Goal: Task Accomplishment & Management: Manage account settings

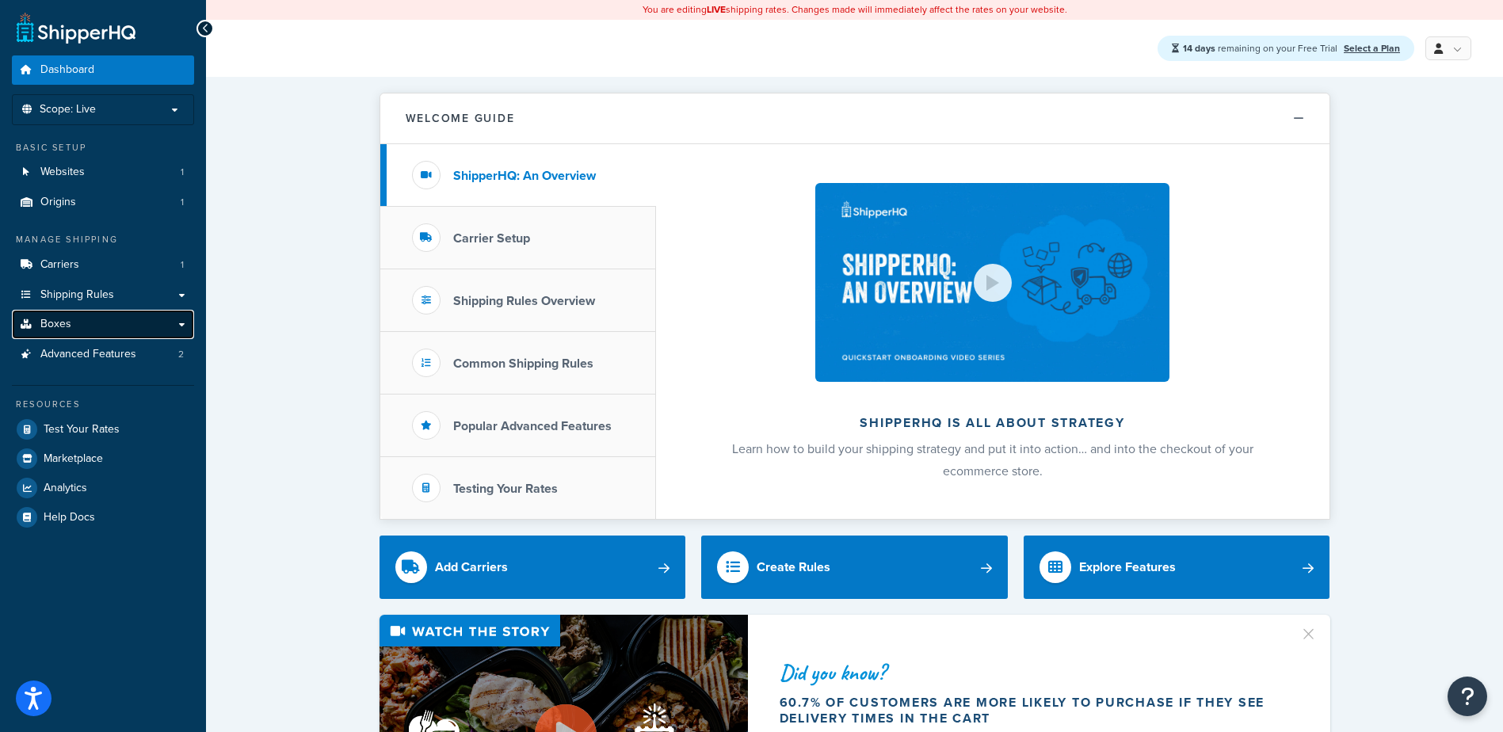
click at [63, 324] on span "Boxes" at bounding box center [55, 324] width 31 height 13
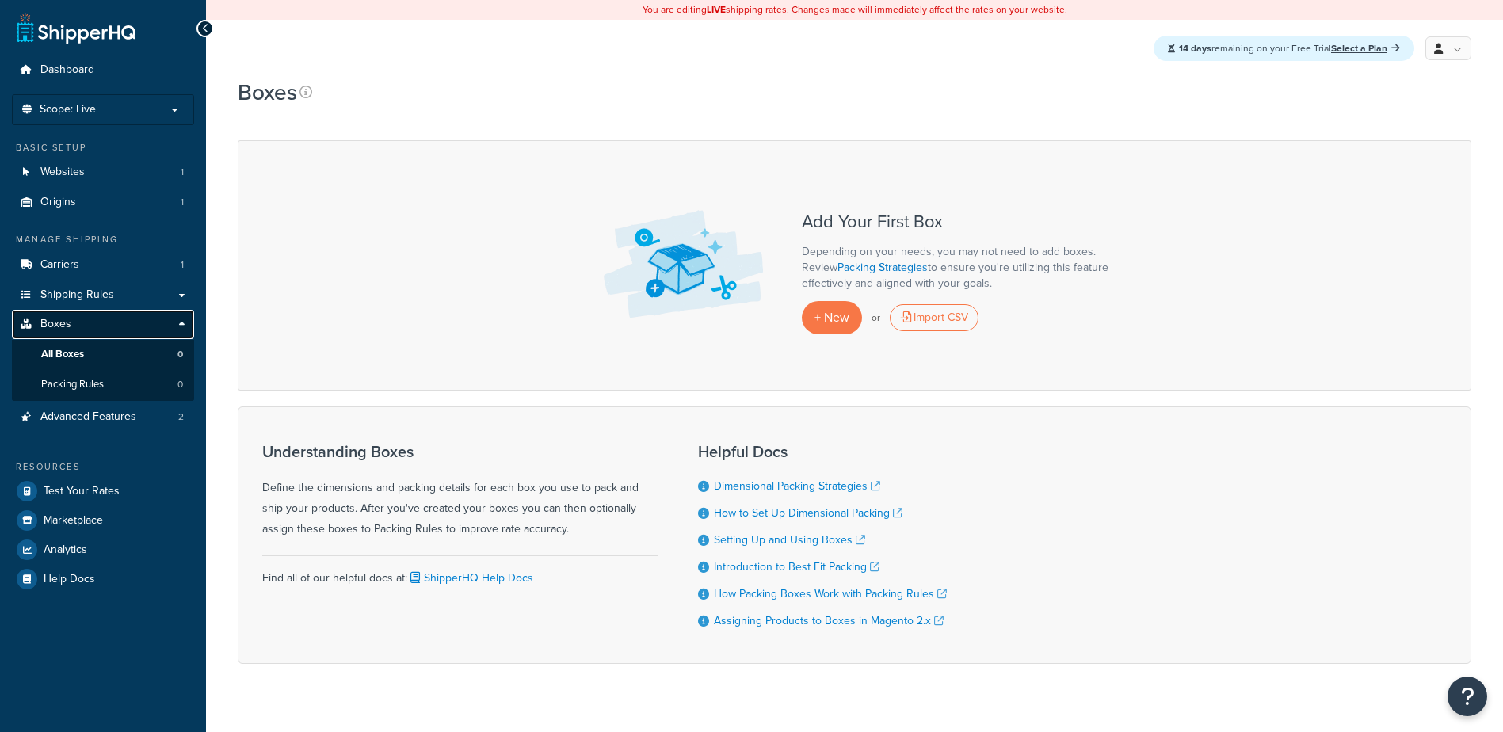
click at [183, 323] on link "Boxes" at bounding box center [103, 324] width 182 height 29
click at [95, 105] on span "Scope: Live" at bounding box center [68, 109] width 56 height 13
click at [86, 109] on span "Scope: Live" at bounding box center [68, 109] width 56 height 13
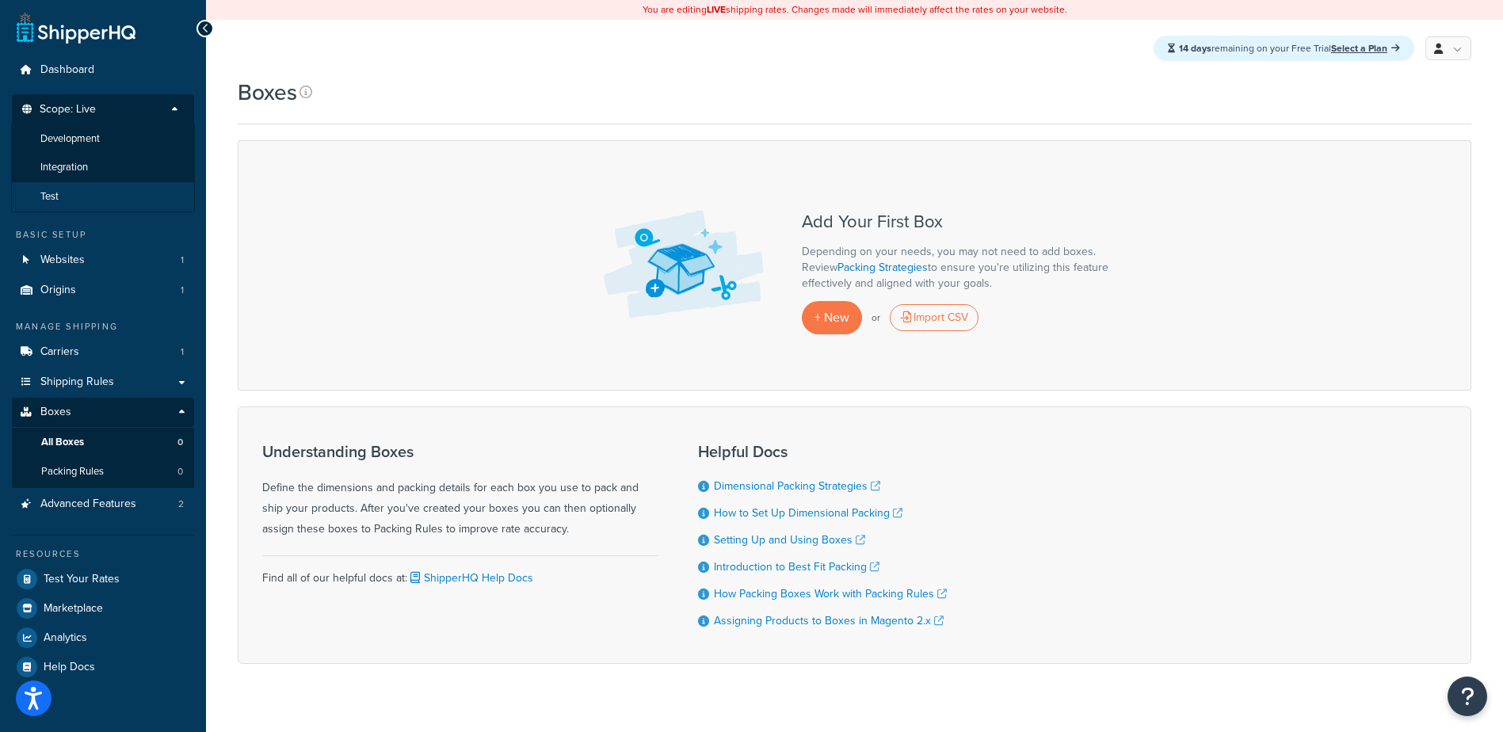
click at [84, 184] on li "Test" at bounding box center [103, 196] width 184 height 29
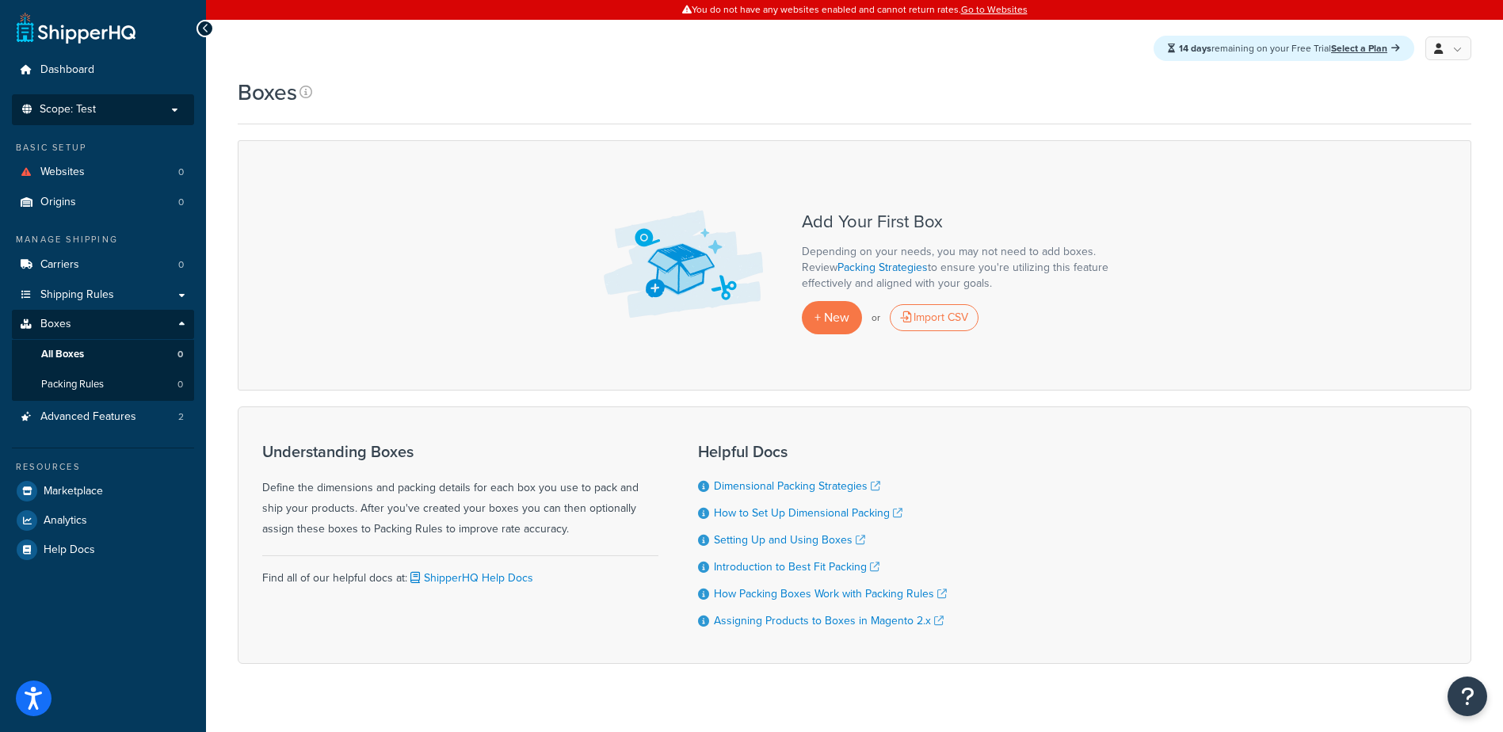
click at [106, 111] on p "Scope: Test" at bounding box center [103, 109] width 168 height 13
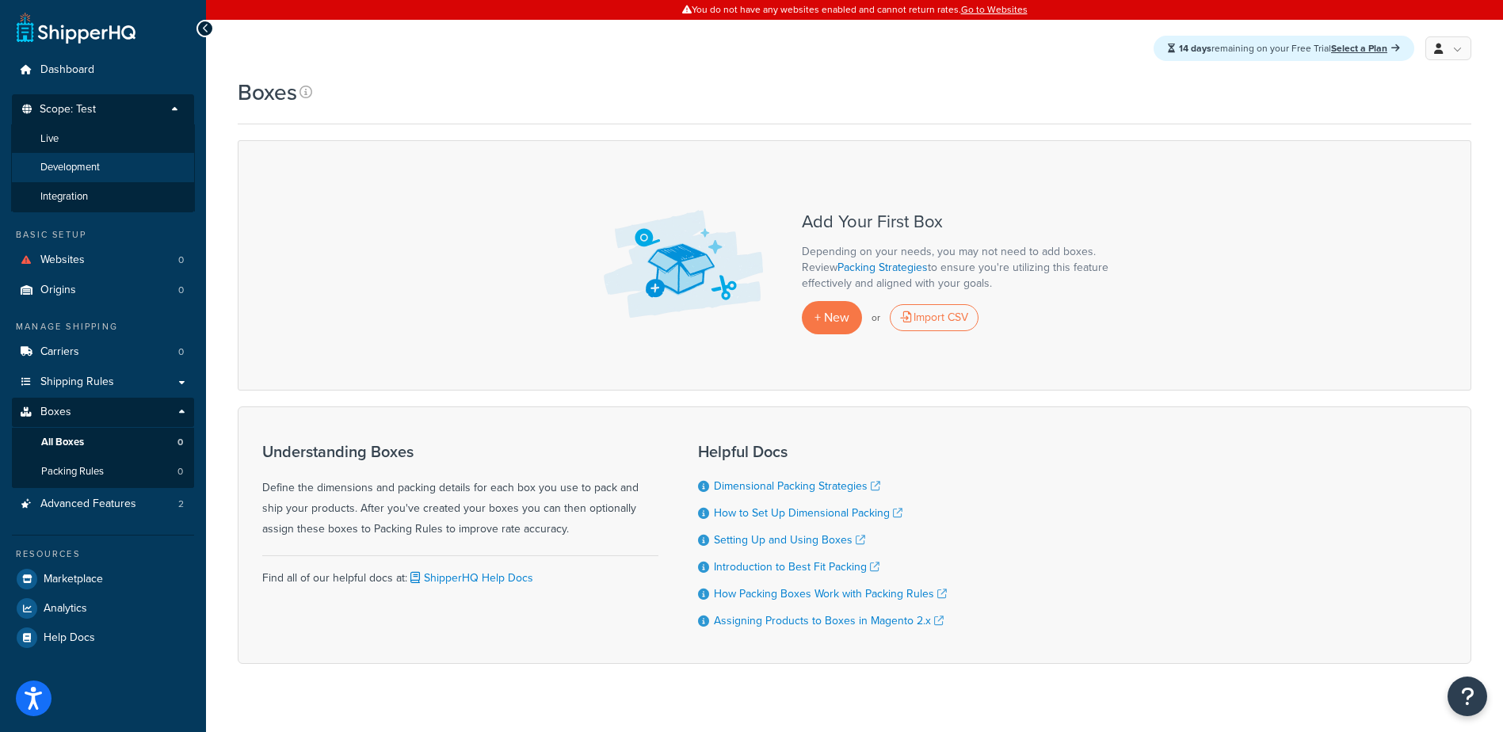
click at [93, 162] on span "Development" at bounding box center [69, 167] width 59 height 13
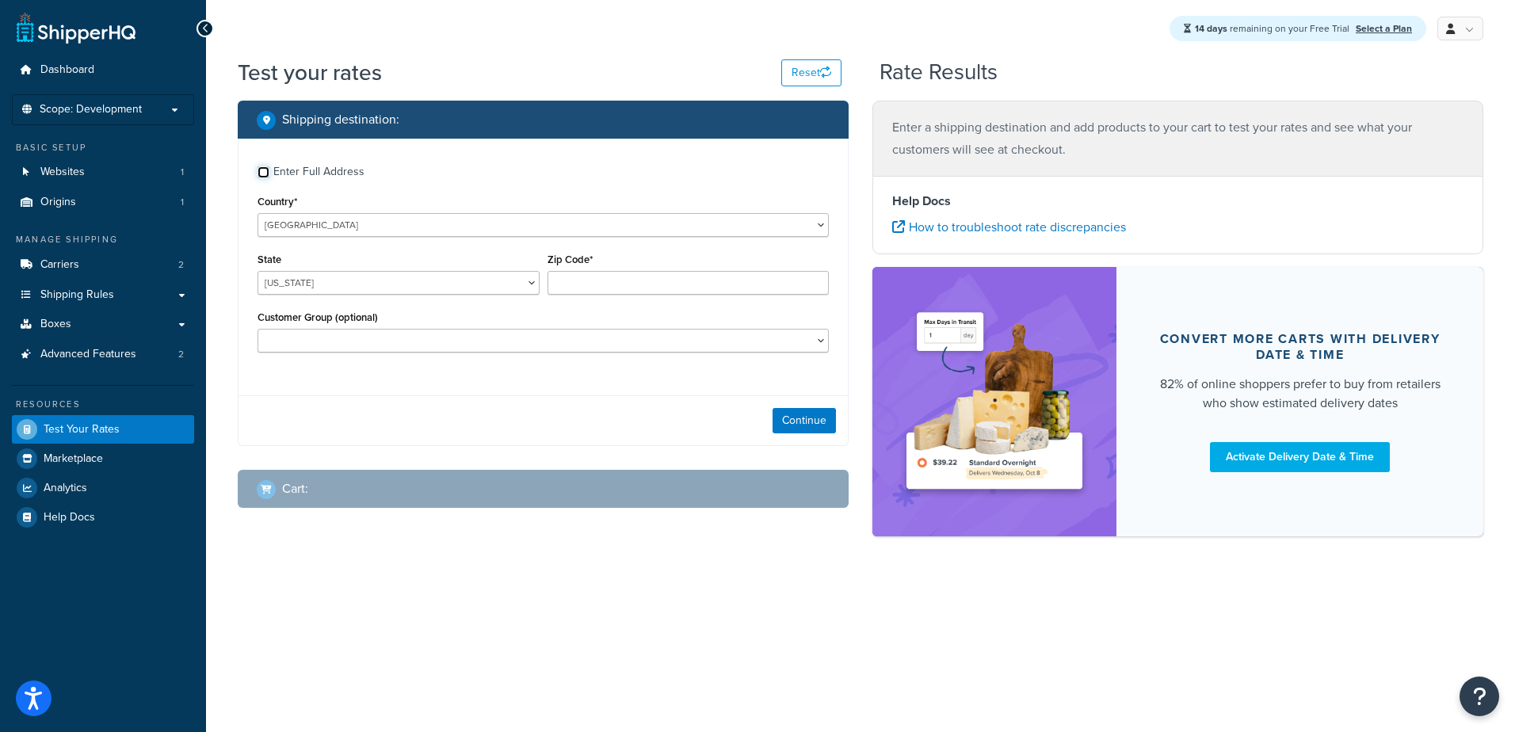
click at [264, 174] on input "Enter Full Address" at bounding box center [264, 172] width 12 height 12
checkbox input "true"
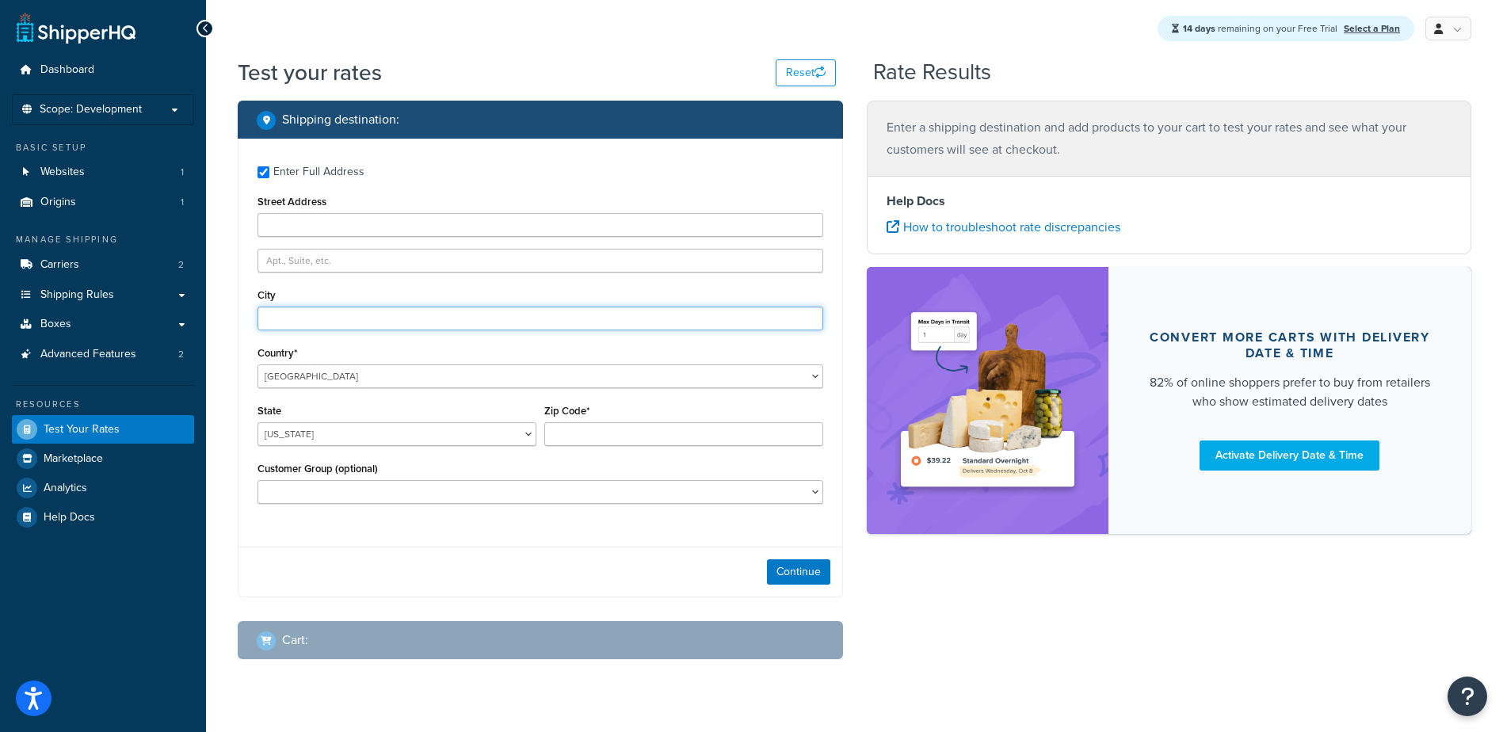
click at [297, 318] on input "City" at bounding box center [541, 319] width 566 height 24
type input "[PERSON_NAME][GEOGRAPHIC_DATA]"
select select "CA"
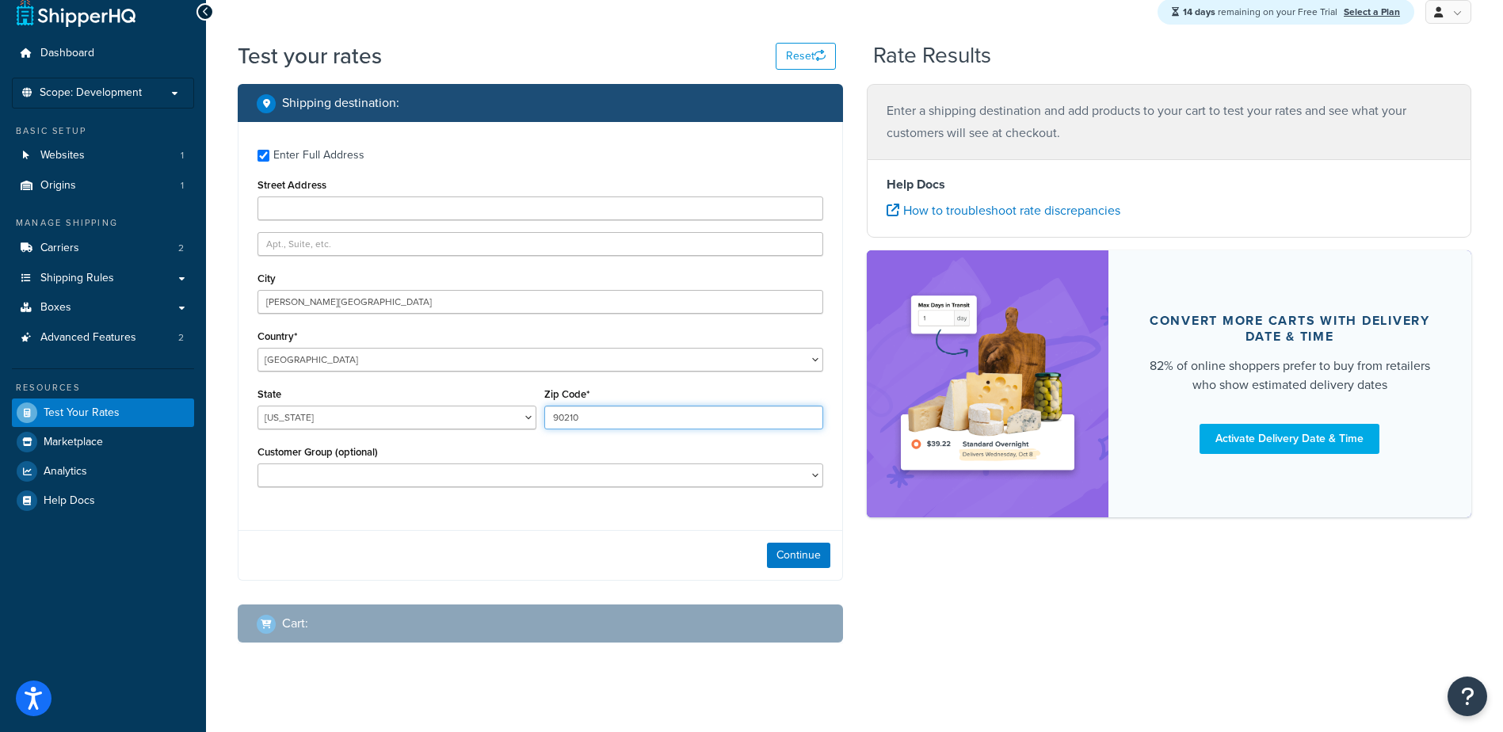
scroll to position [31, 0]
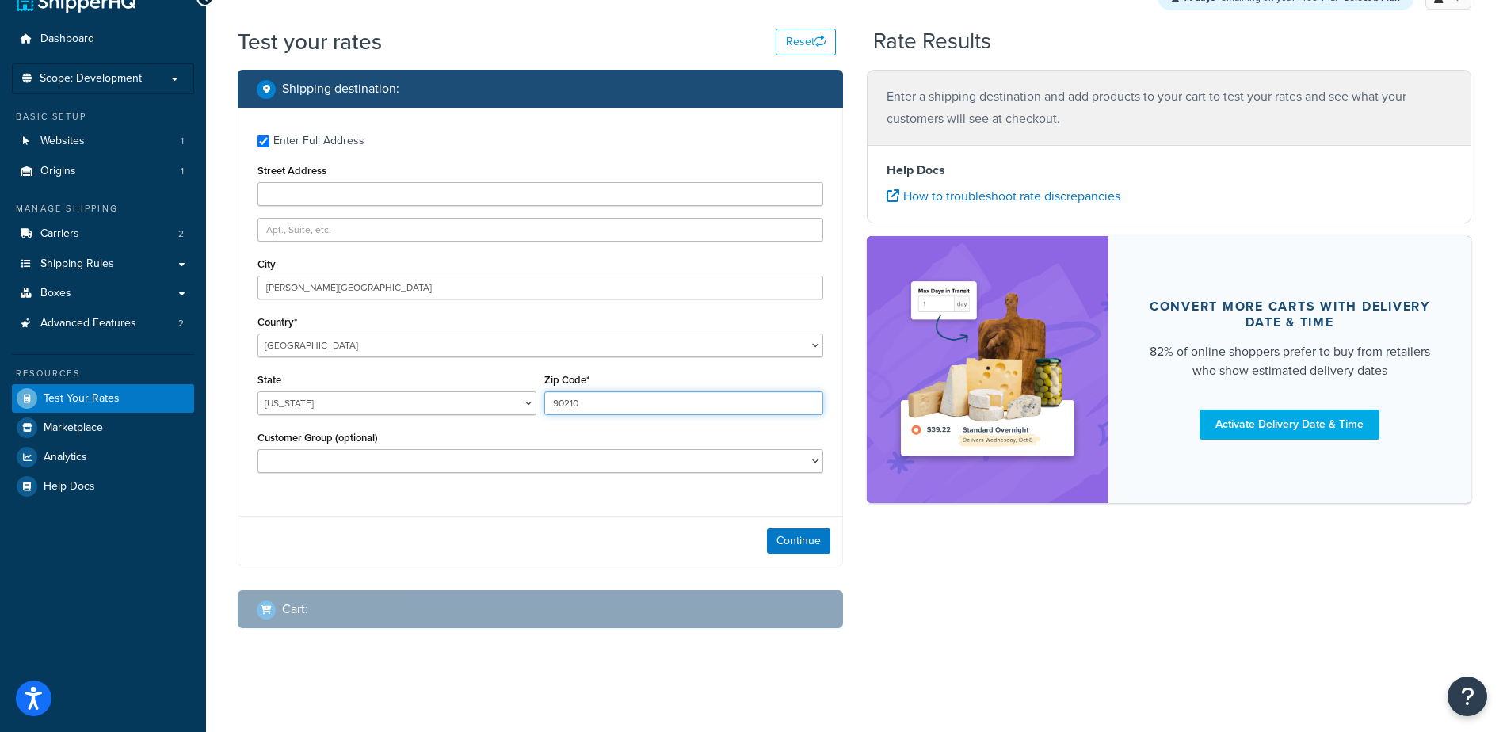
type input "90210"
click at [795, 539] on button "Continue" at bounding box center [798, 541] width 63 height 25
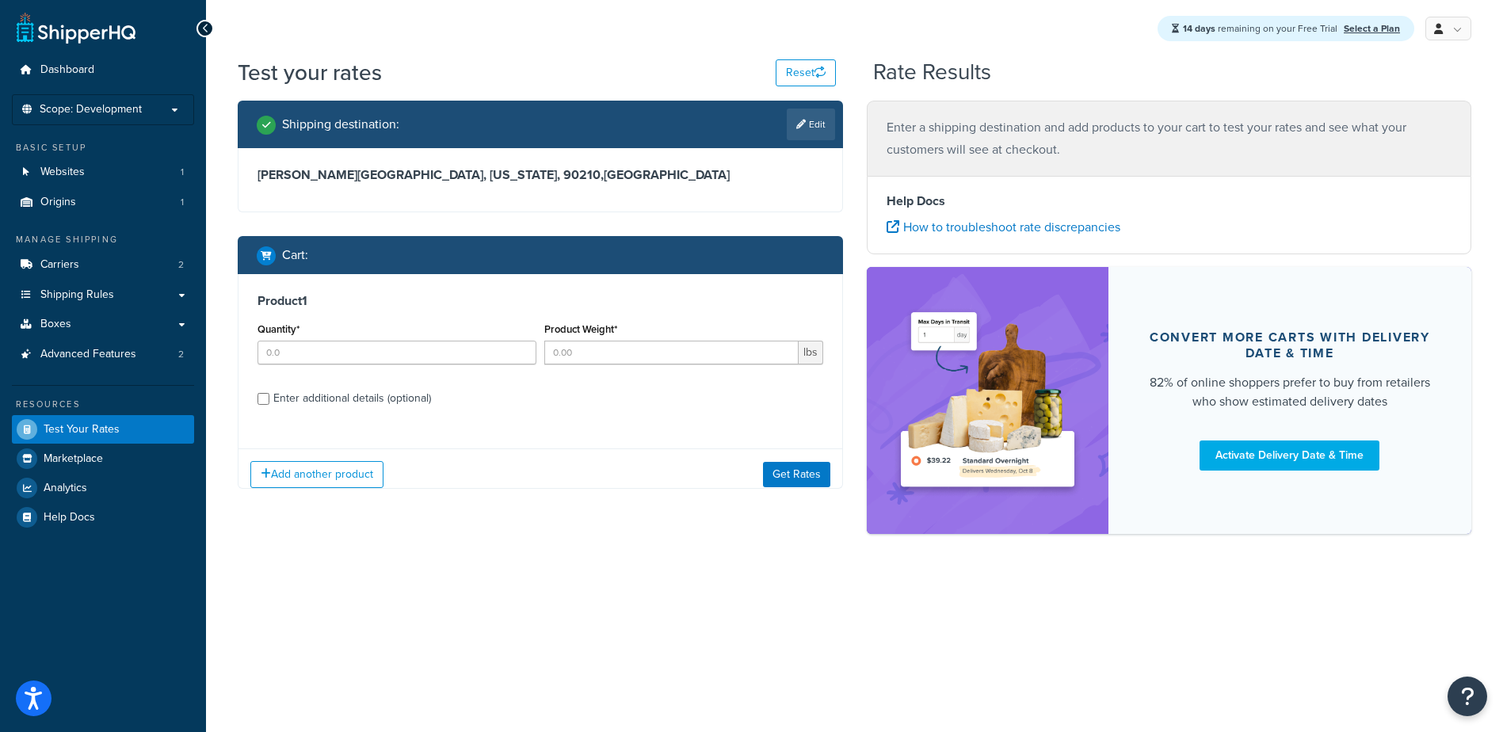
scroll to position [0, 0]
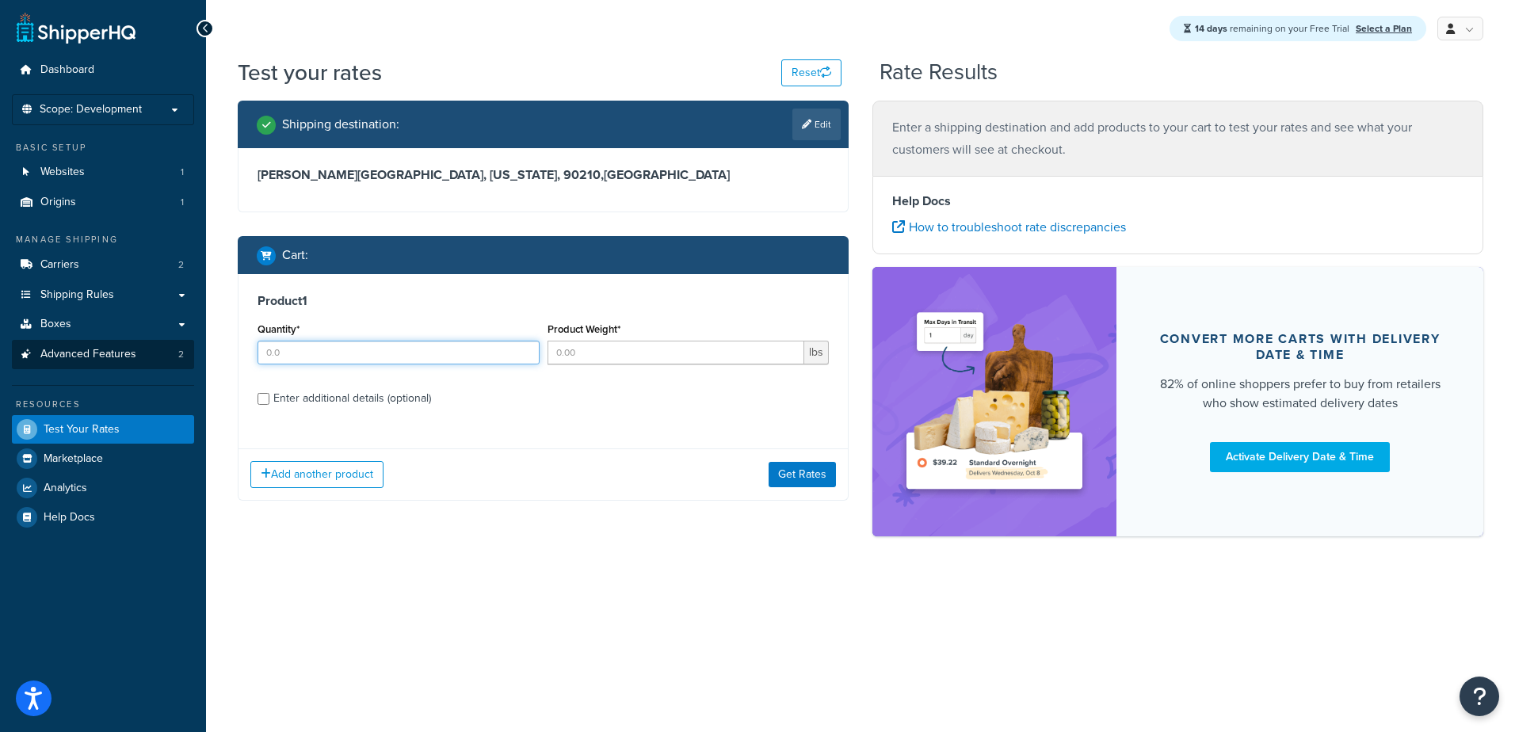
drag, startPoint x: 299, startPoint y: 353, endPoint x: 184, endPoint y: 353, distance: 114.9
click at [189, 353] on div "Dashboard Scope: Development Basic Setup Websites 1 Origins 1 Manage Shipping C…" at bounding box center [757, 366] width 1515 height 732
type input "1"
type input "40"
click at [315, 392] on div "Enter additional details (optional)" at bounding box center [352, 398] width 158 height 22
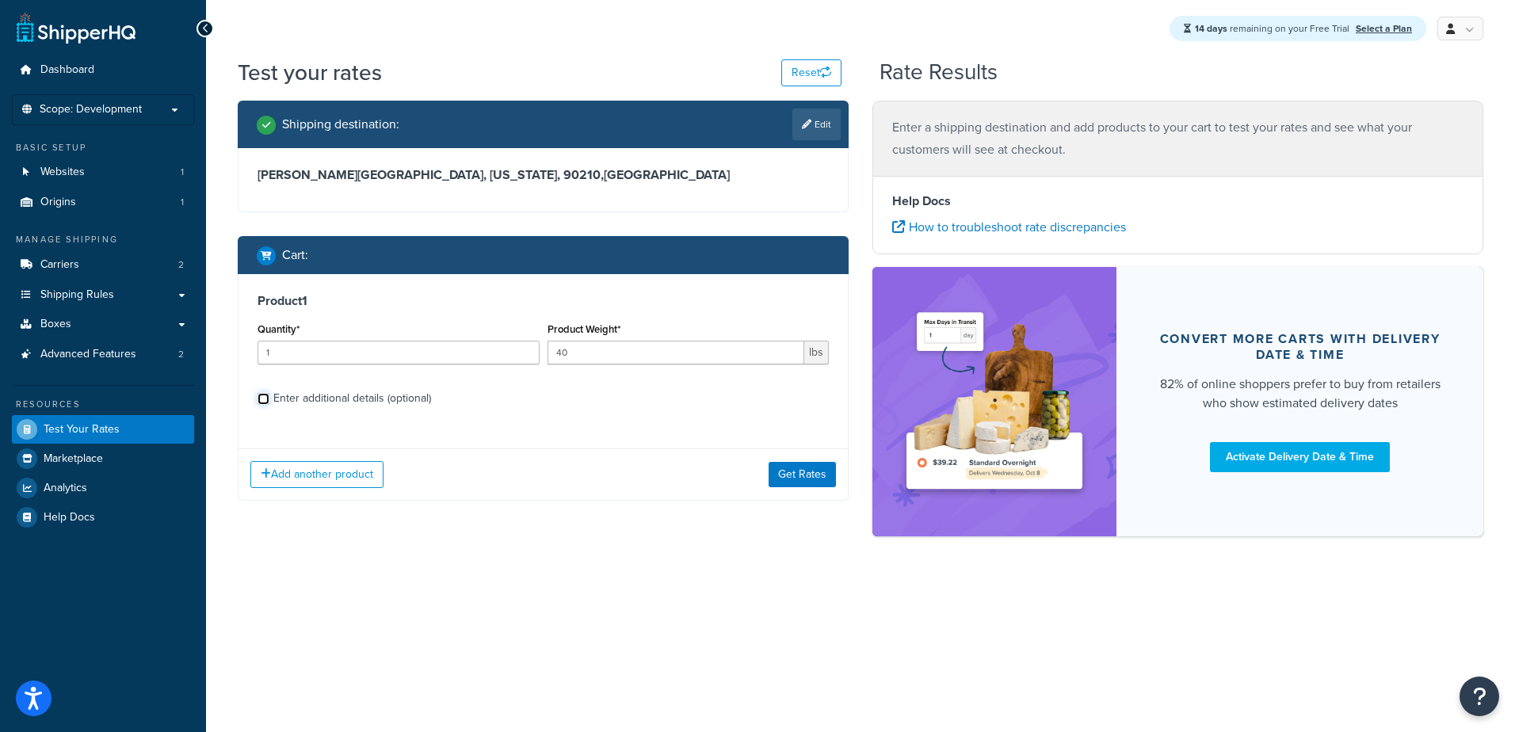
click at [269, 393] on input "Enter additional details (optional)" at bounding box center [264, 399] width 12 height 12
checkbox input "true"
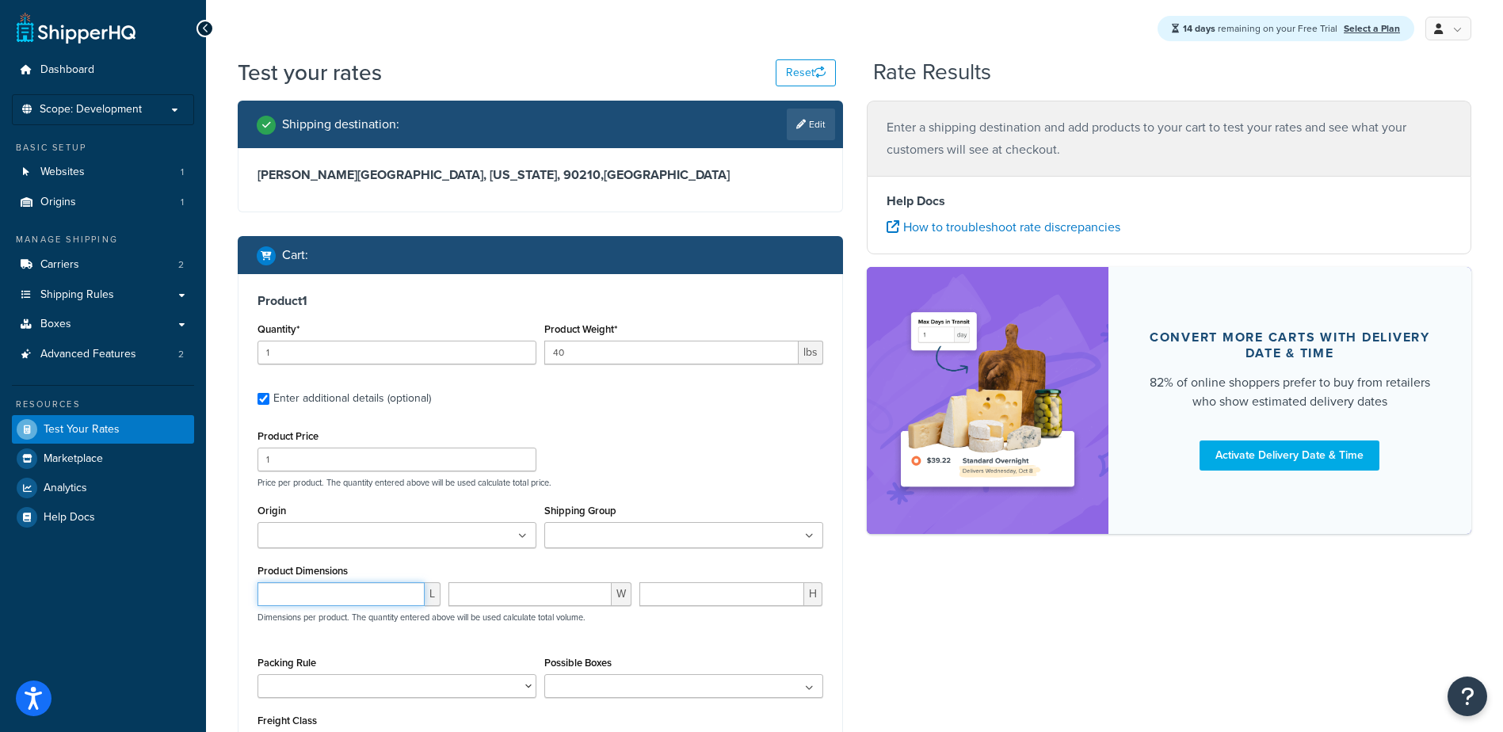
click at [320, 597] on input "number" at bounding box center [341, 594] width 167 height 24
type input "78"
type input "23"
click at [677, 590] on input "number" at bounding box center [721, 594] width 165 height 24
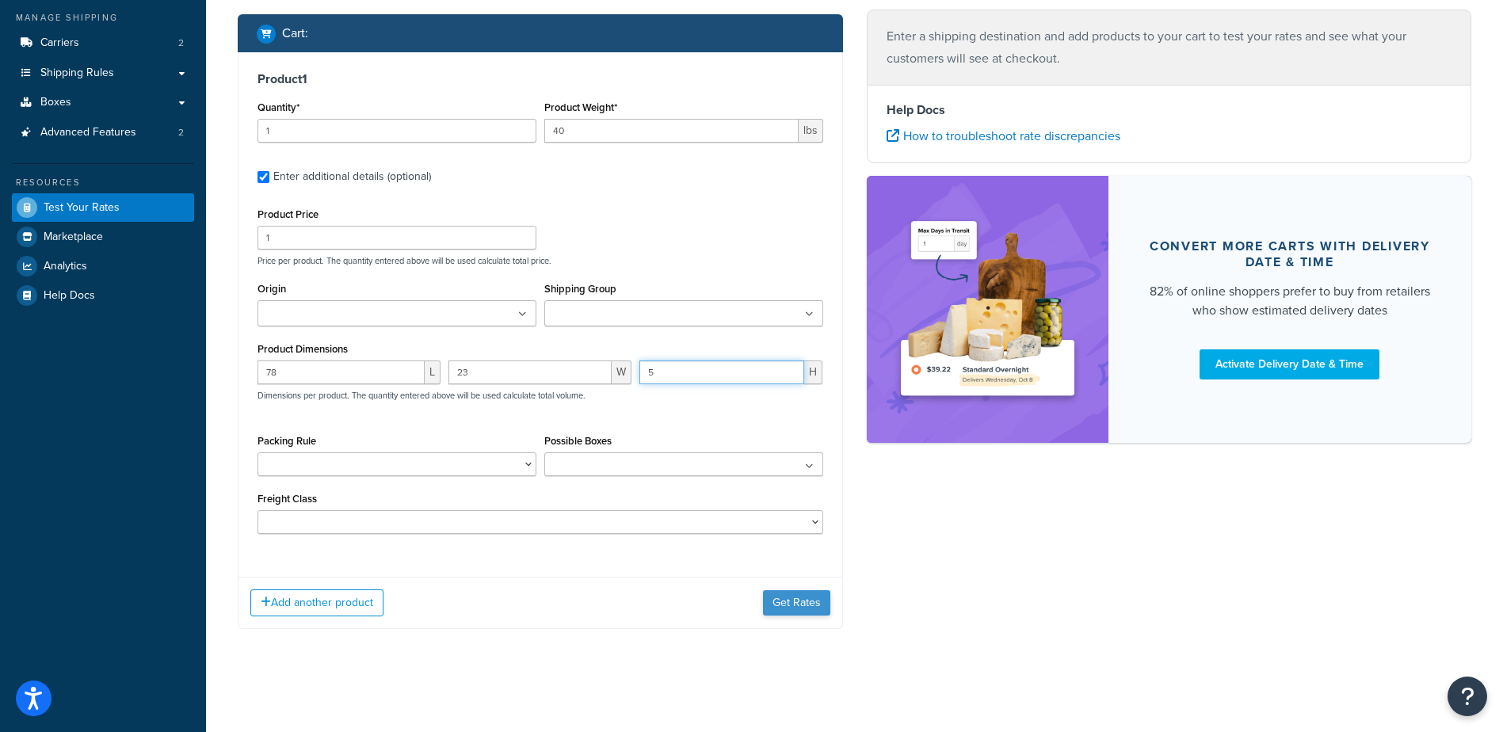
type input "5"
click at [788, 601] on button "Get Rates" at bounding box center [796, 602] width 67 height 25
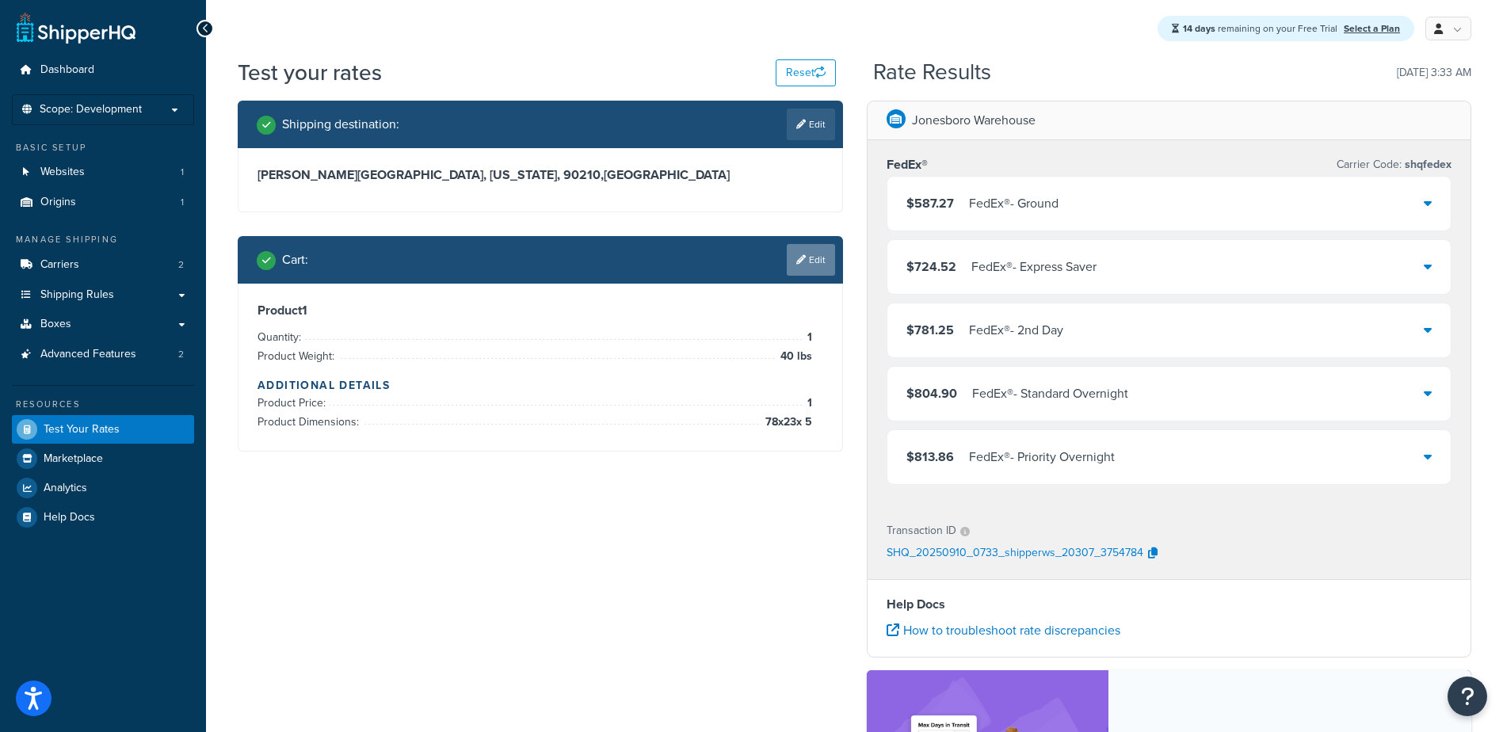
click at [810, 255] on link "Edit" at bounding box center [811, 260] width 48 height 32
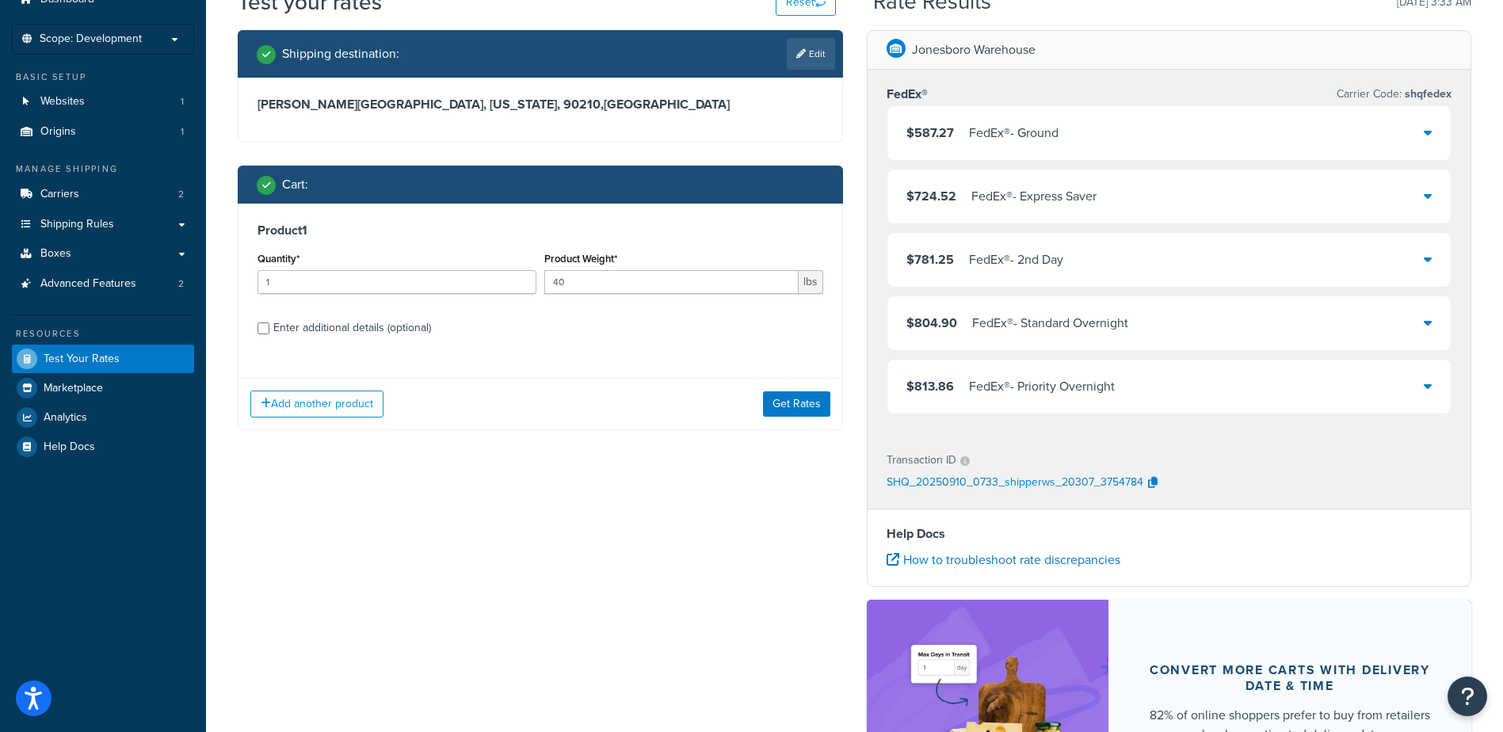
scroll to position [63, 0]
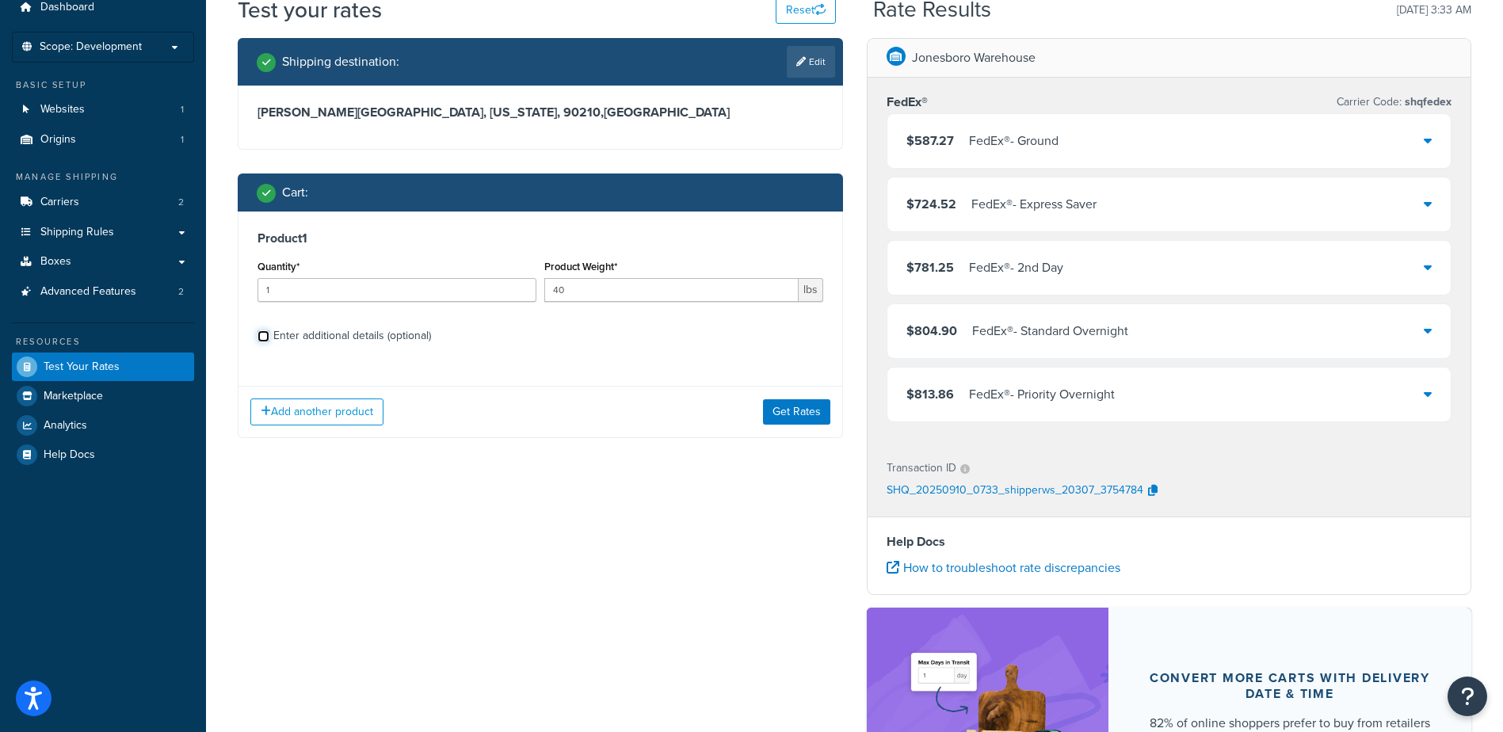
click at [258, 335] on input "Enter additional details (optional)" at bounding box center [264, 336] width 12 height 12
checkbox input "true"
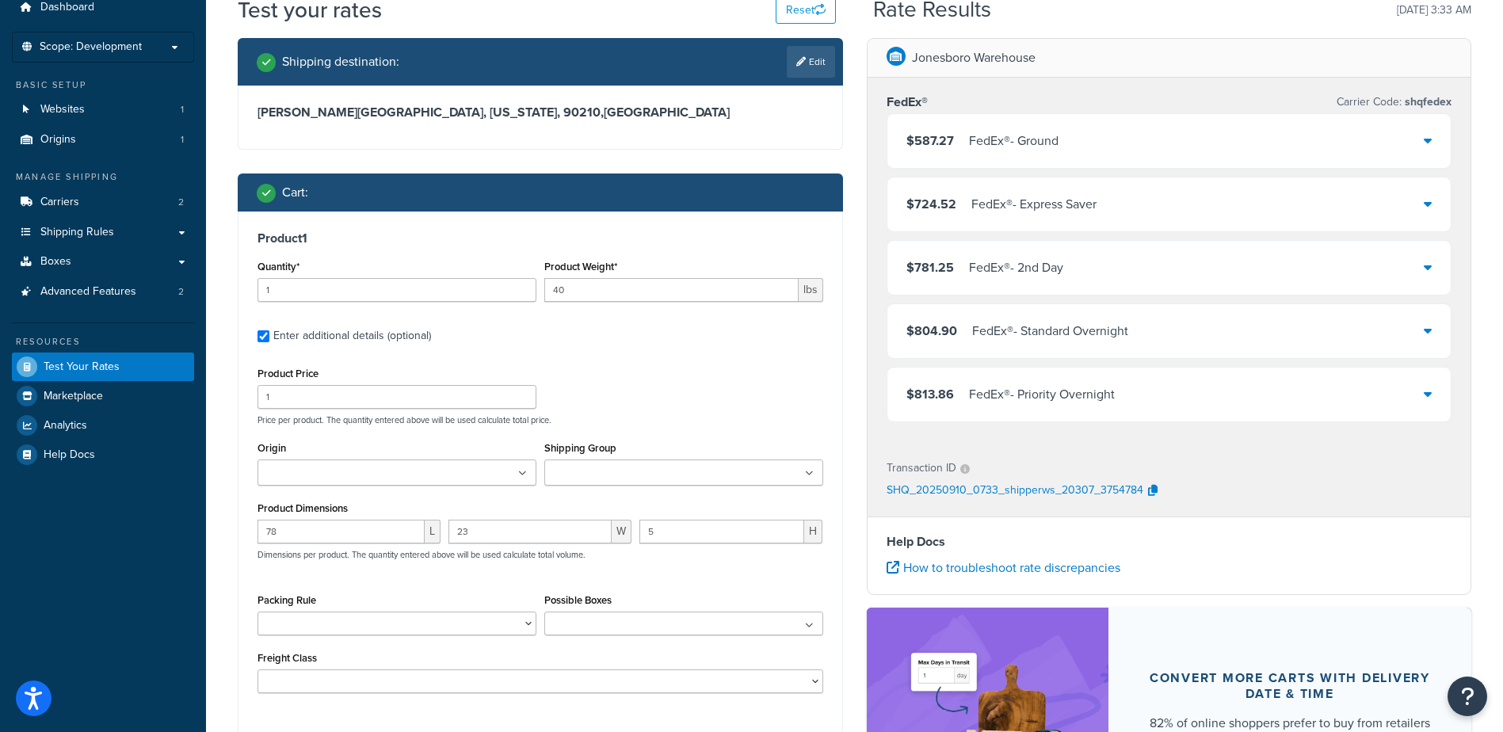
click at [666, 475] on input "Shipping Group" at bounding box center [619, 473] width 140 height 17
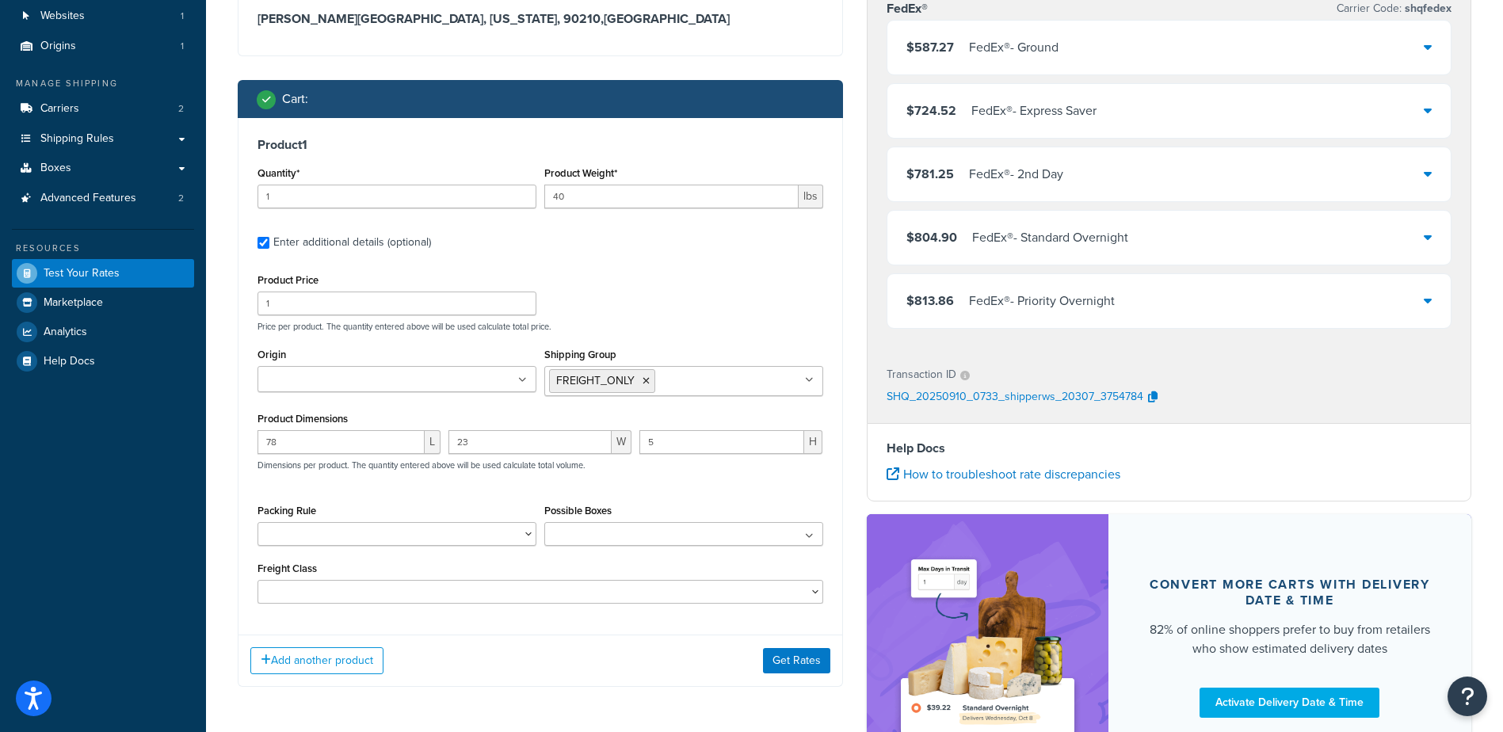
scroll to position [300, 0]
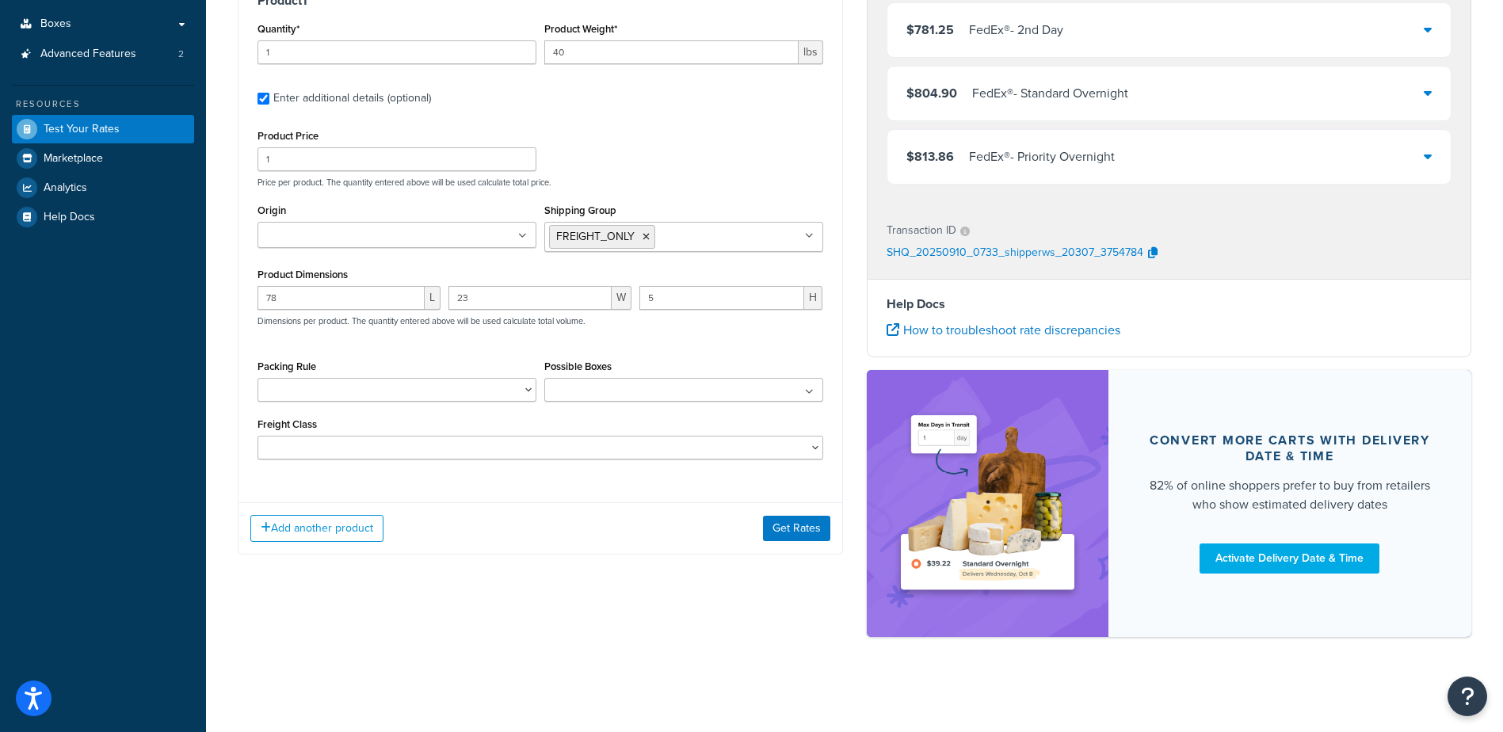
click at [786, 515] on div "Add another product Get Rates" at bounding box center [541, 528] width 604 height 52
click at [811, 531] on button "Get Rates" at bounding box center [796, 528] width 67 height 25
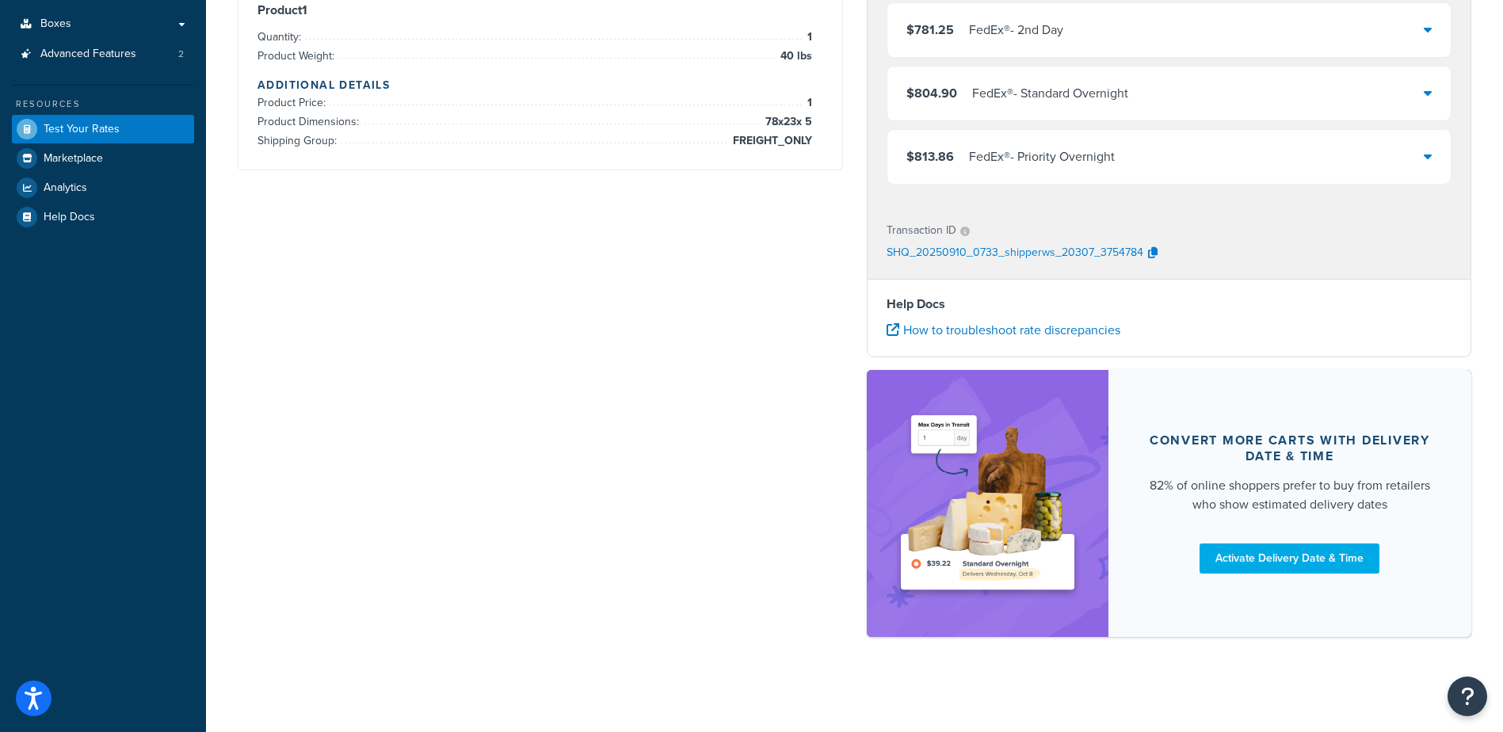
scroll to position [0, 0]
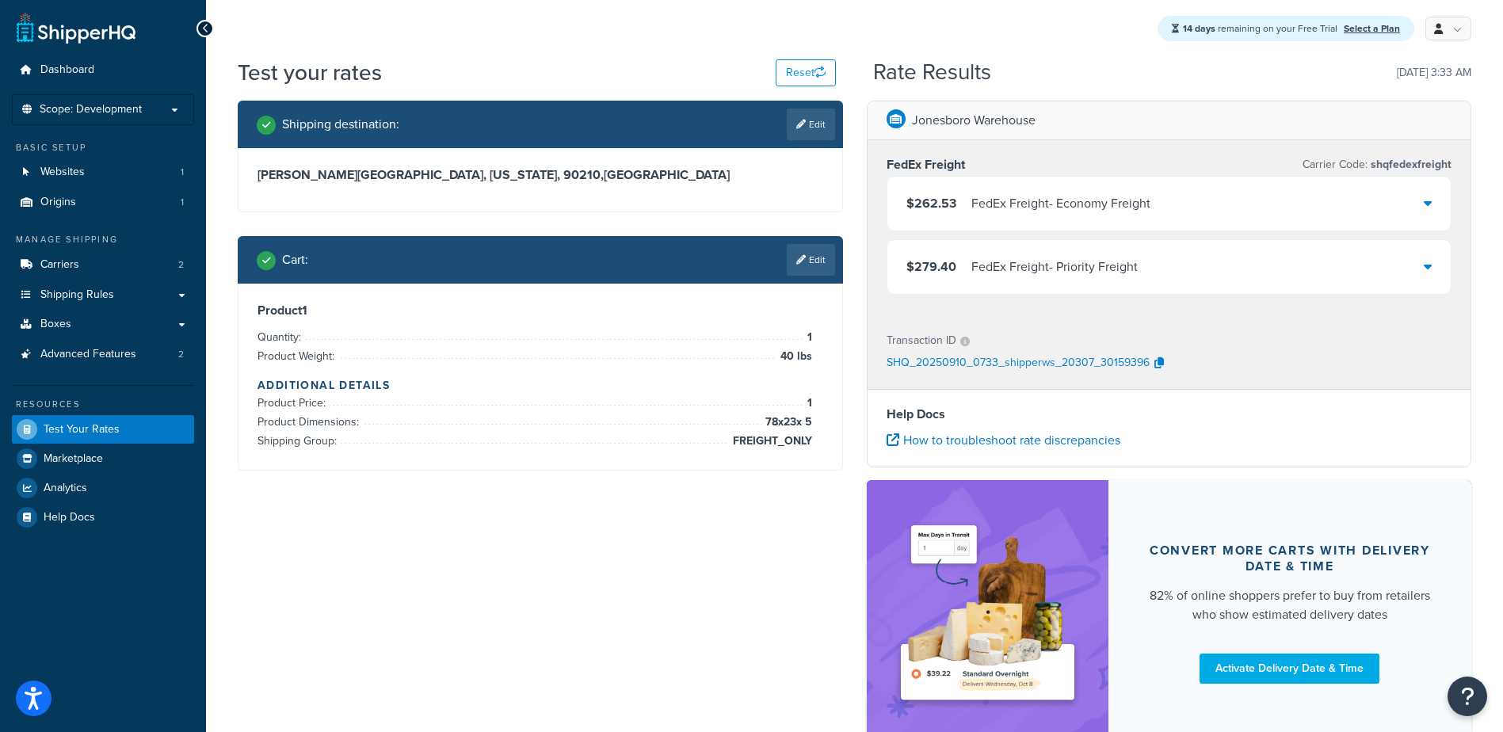
click at [1002, 208] on div "FedEx Freight - Economy Freight" at bounding box center [1060, 204] width 179 height 22
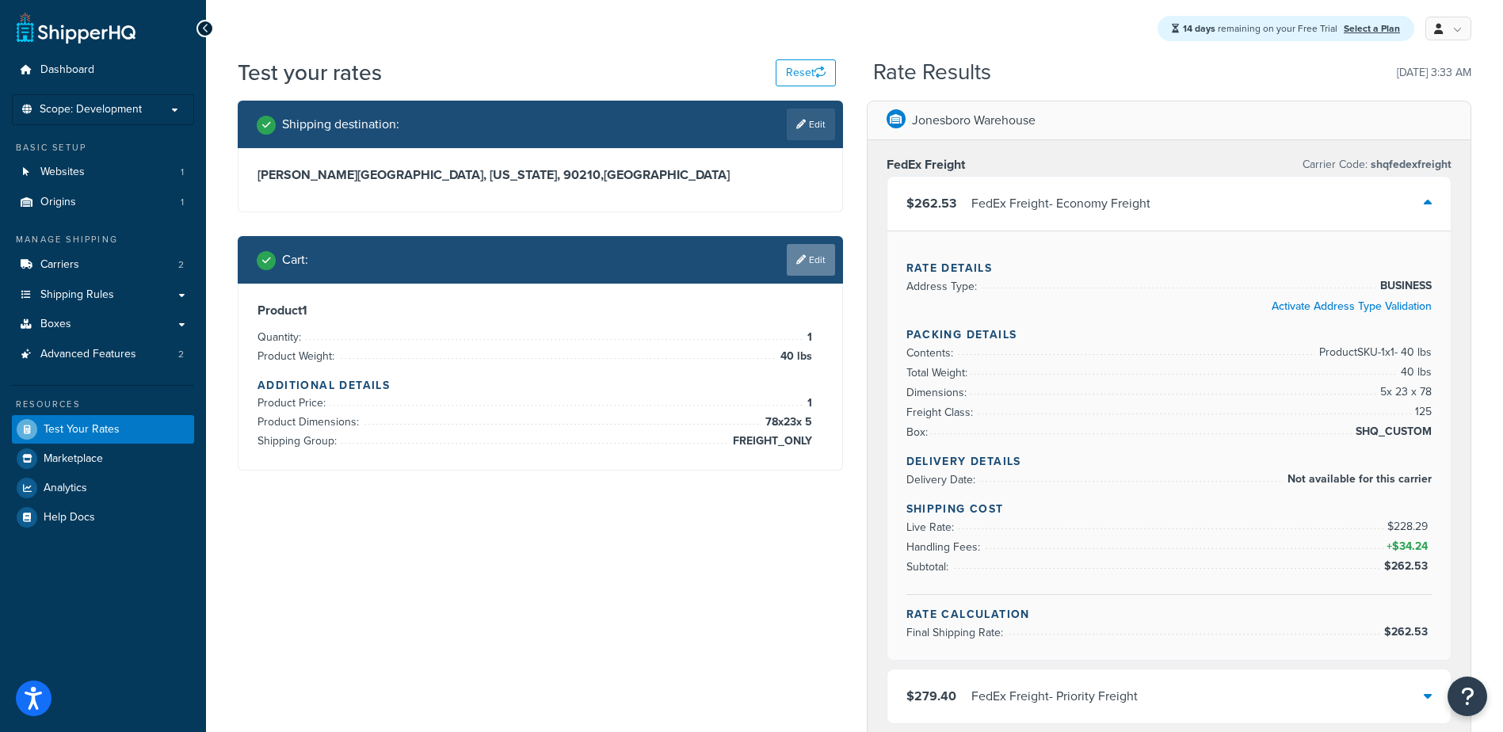
click at [811, 259] on link "Edit" at bounding box center [811, 260] width 48 height 32
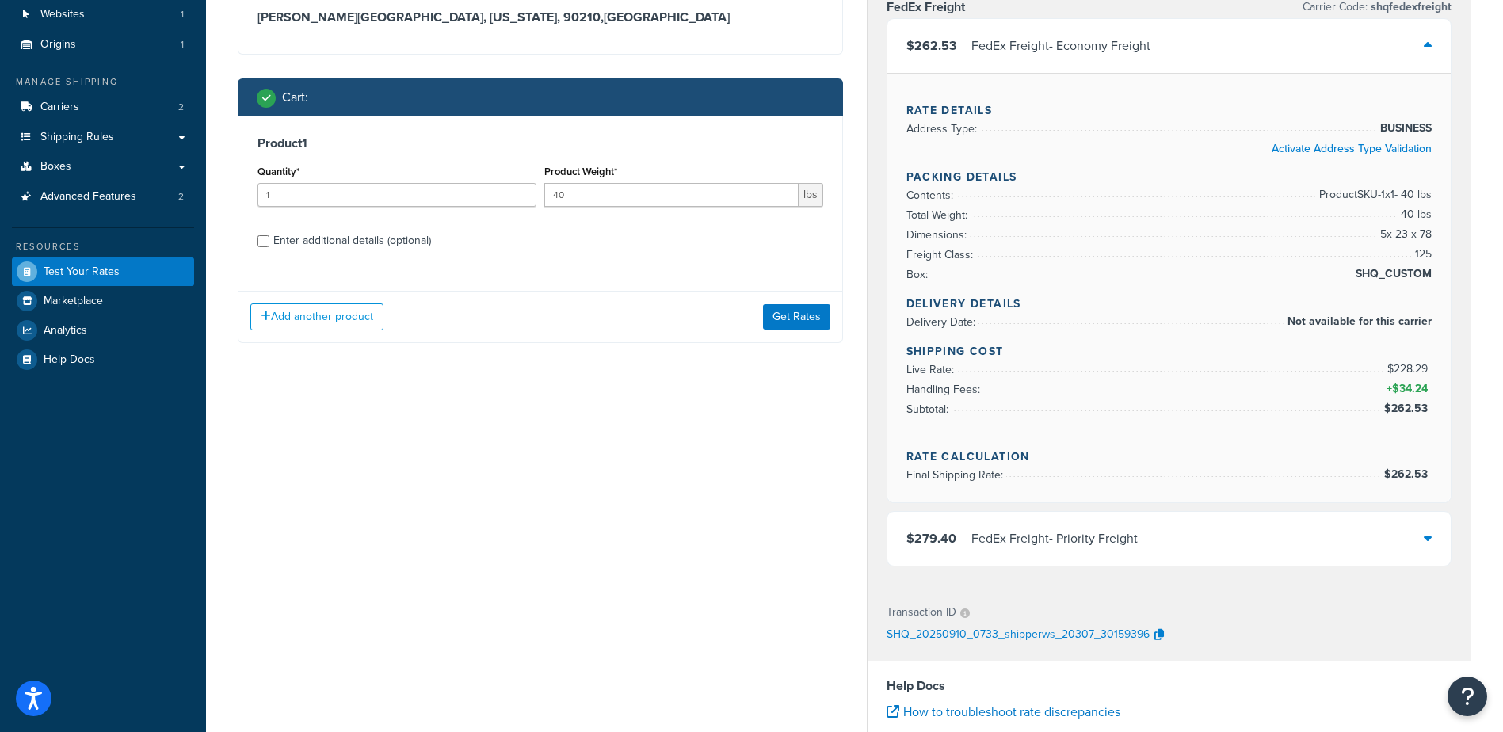
scroll to position [158, 0]
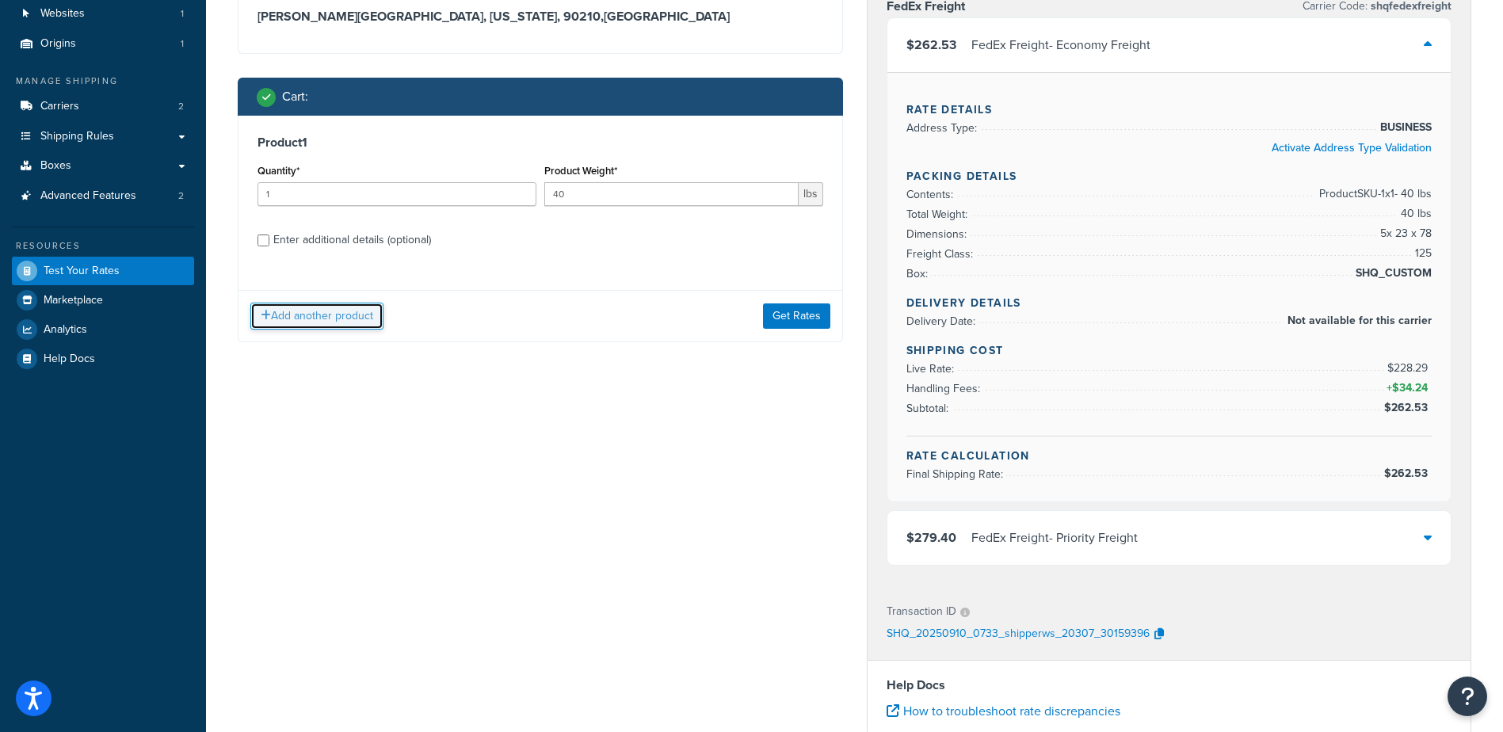
click at [250, 315] on button "Add another product" at bounding box center [316, 316] width 133 height 27
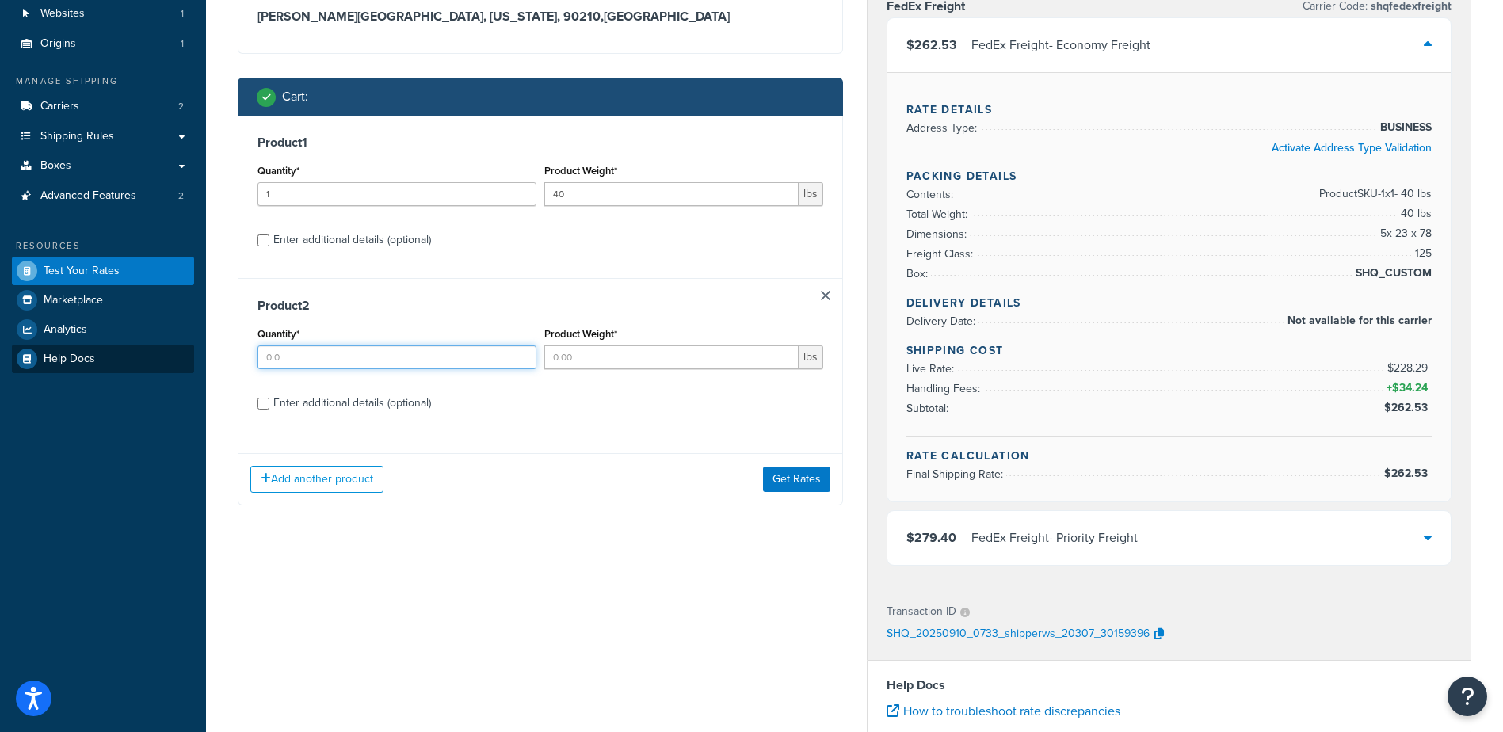
drag, startPoint x: 269, startPoint y: 364, endPoint x: 58, endPoint y: 358, distance: 210.8
click at [143, 364] on div "Dashboard Scope: Development Basic Setup Websites 1 Origins 1 Manage Shipping C…" at bounding box center [751, 478] width 1503 height 1272
type input "1"
type input "5"
click at [271, 402] on div "Enter additional details (optional)" at bounding box center [541, 401] width 566 height 25
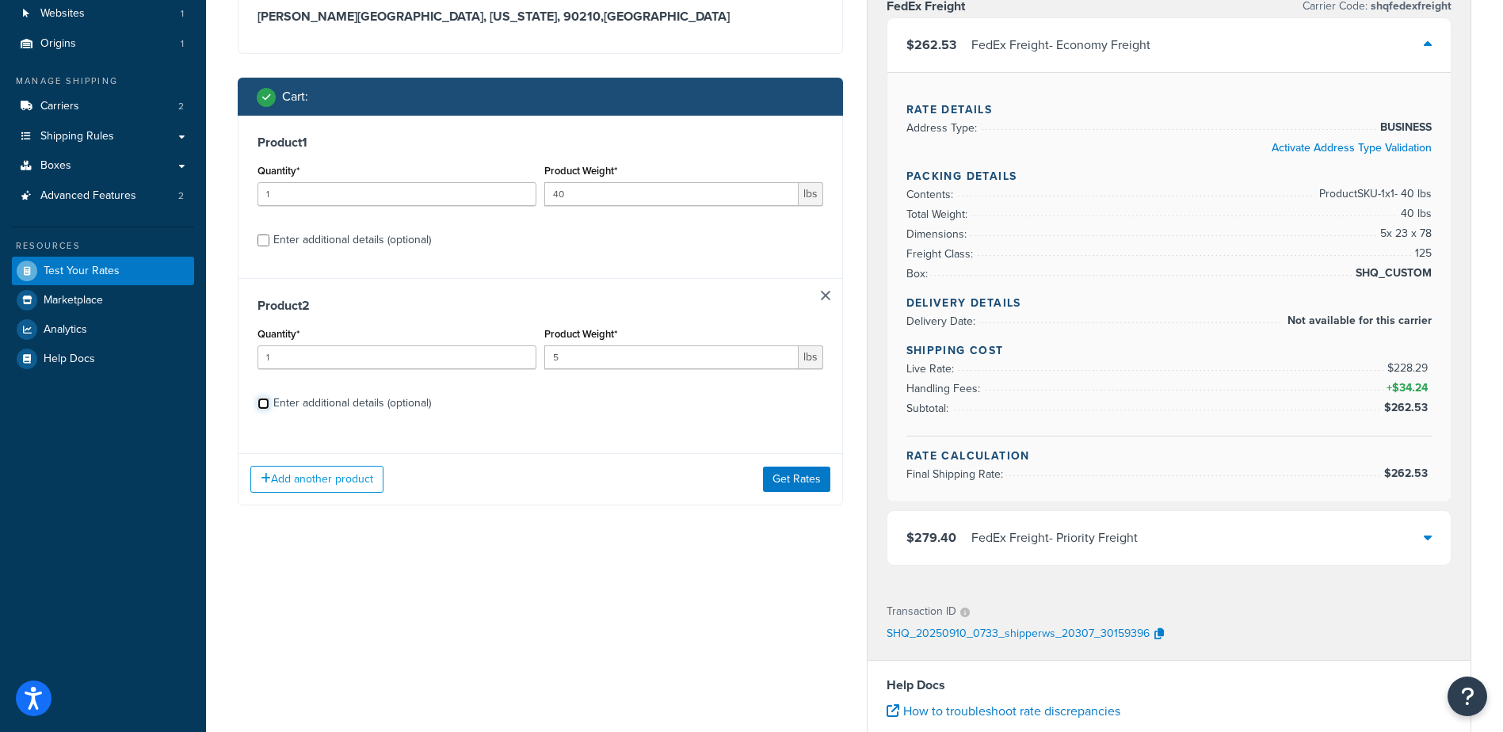
click at [265, 402] on input "Enter additional details (optional)" at bounding box center [264, 404] width 12 height 12
checkbox input "true"
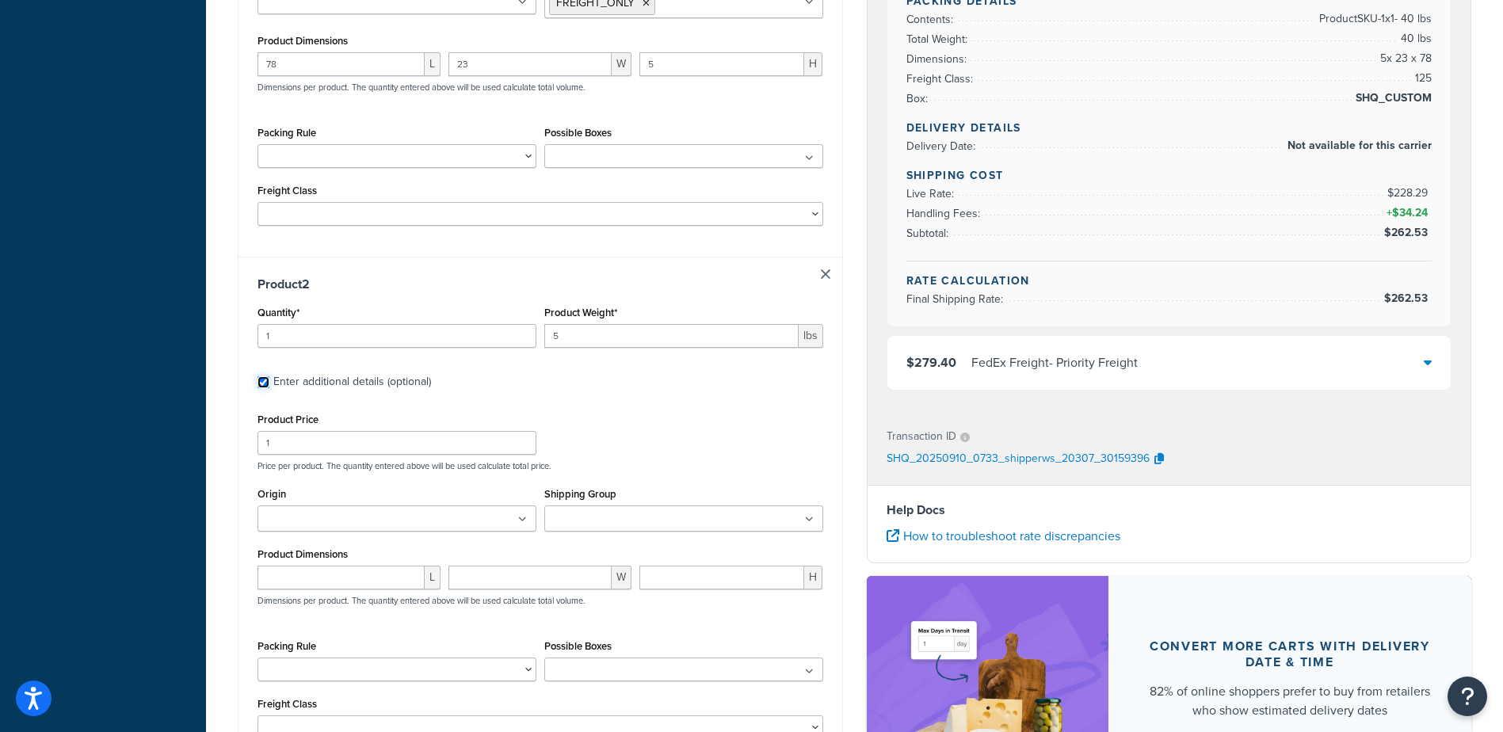
scroll to position [555, 0]
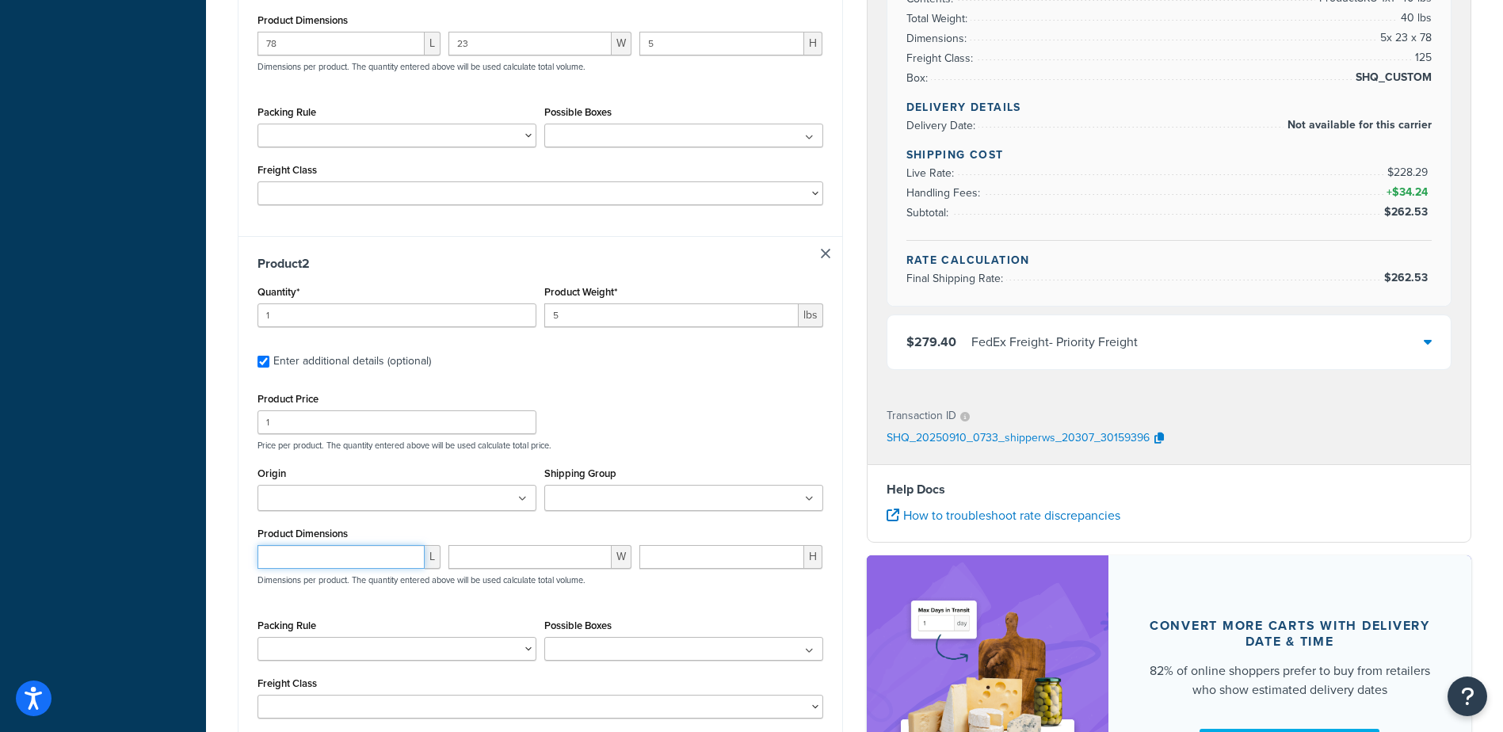
click at [300, 557] on input "number" at bounding box center [341, 557] width 167 height 24
type input "5"
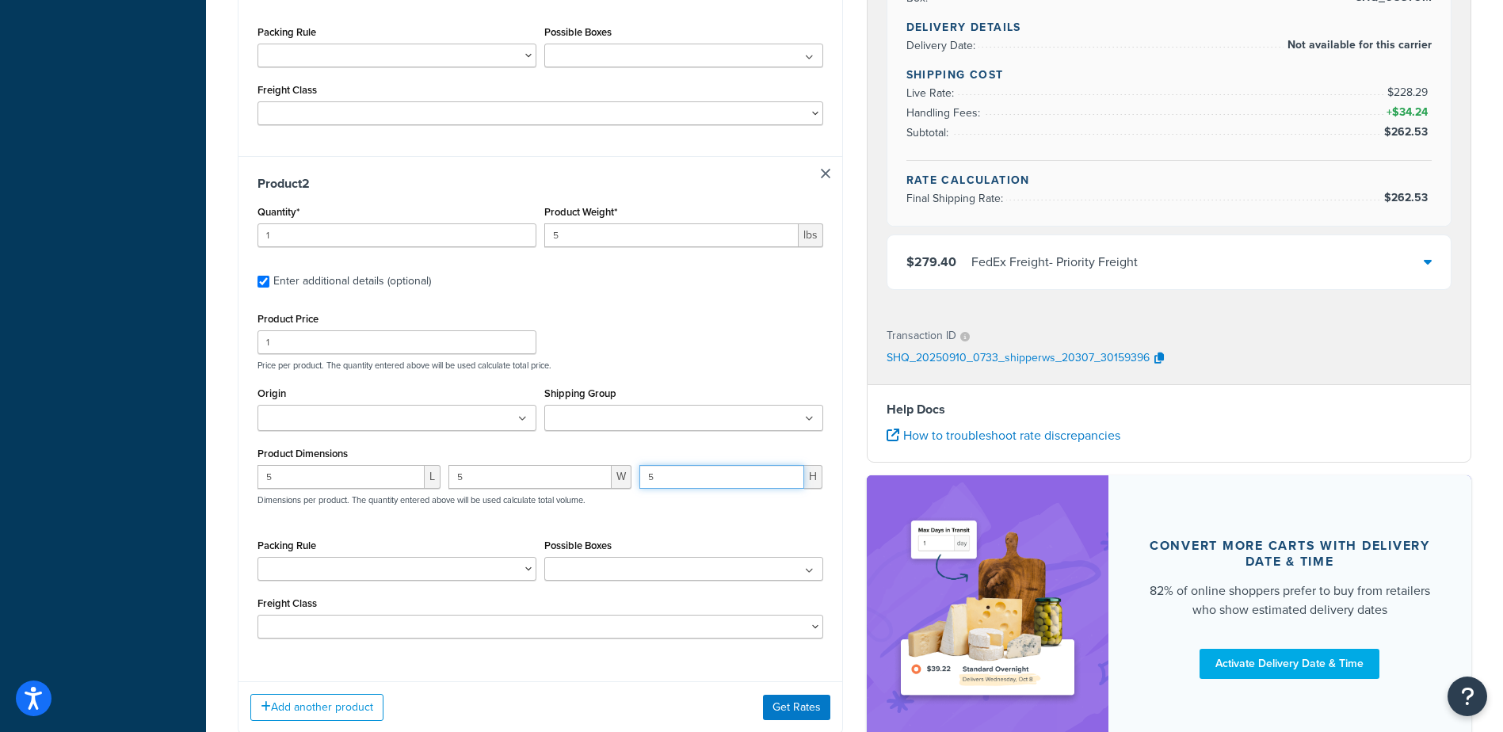
scroll to position [739, 0]
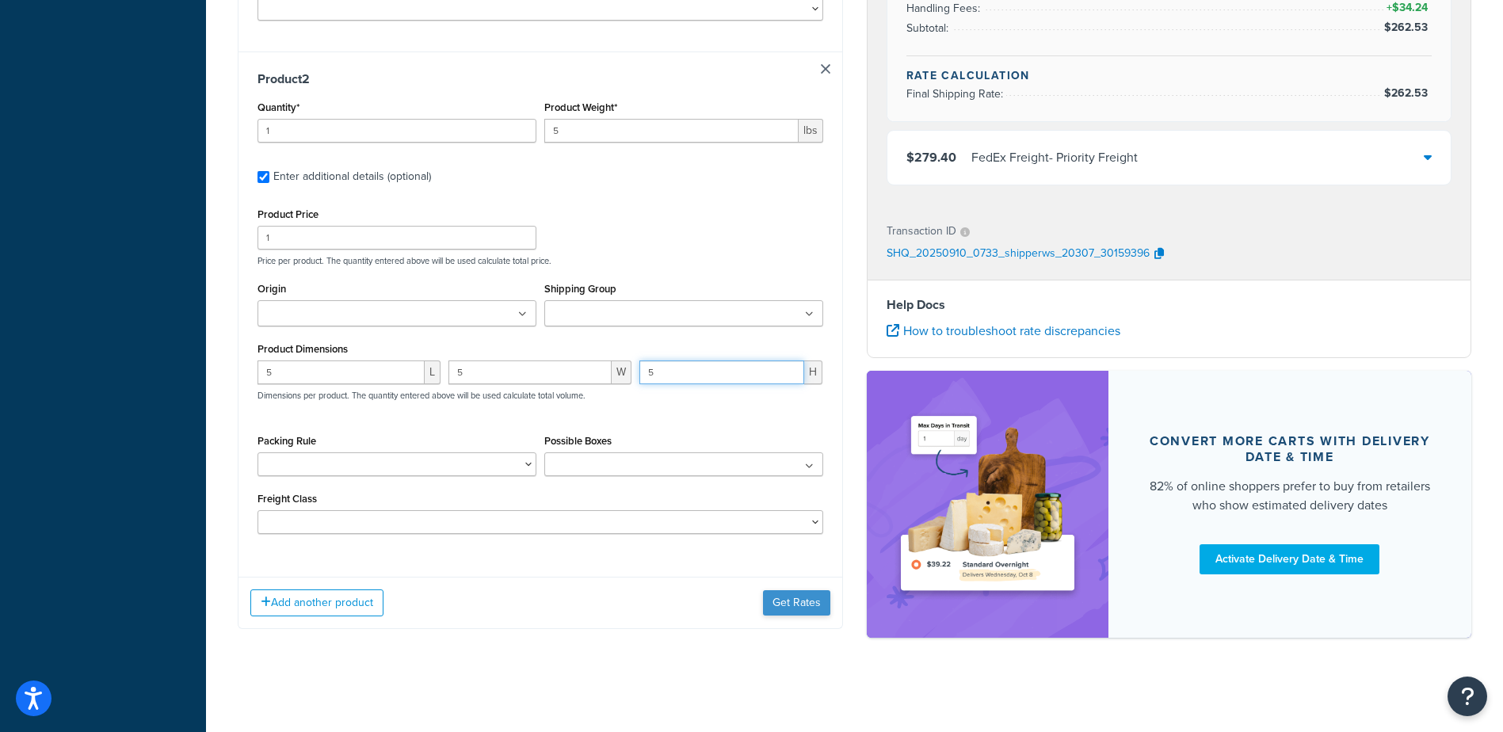
type input "5"
click at [792, 606] on button "Get Rates" at bounding box center [796, 602] width 67 height 25
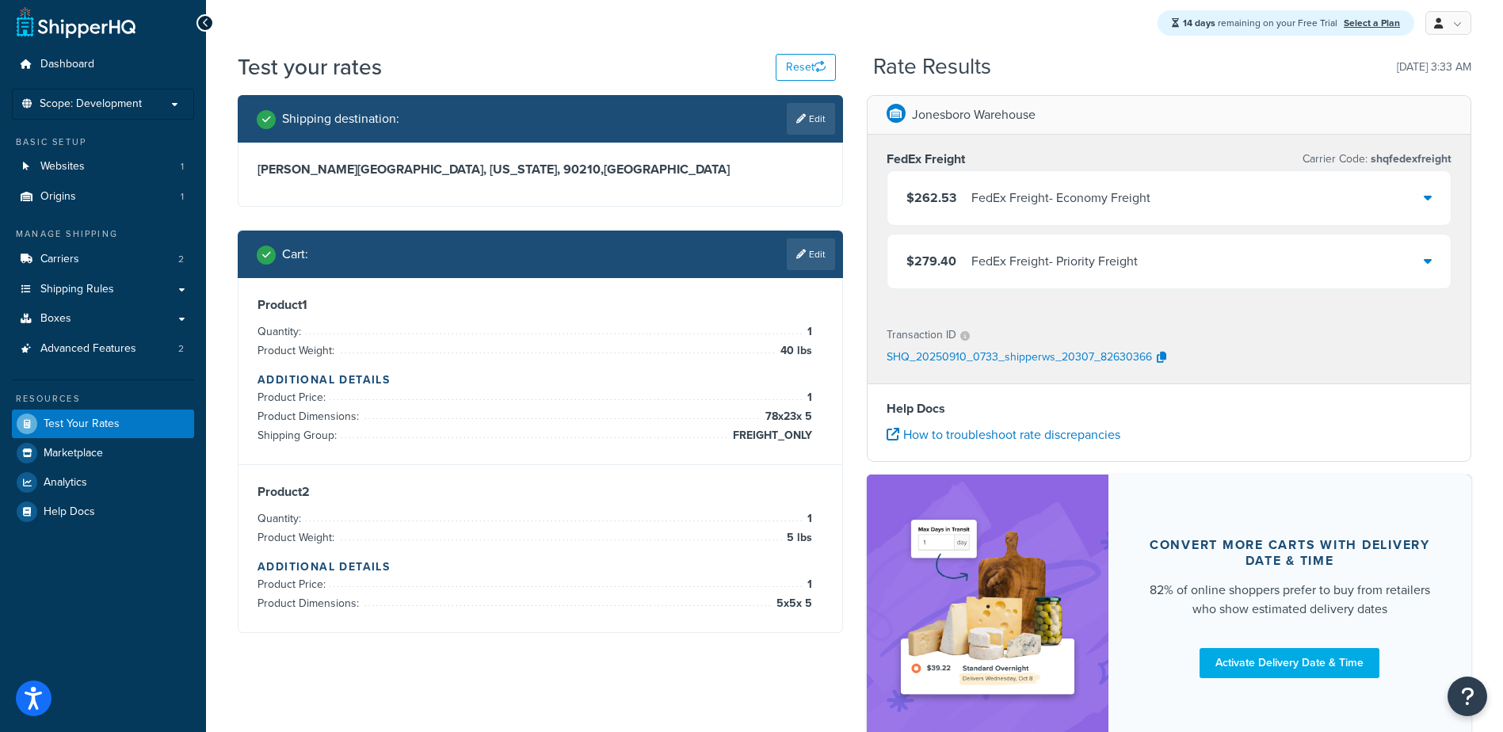
scroll to position [0, 0]
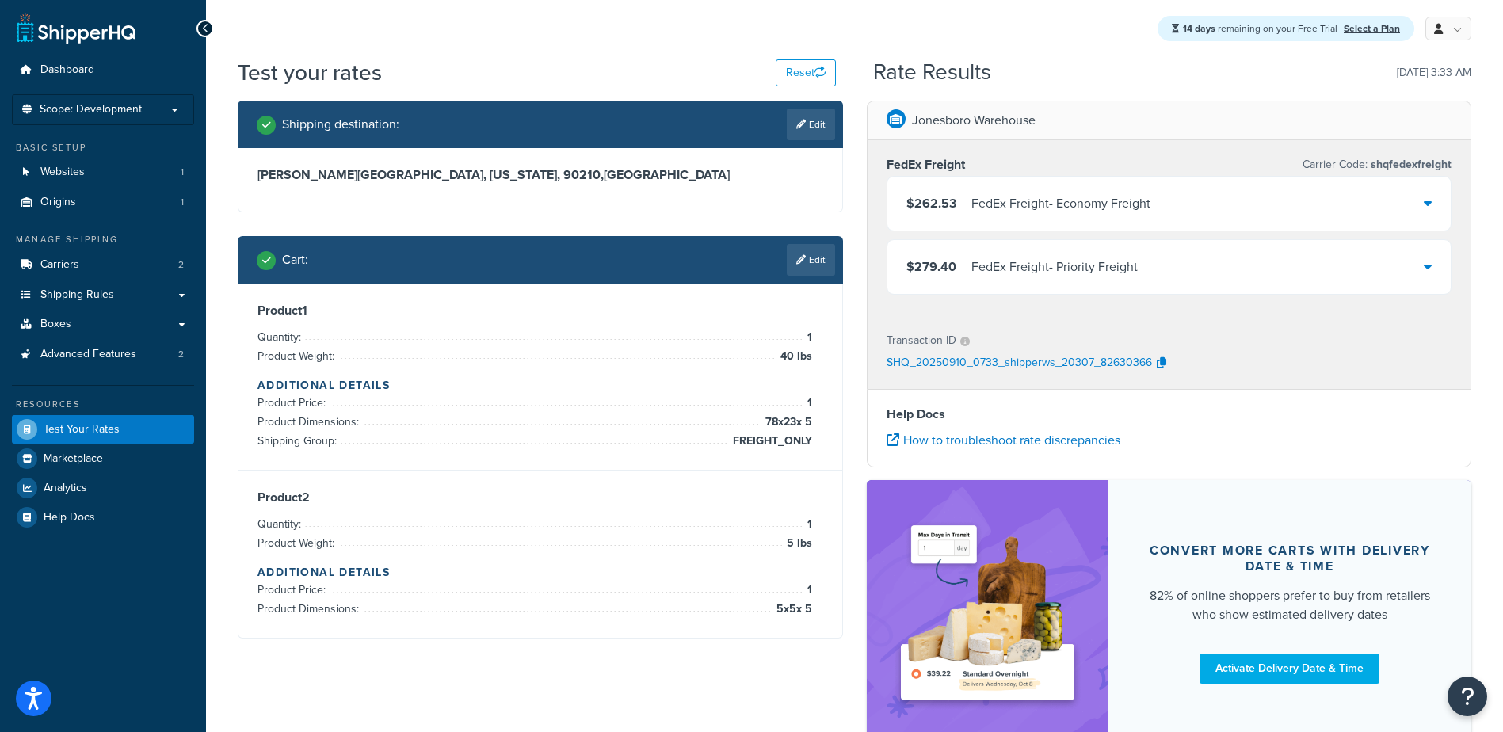
click at [1013, 207] on div "FedEx Freight - Economy Freight" at bounding box center [1060, 204] width 179 height 22
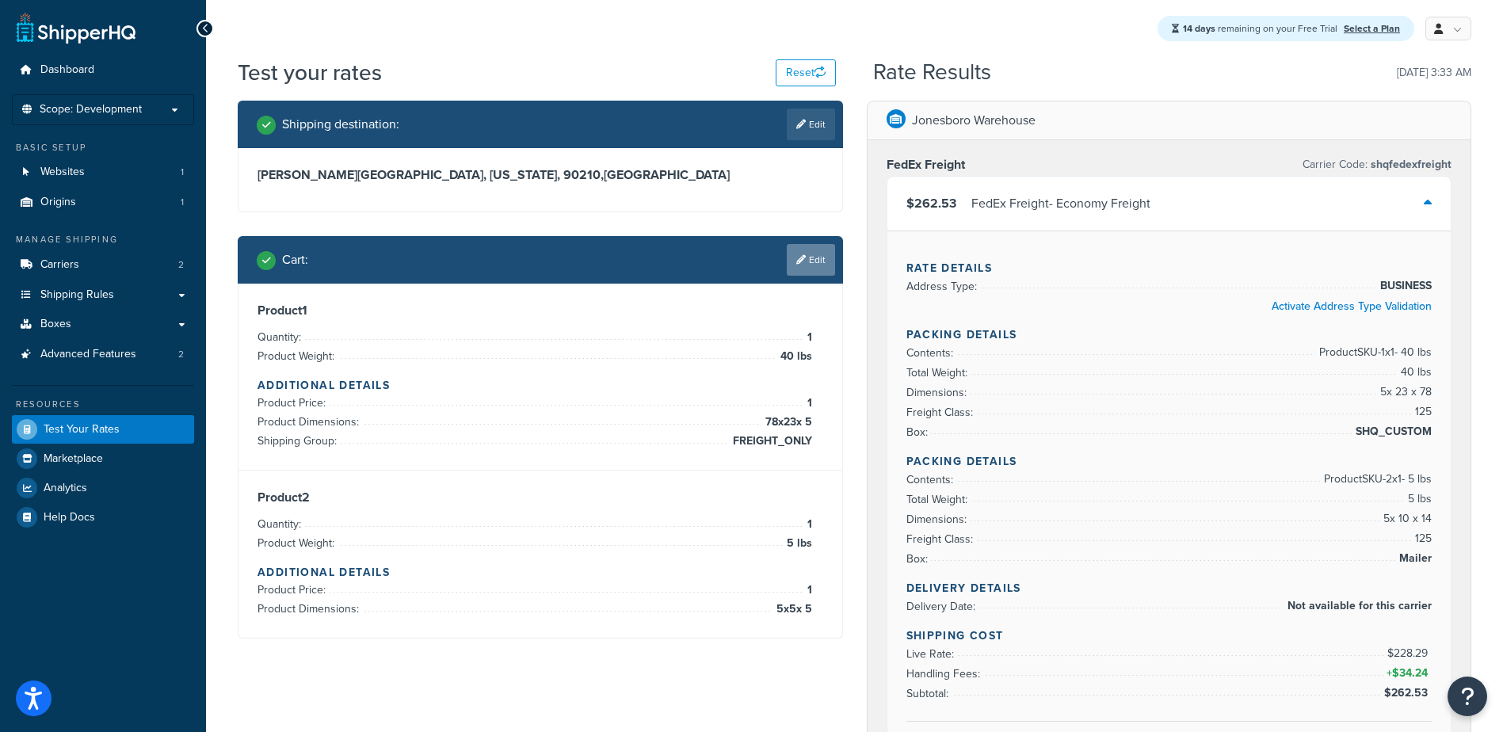
click at [806, 261] on link "Edit" at bounding box center [811, 260] width 48 height 32
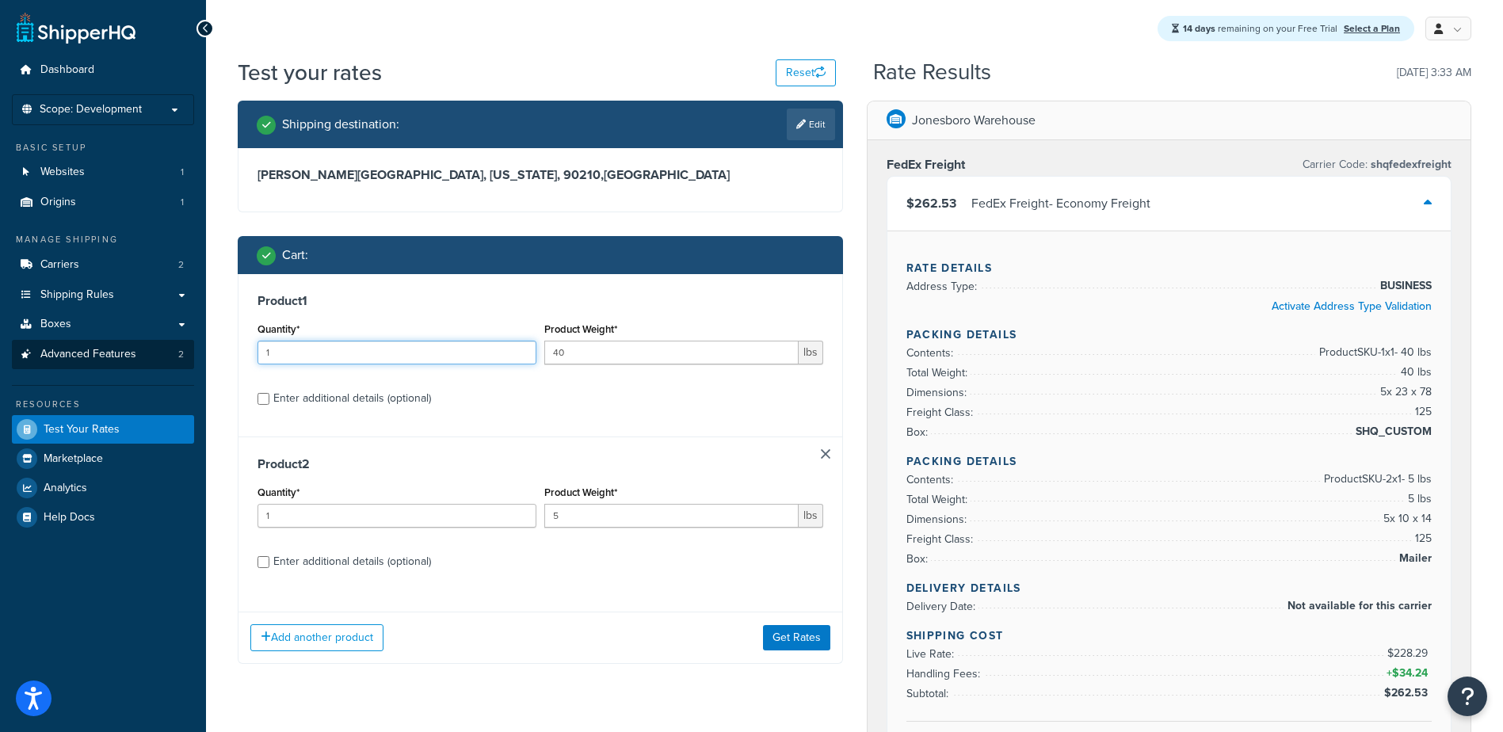
drag, startPoint x: 253, startPoint y: 347, endPoint x: 134, endPoint y: 348, distance: 118.9
click at [169, 348] on div "Dashboard Scope: Development Basic Setup Websites 1 Origins 1 Manage Shipping C…" at bounding box center [751, 699] width 1503 height 1399
type input "2"
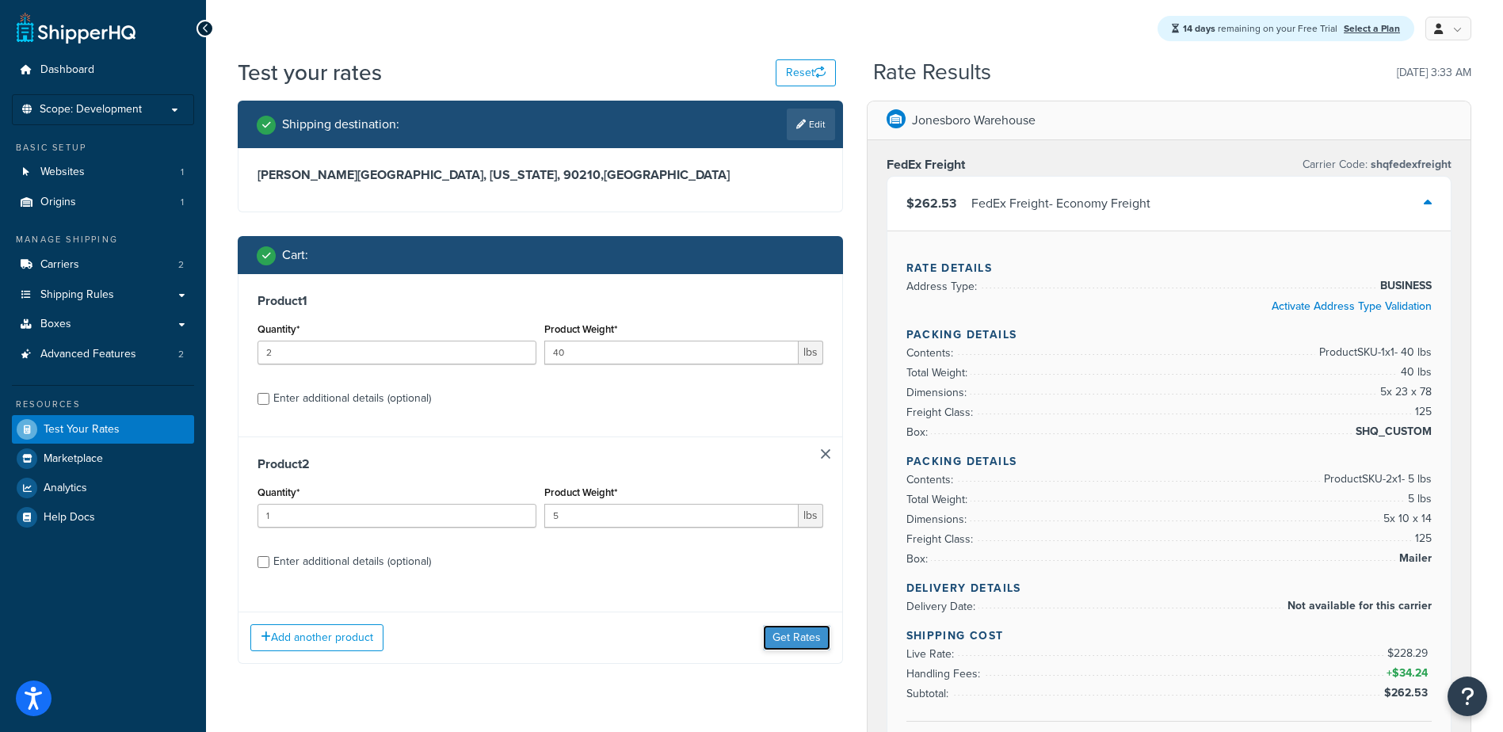
click at [788, 642] on button "Get Rates" at bounding box center [796, 637] width 67 height 25
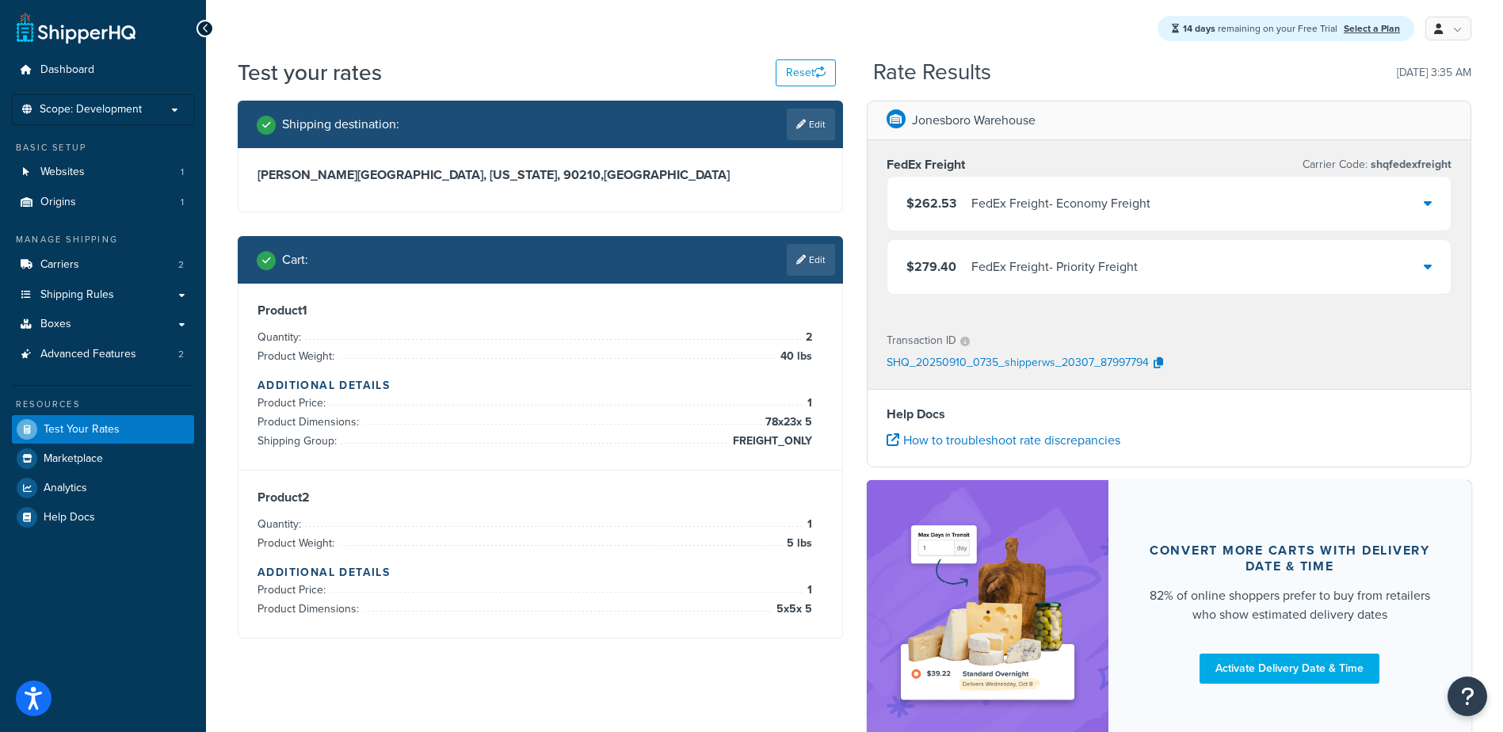
click at [1141, 212] on div "FedEx Freight - Economy Freight" at bounding box center [1060, 204] width 179 height 22
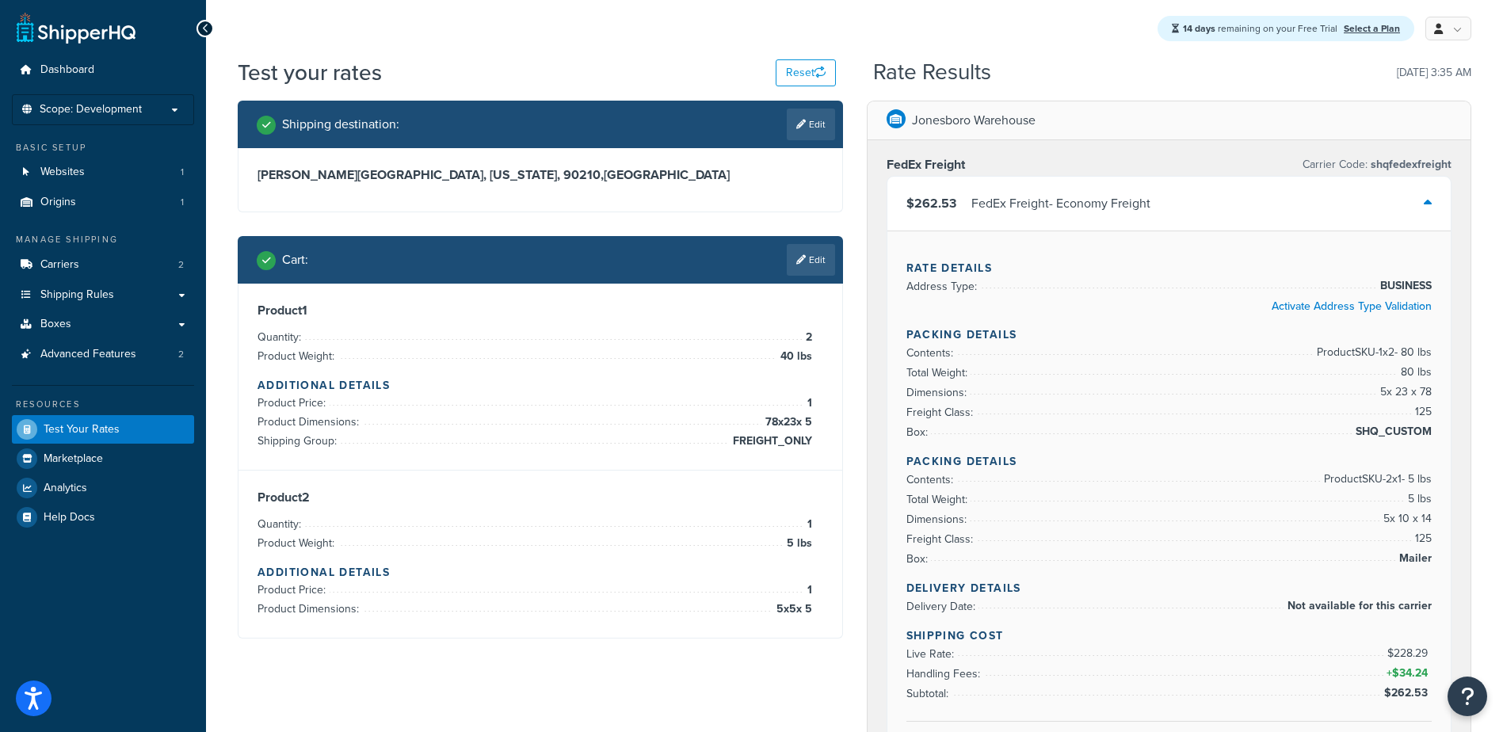
click at [820, 261] on link "Edit" at bounding box center [811, 260] width 48 height 32
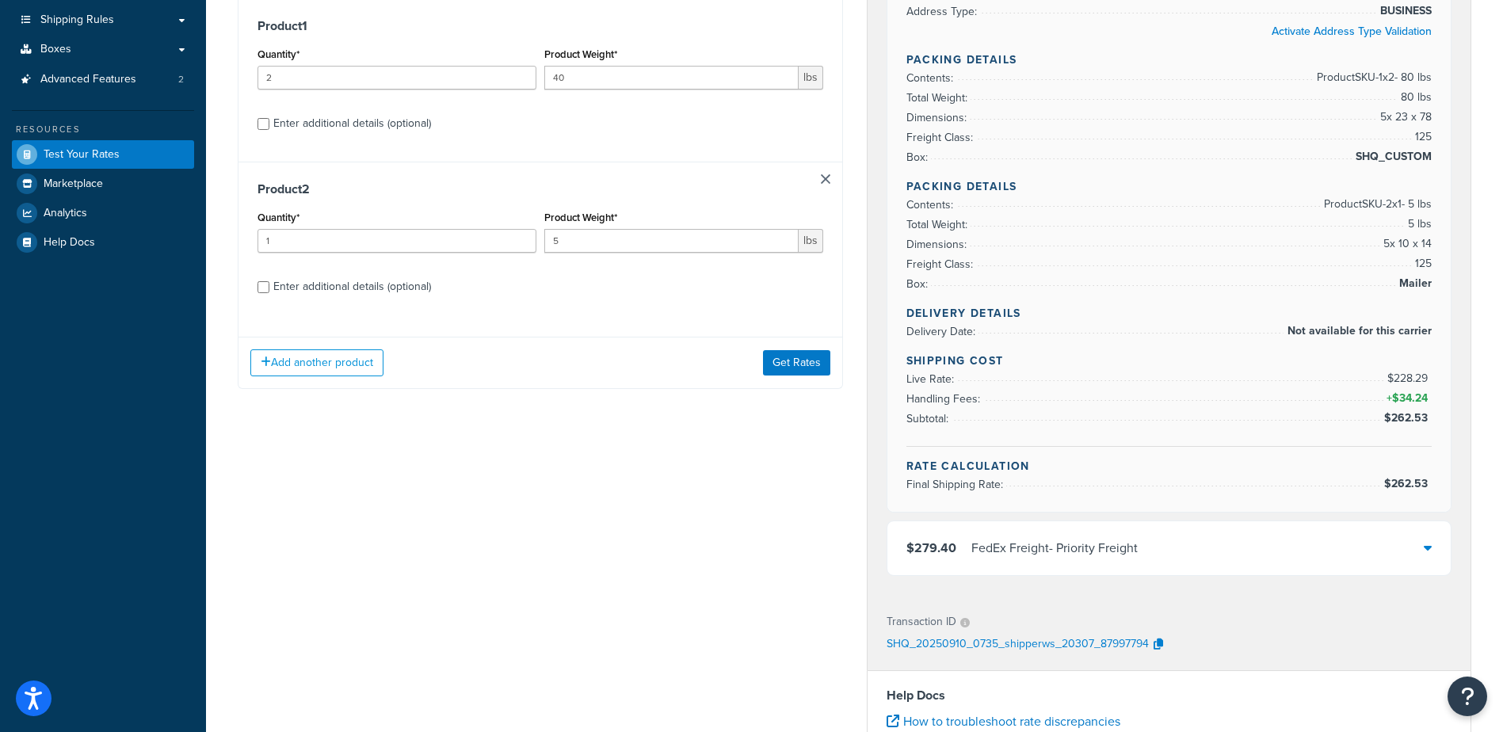
scroll to position [238, 0]
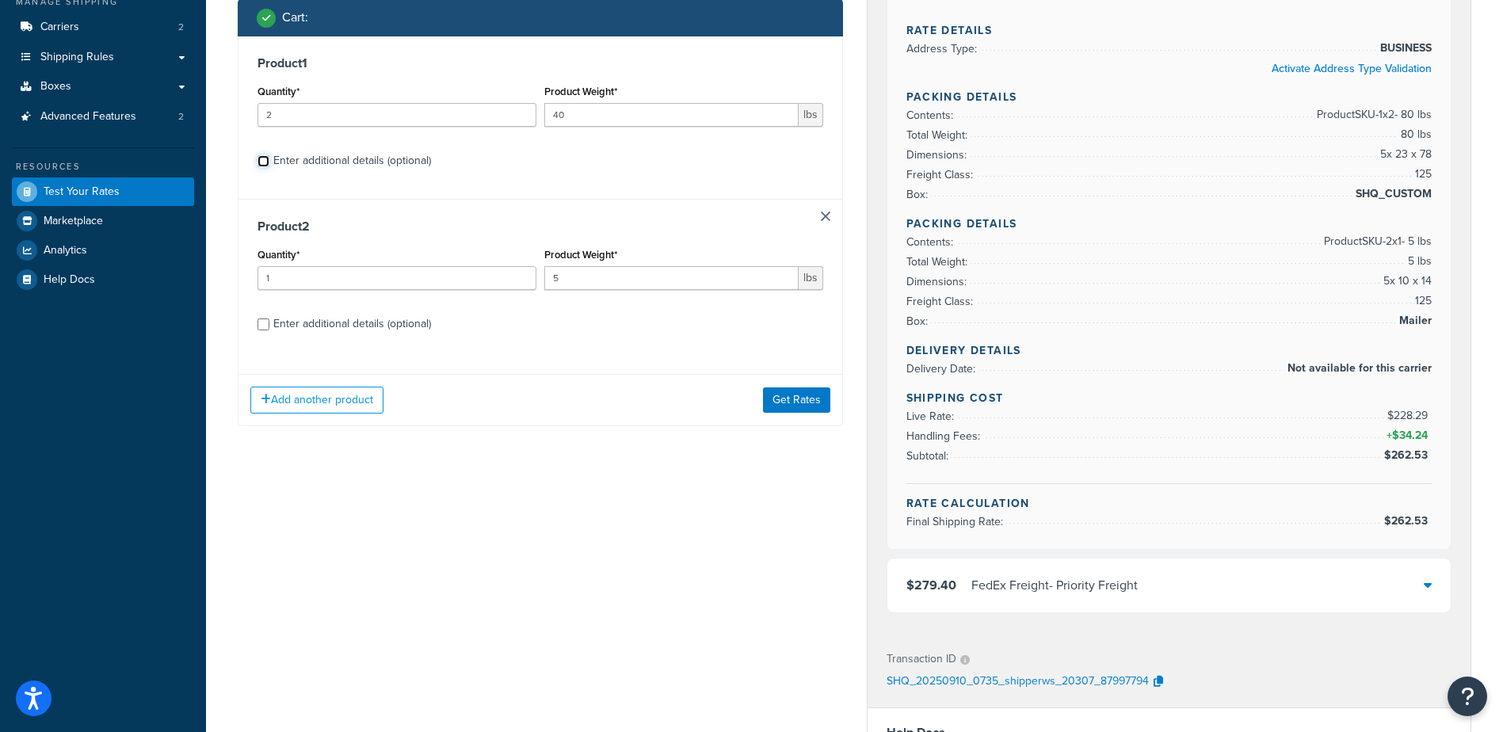
click at [261, 159] on input "Enter additional details (optional)" at bounding box center [264, 161] width 12 height 12
checkbox input "true"
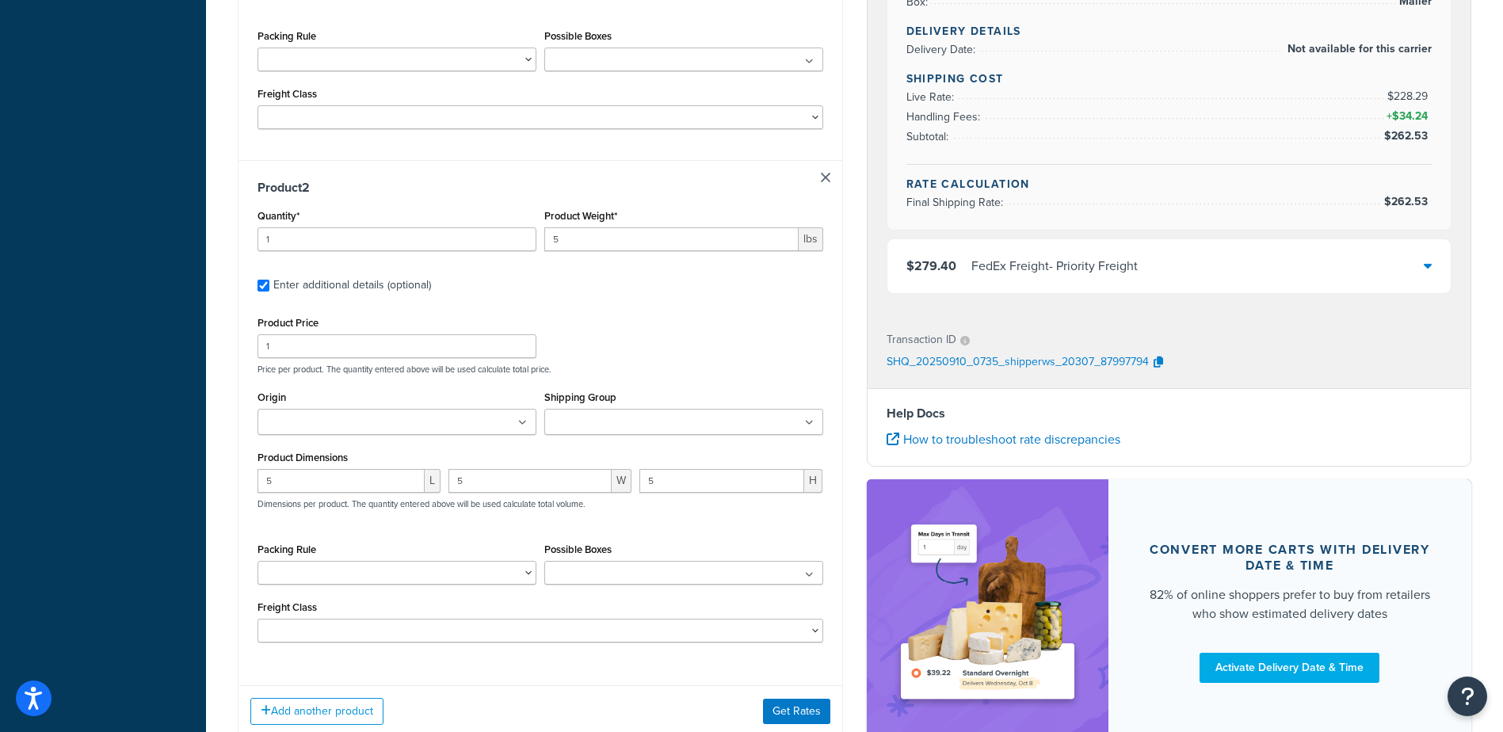
scroll to position [634, 0]
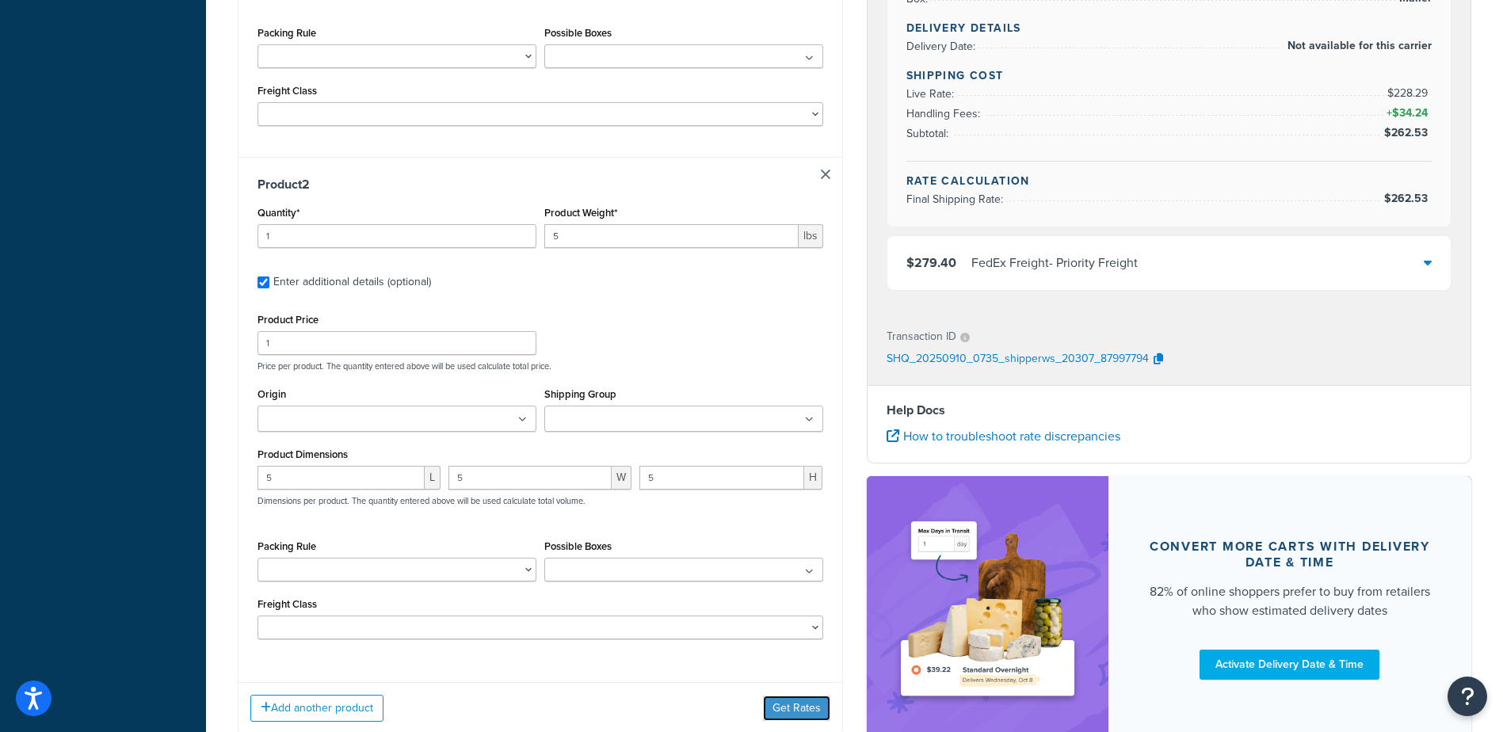
click at [770, 703] on button "Get Rates" at bounding box center [796, 708] width 67 height 25
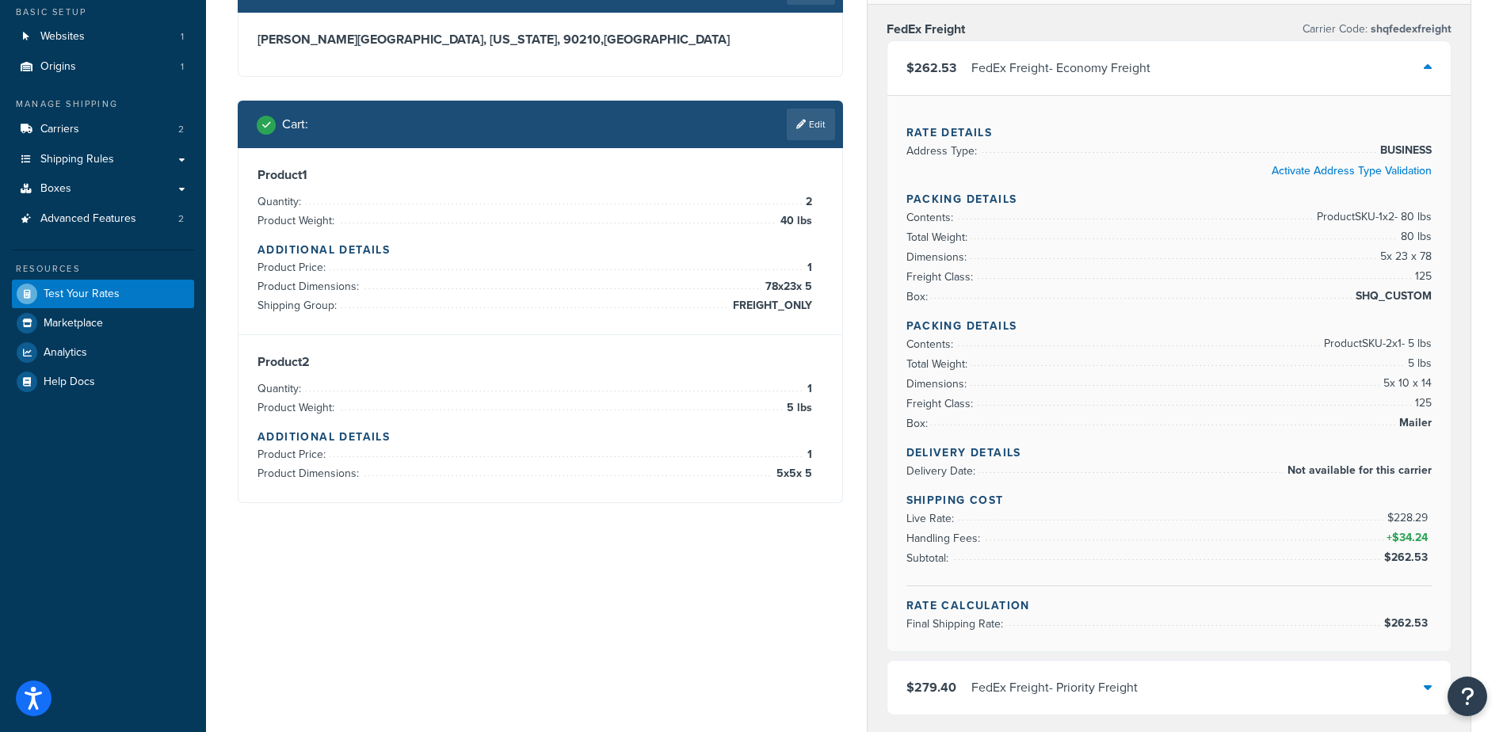
scroll to position [0, 0]
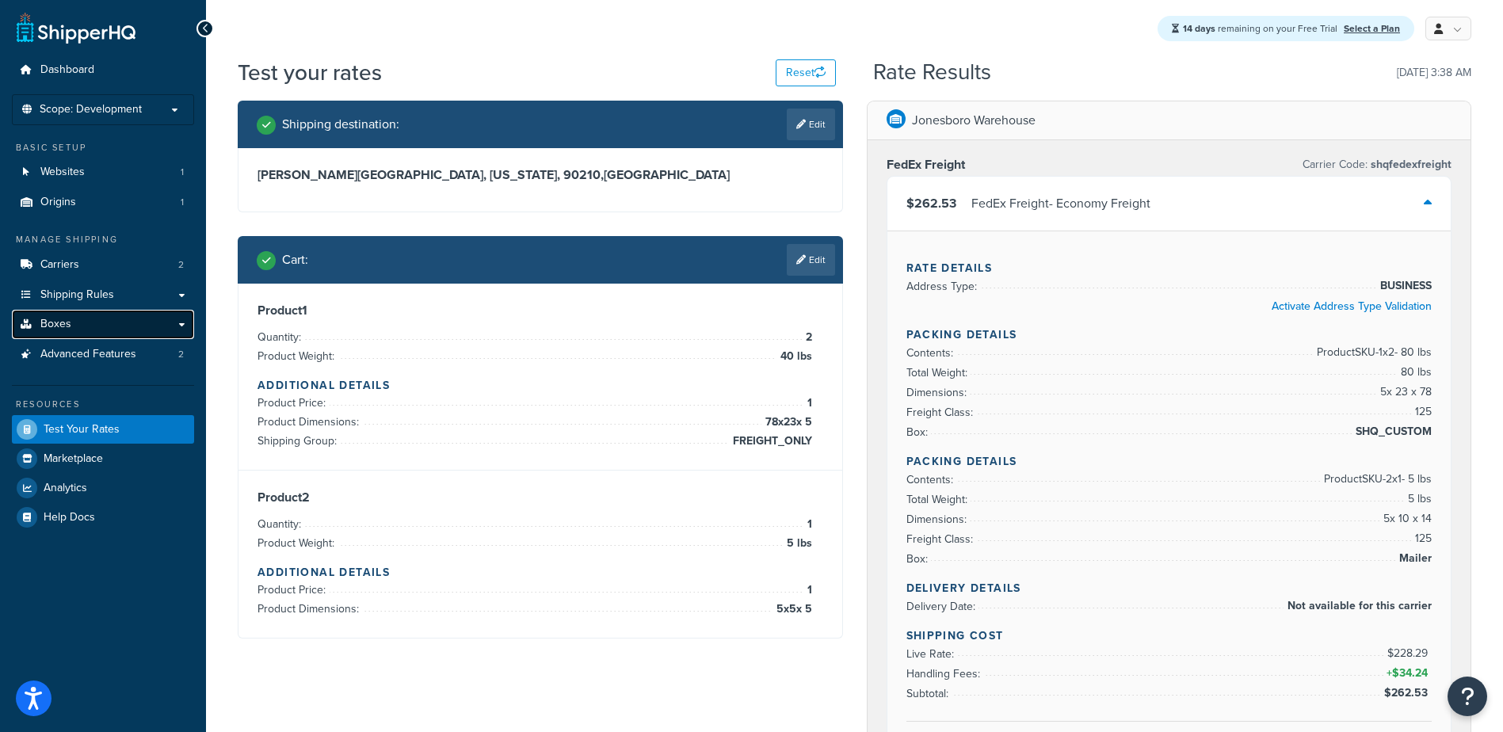
click at [63, 322] on span "Boxes" at bounding box center [55, 324] width 31 height 13
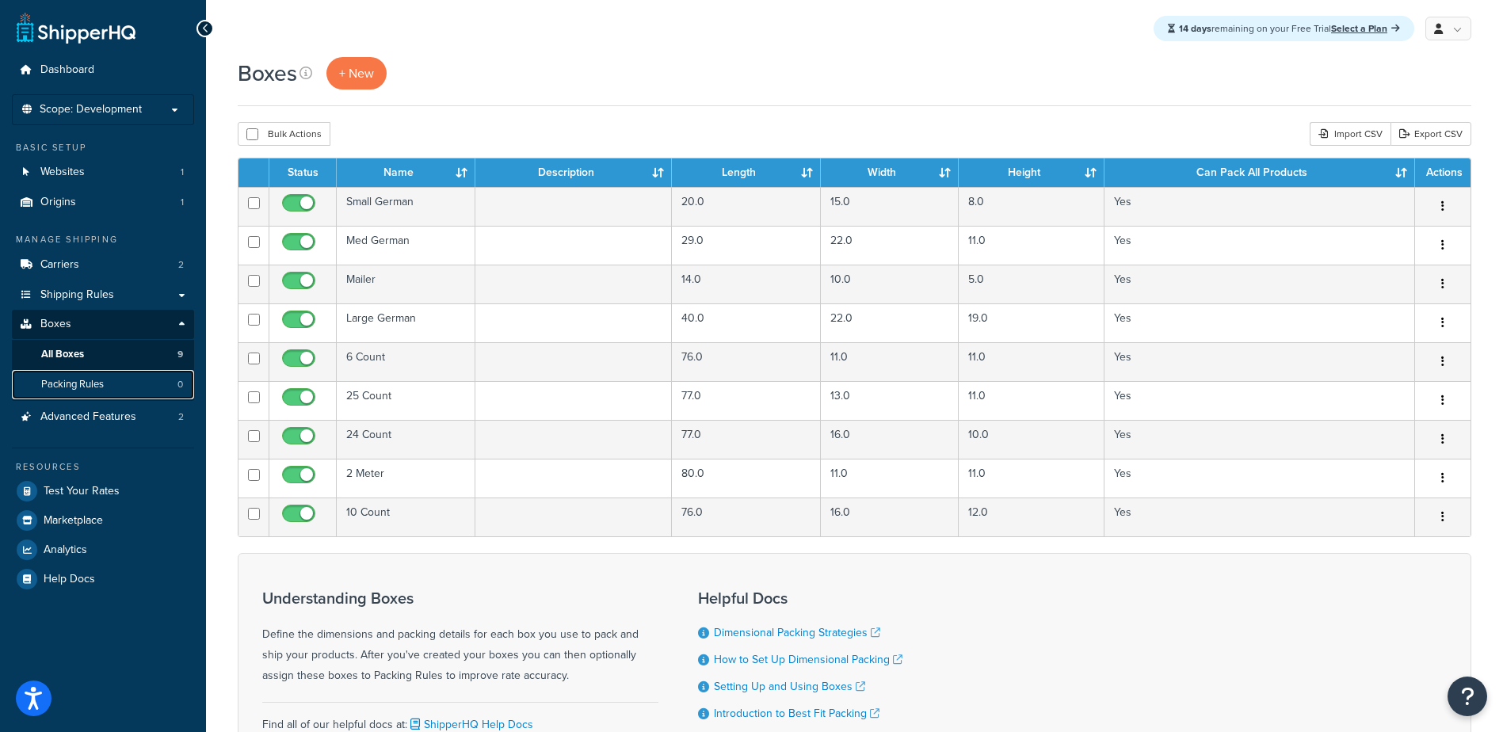
click at [78, 381] on span "Packing Rules" at bounding box center [72, 384] width 63 height 13
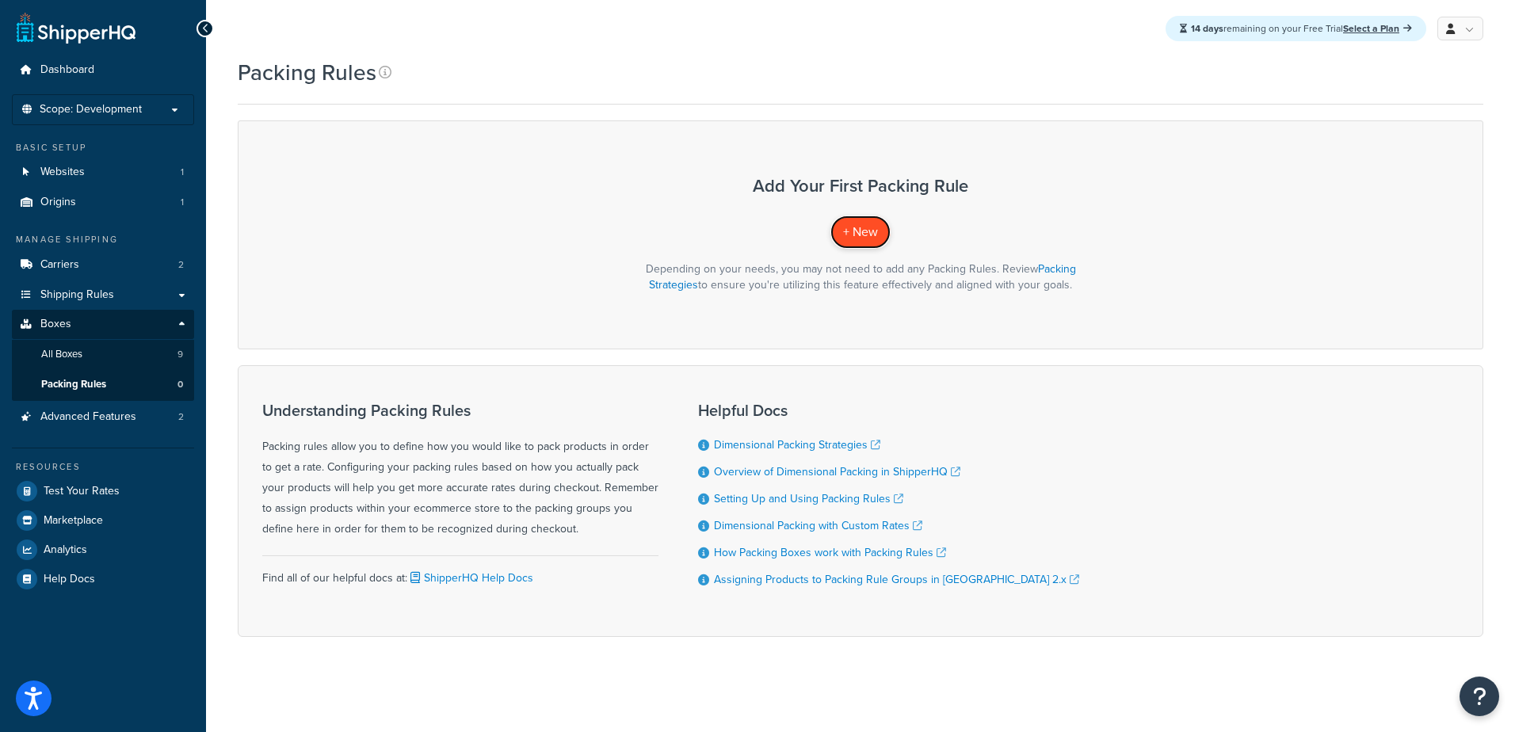
click at [849, 229] on span "+ New" at bounding box center [860, 232] width 35 height 18
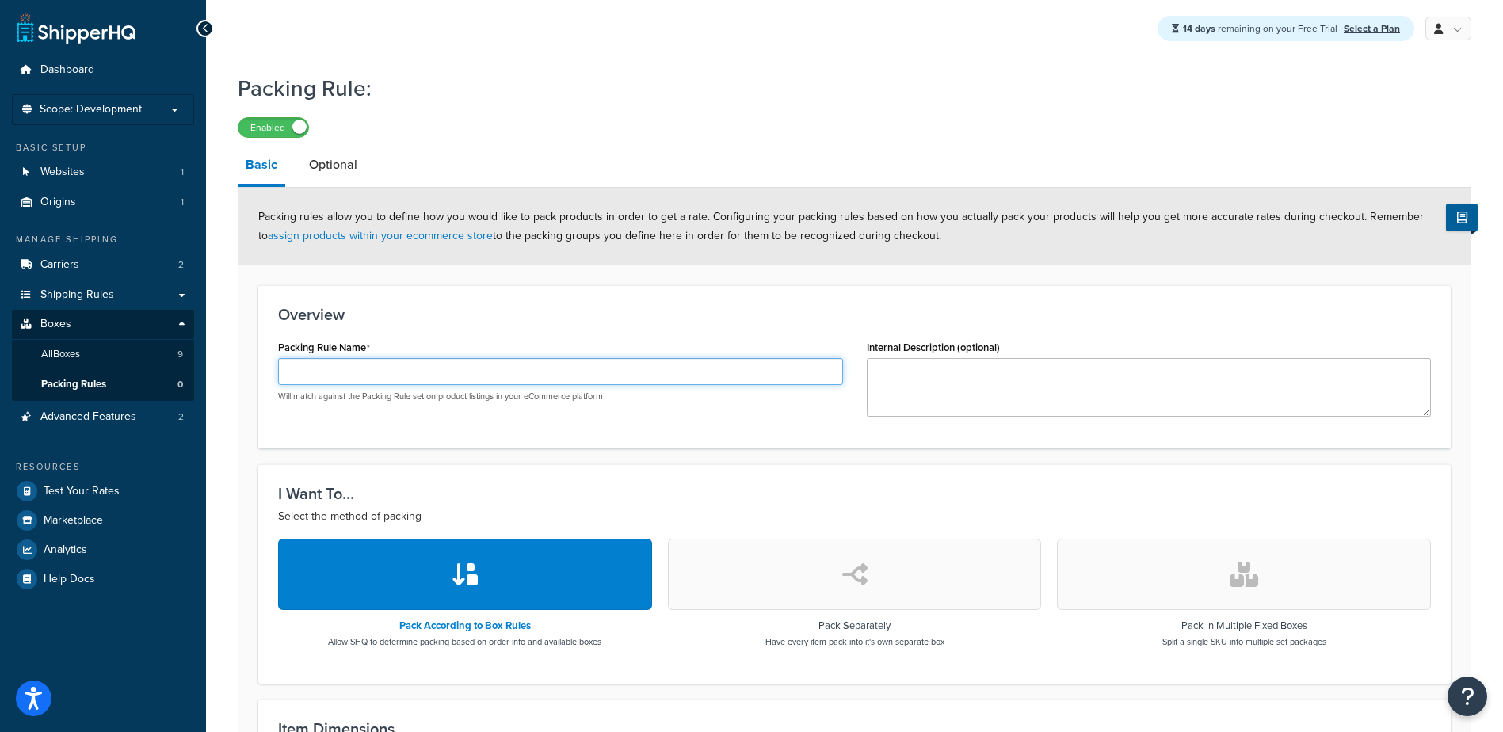
click at [364, 368] on input "Packing Rule Name" at bounding box center [560, 371] width 565 height 27
drag, startPoint x: 307, startPoint y: 373, endPoint x: 206, endPoint y: 371, distance: 100.7
click at [231, 373] on div "Packing Rule: Enabled Basic Optional Packing rules allow you to define how you …" at bounding box center [854, 606] width 1297 height 1082
type input "LONGLAMPS"
click at [937, 391] on textarea "Internal Description (optional)" at bounding box center [1149, 387] width 565 height 59
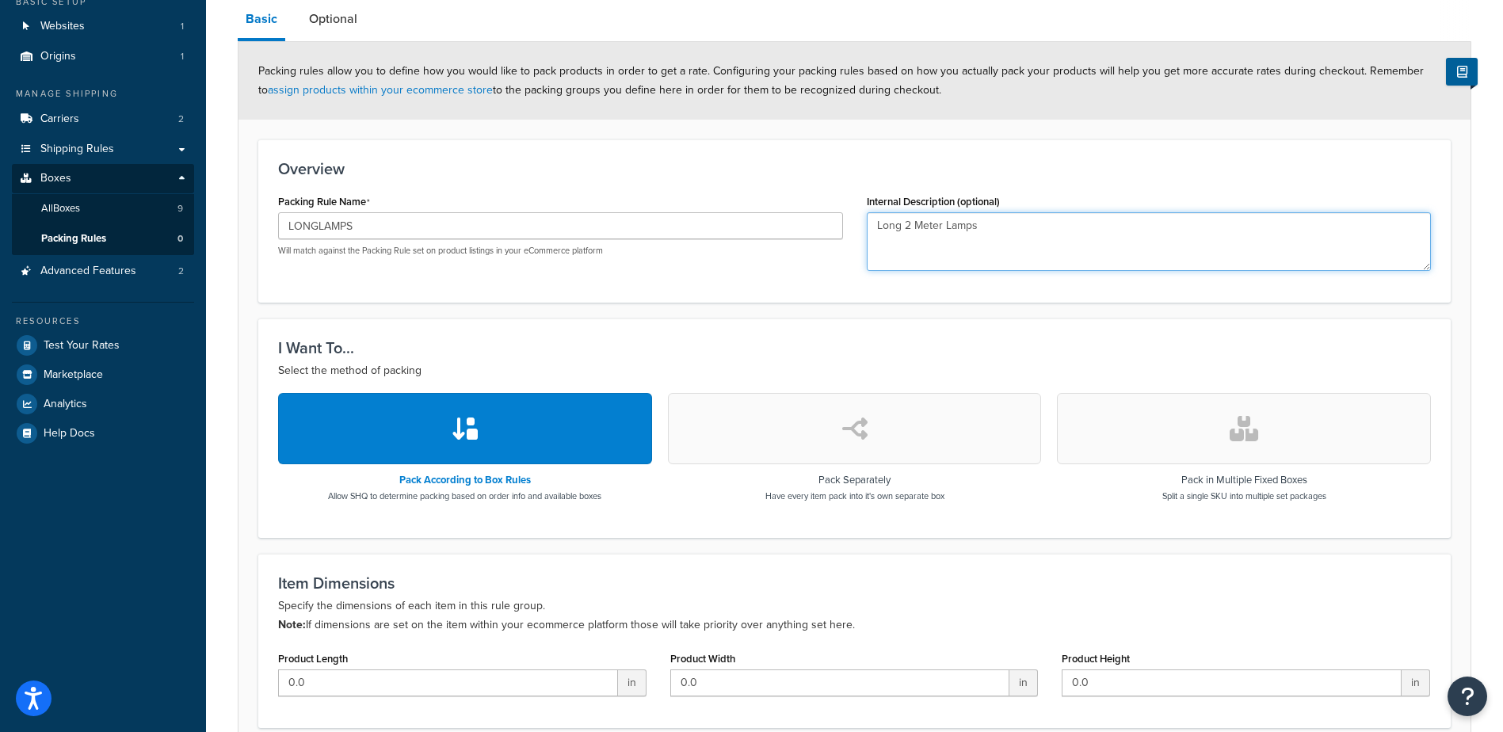
scroll to position [158, 0]
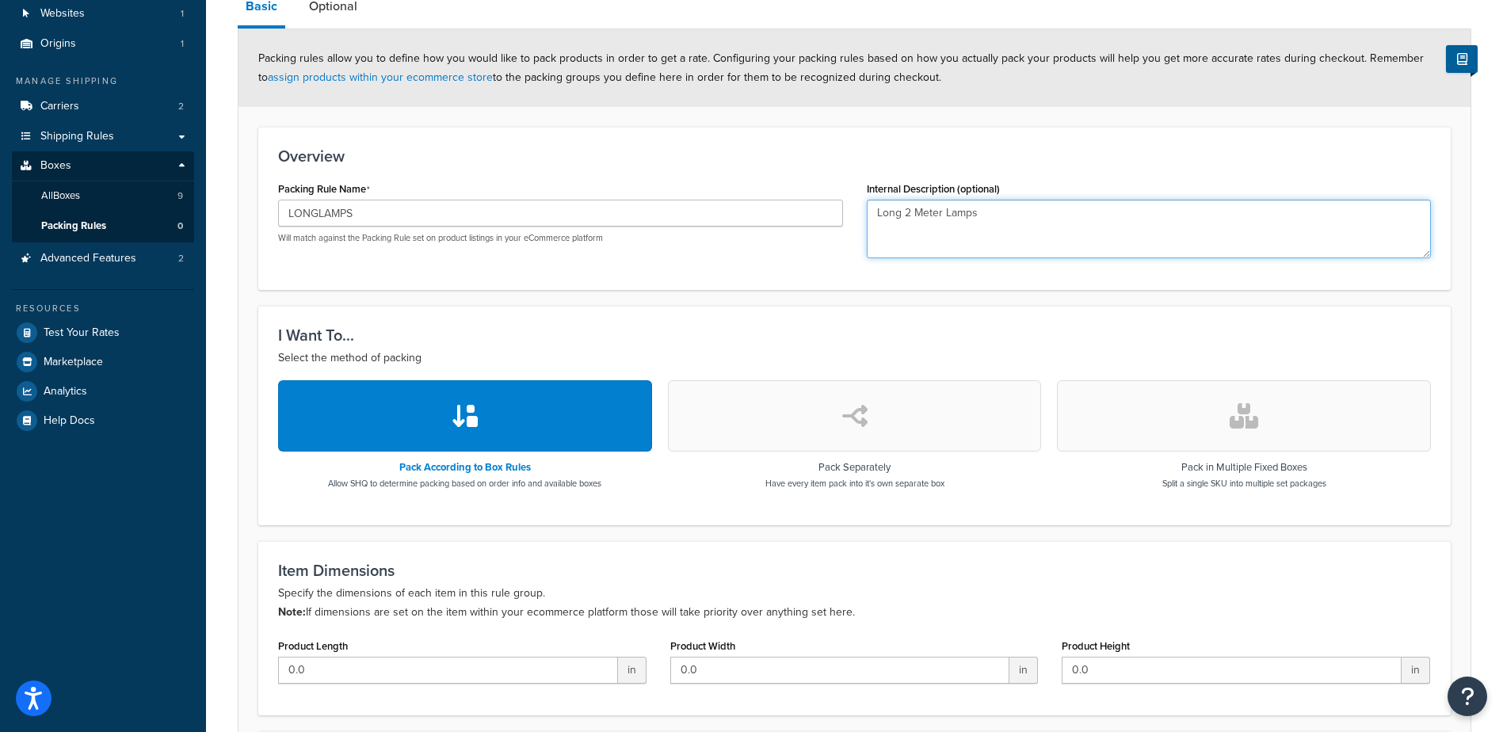
type textarea "Long 2 Meter Lamps"
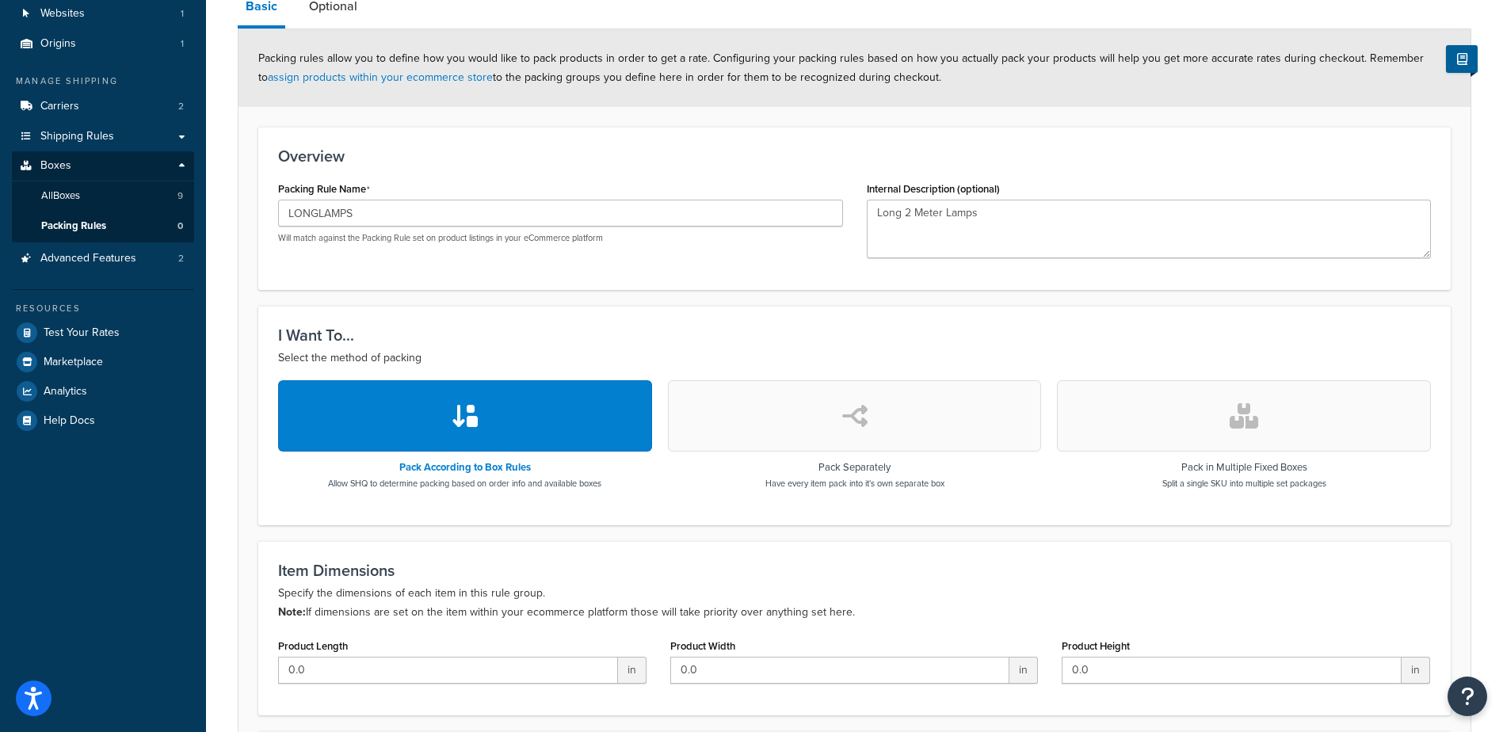
click at [1222, 429] on button "button" at bounding box center [1244, 415] width 374 height 71
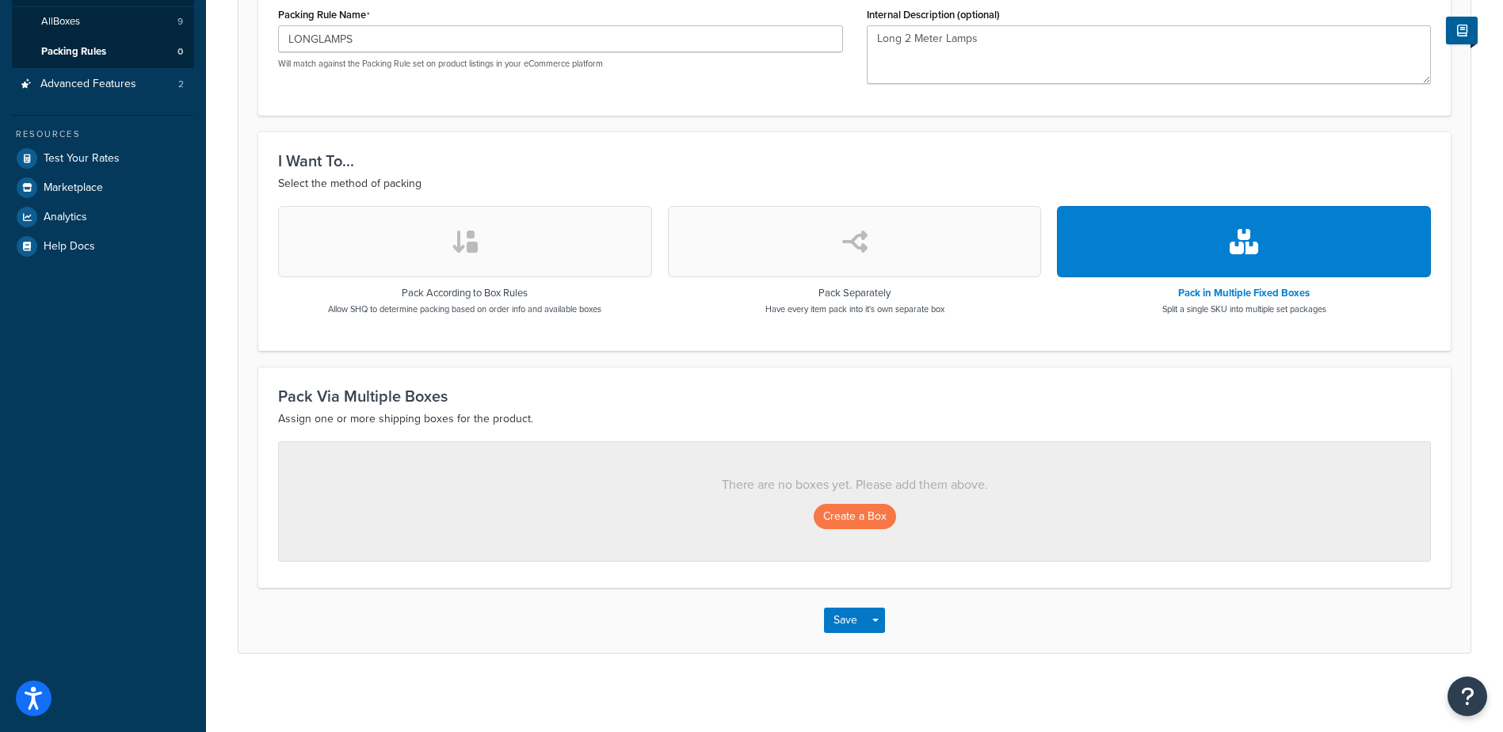
scroll to position [334, 0]
click at [861, 517] on button "Create a Box" at bounding box center [855, 515] width 82 height 25
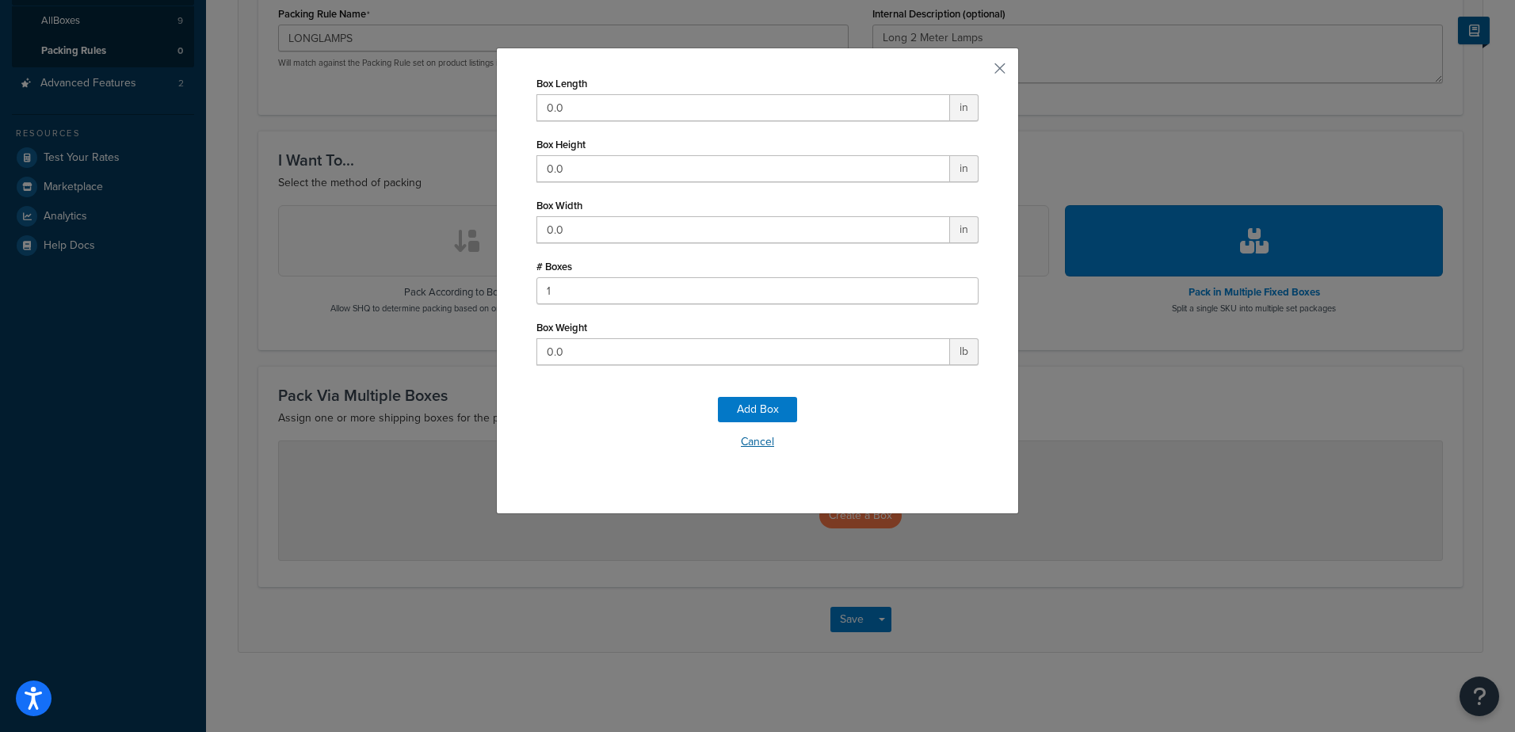
click at [766, 444] on button "Cancel" at bounding box center [757, 442] width 442 height 24
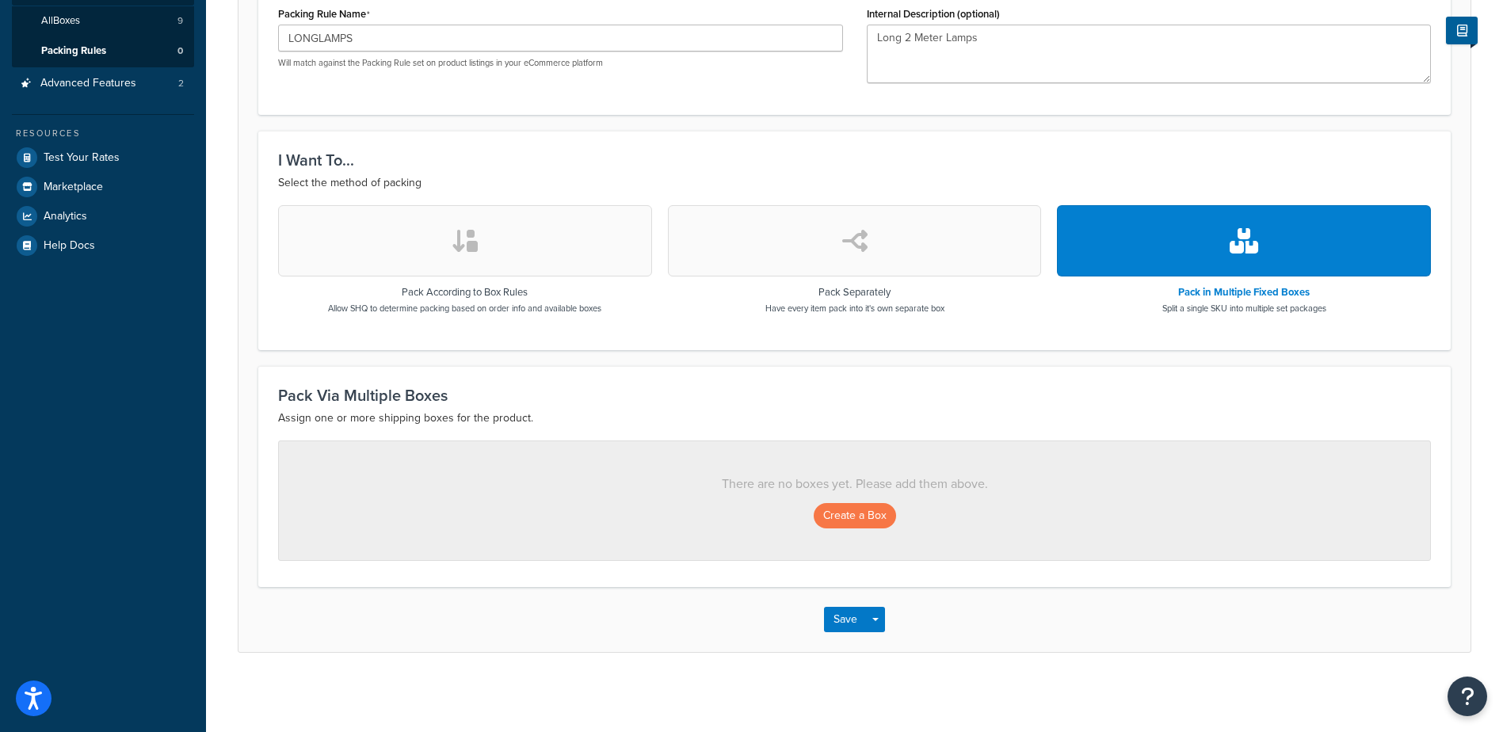
click at [536, 246] on button "button" at bounding box center [465, 240] width 374 height 71
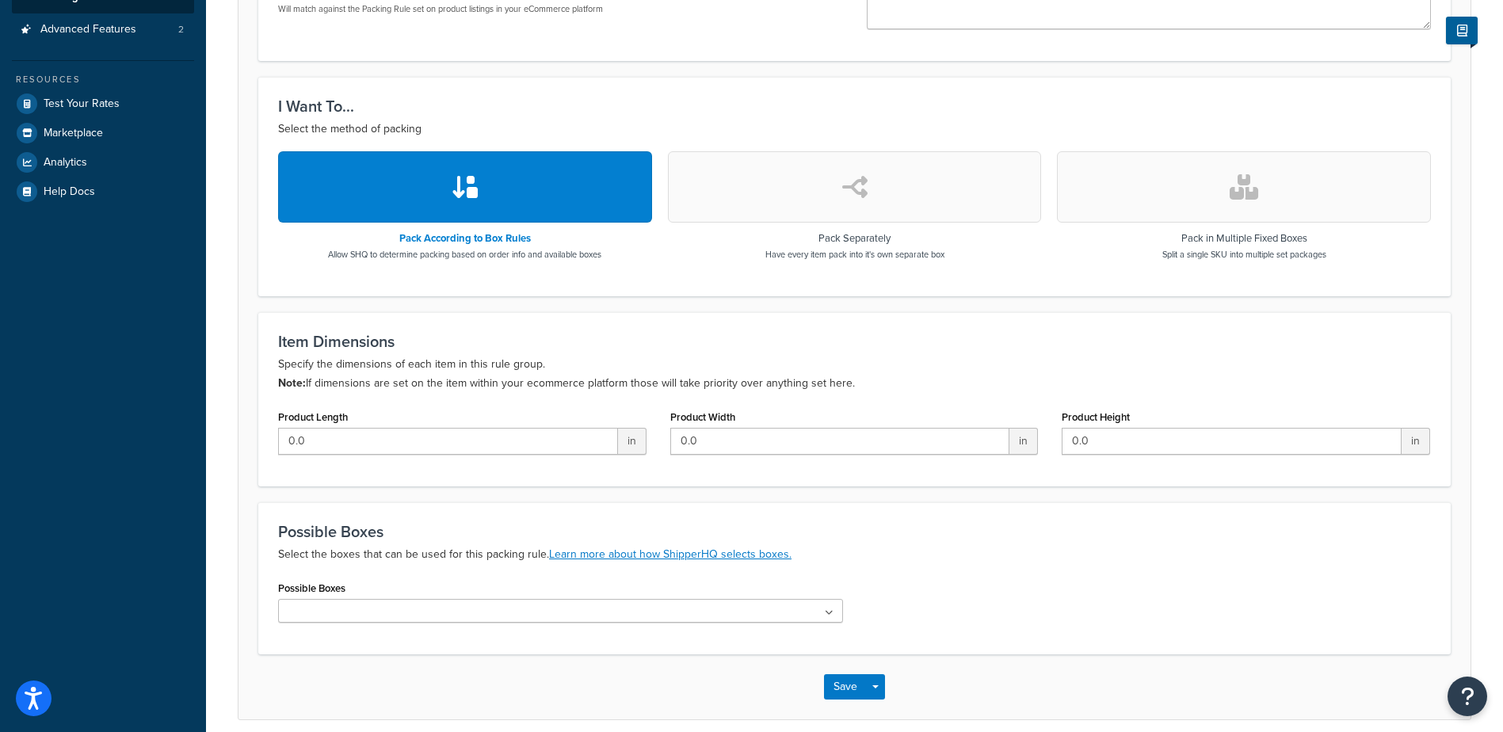
scroll to position [413, 0]
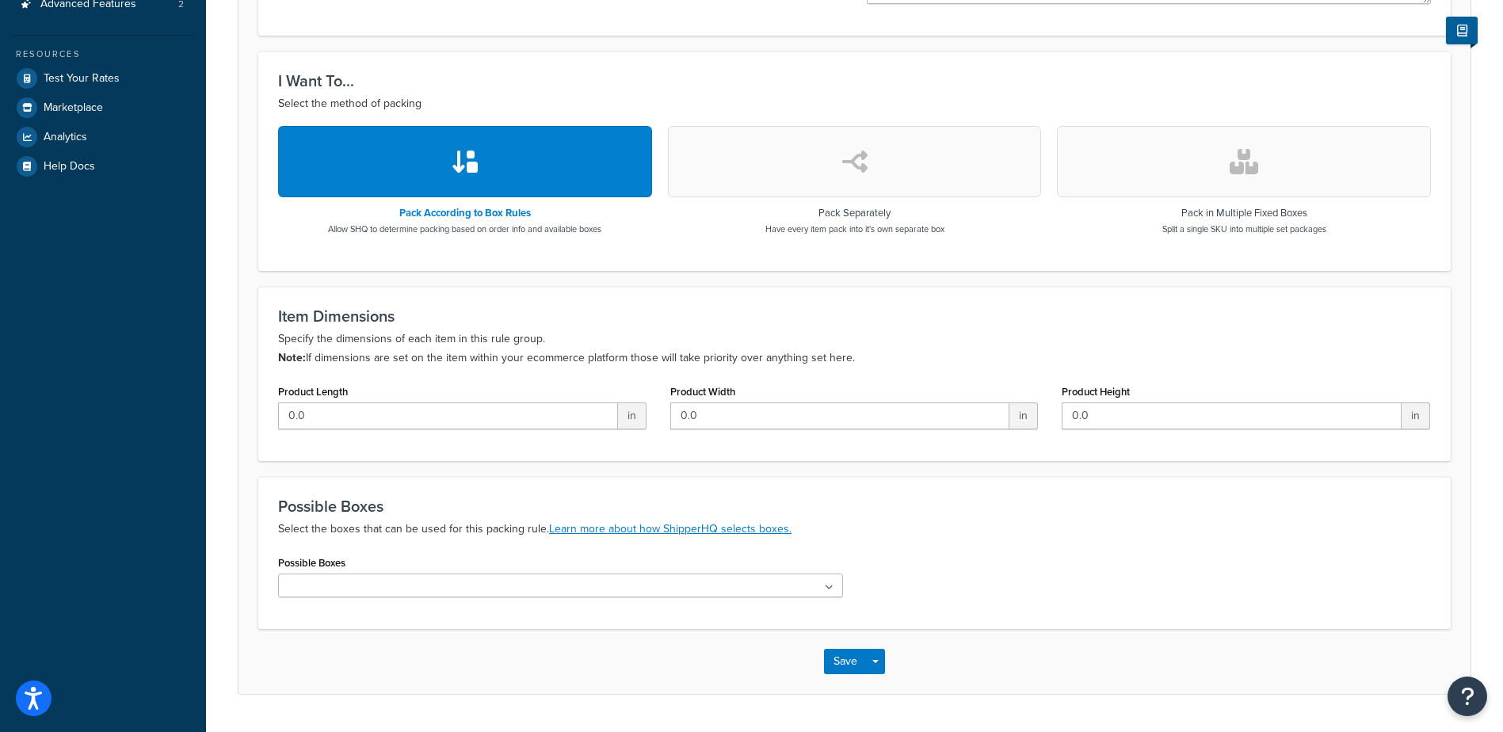
click at [642, 591] on ul at bounding box center [560, 586] width 565 height 24
click at [710, 591] on ul at bounding box center [560, 586] width 565 height 24
click at [834, 586] on ul at bounding box center [560, 586] width 565 height 24
drag, startPoint x: 406, startPoint y: 421, endPoint x: 0, endPoint y: 400, distance: 407.0
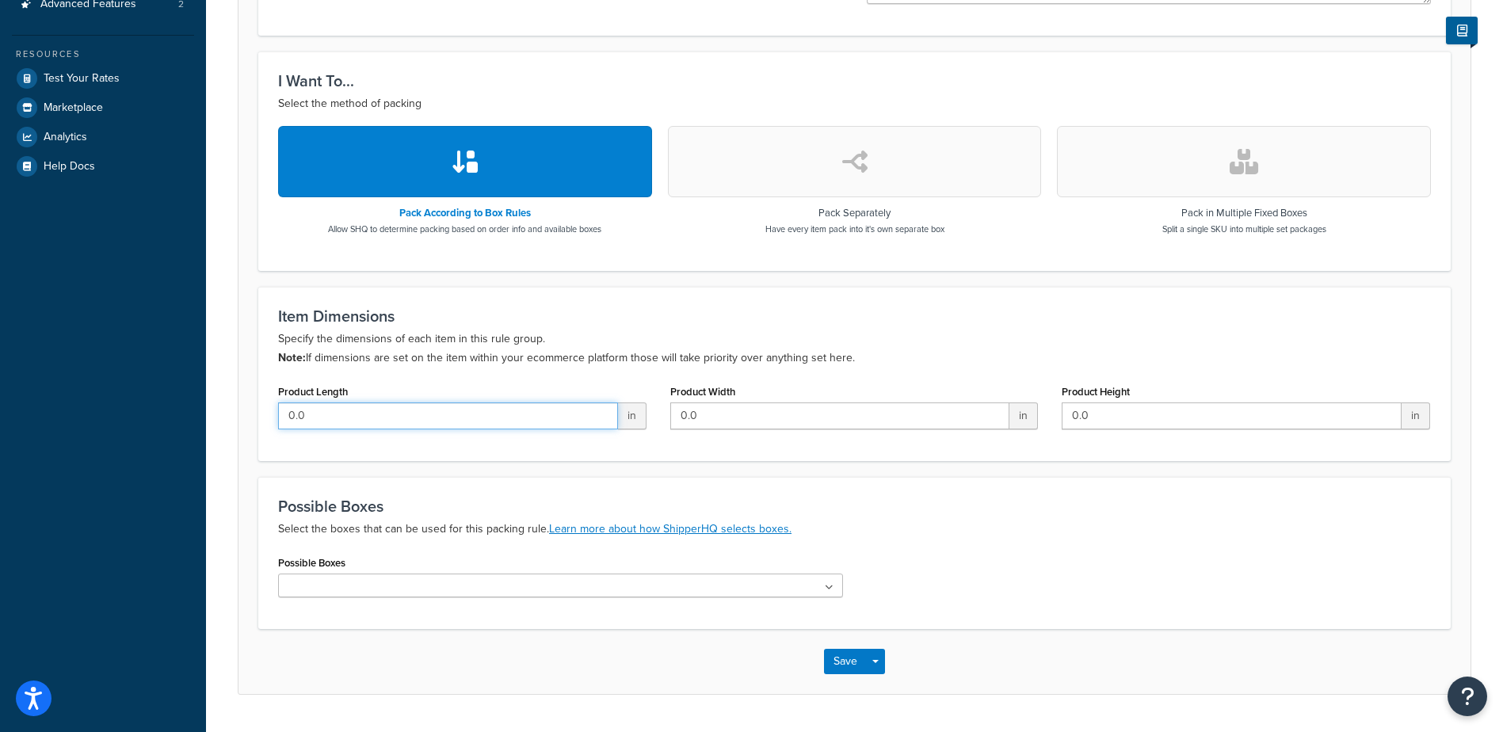
click at [74, 400] on div "Dashboard Scope: Development Basic Setup Websites 1 Origins 1 Manage Shipping C…" at bounding box center [751, 180] width 1503 height 1187
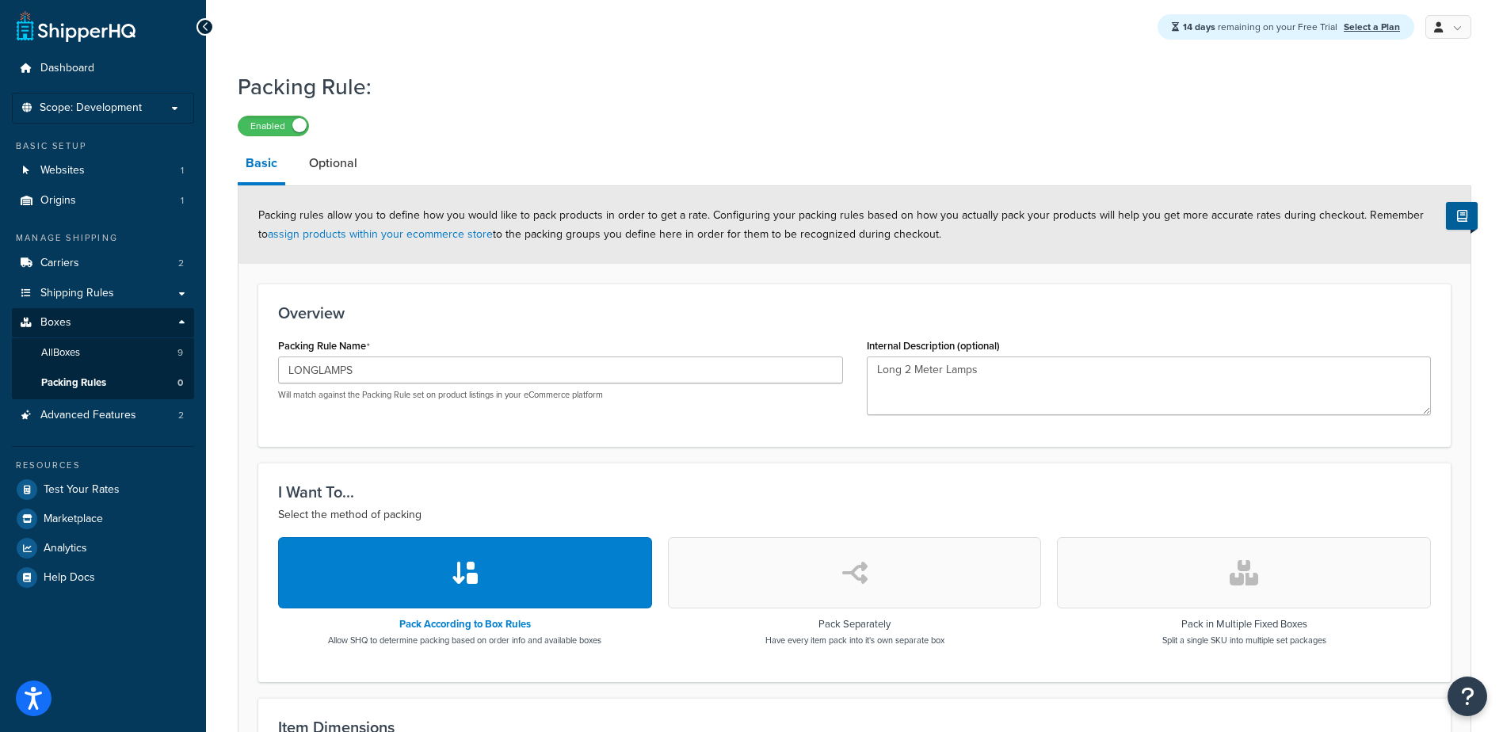
scroll to position [0, 0]
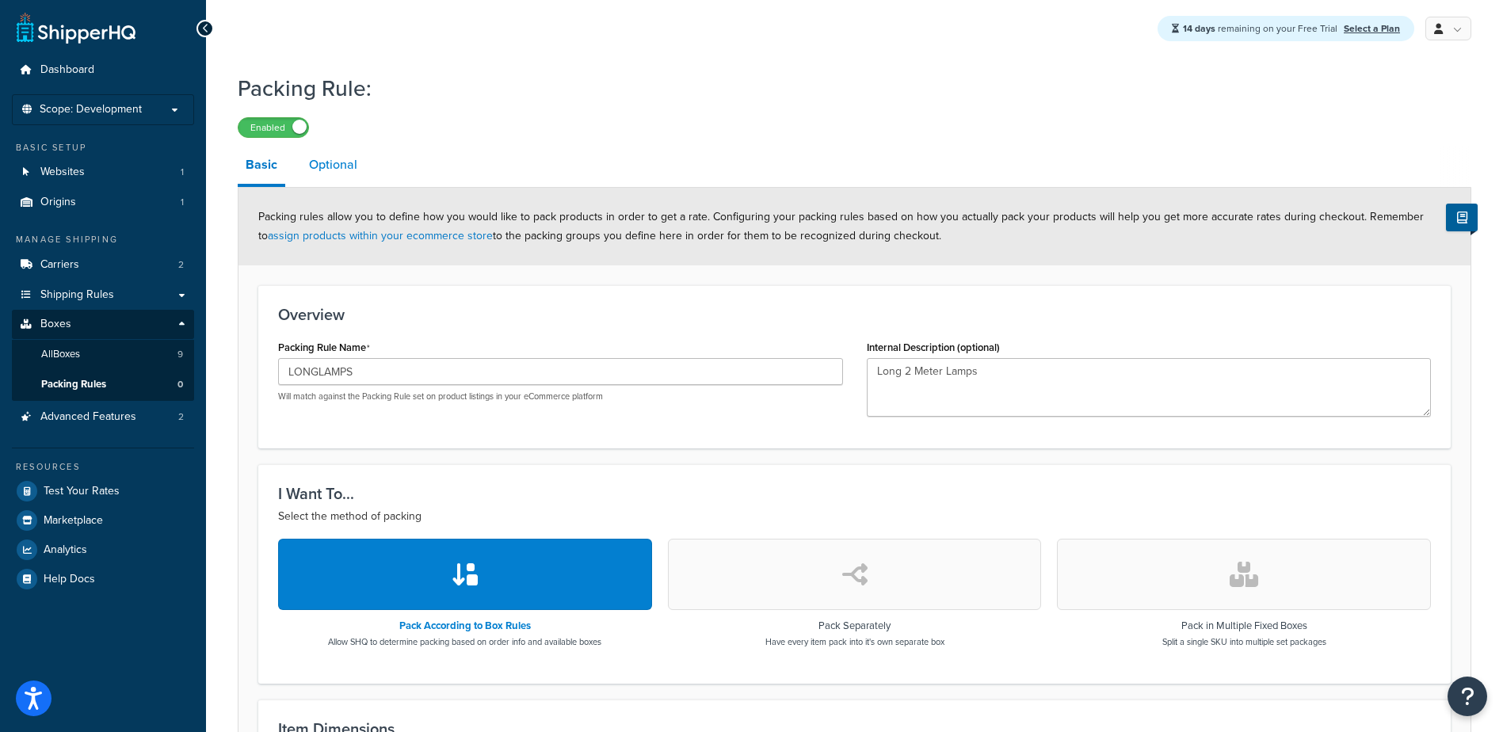
click at [336, 162] on link "Optional" at bounding box center [333, 165] width 64 height 38
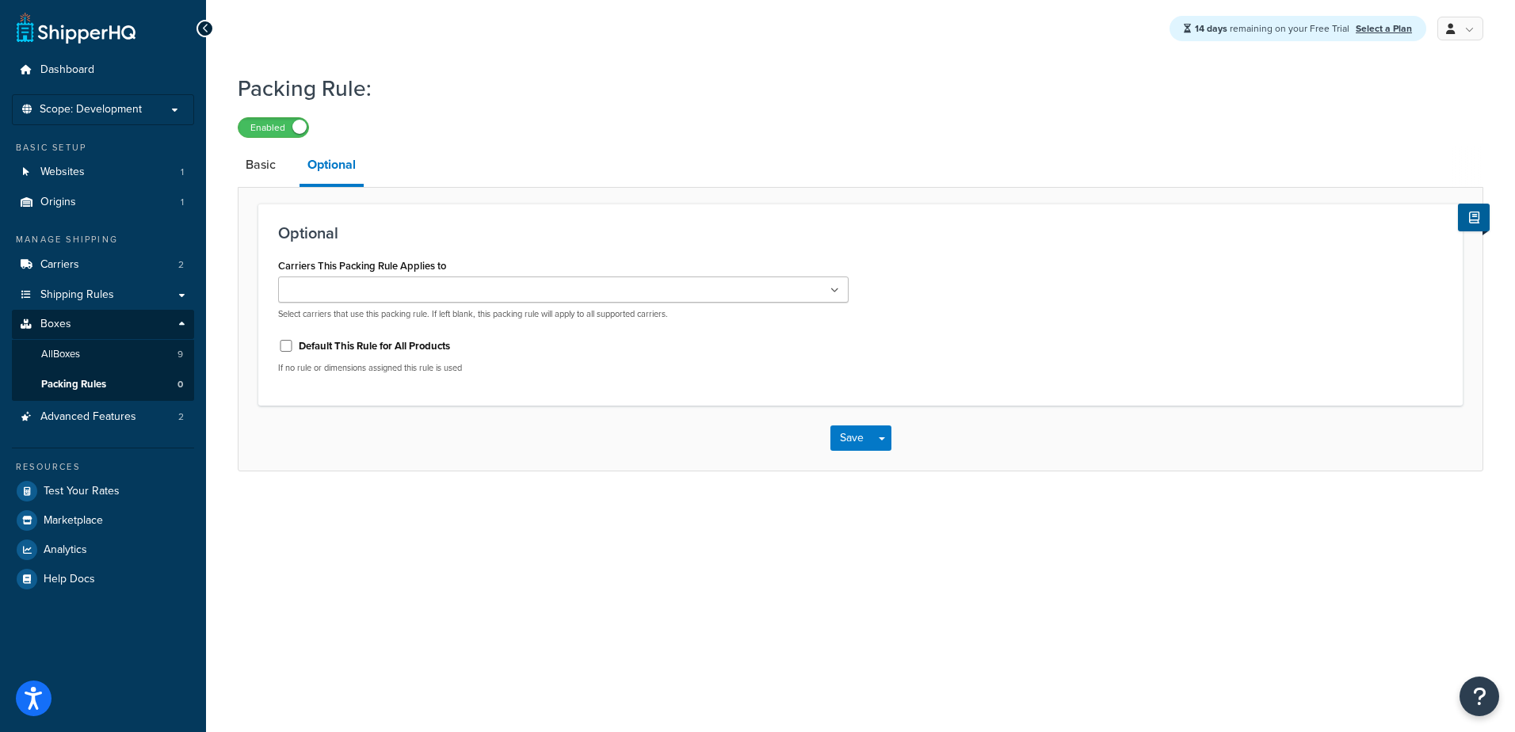
click at [834, 295] on icon at bounding box center [834, 291] width 9 height 10
click at [834, 295] on icon at bounding box center [835, 291] width 7 height 10
click at [254, 170] on link "Basic" at bounding box center [261, 165] width 46 height 38
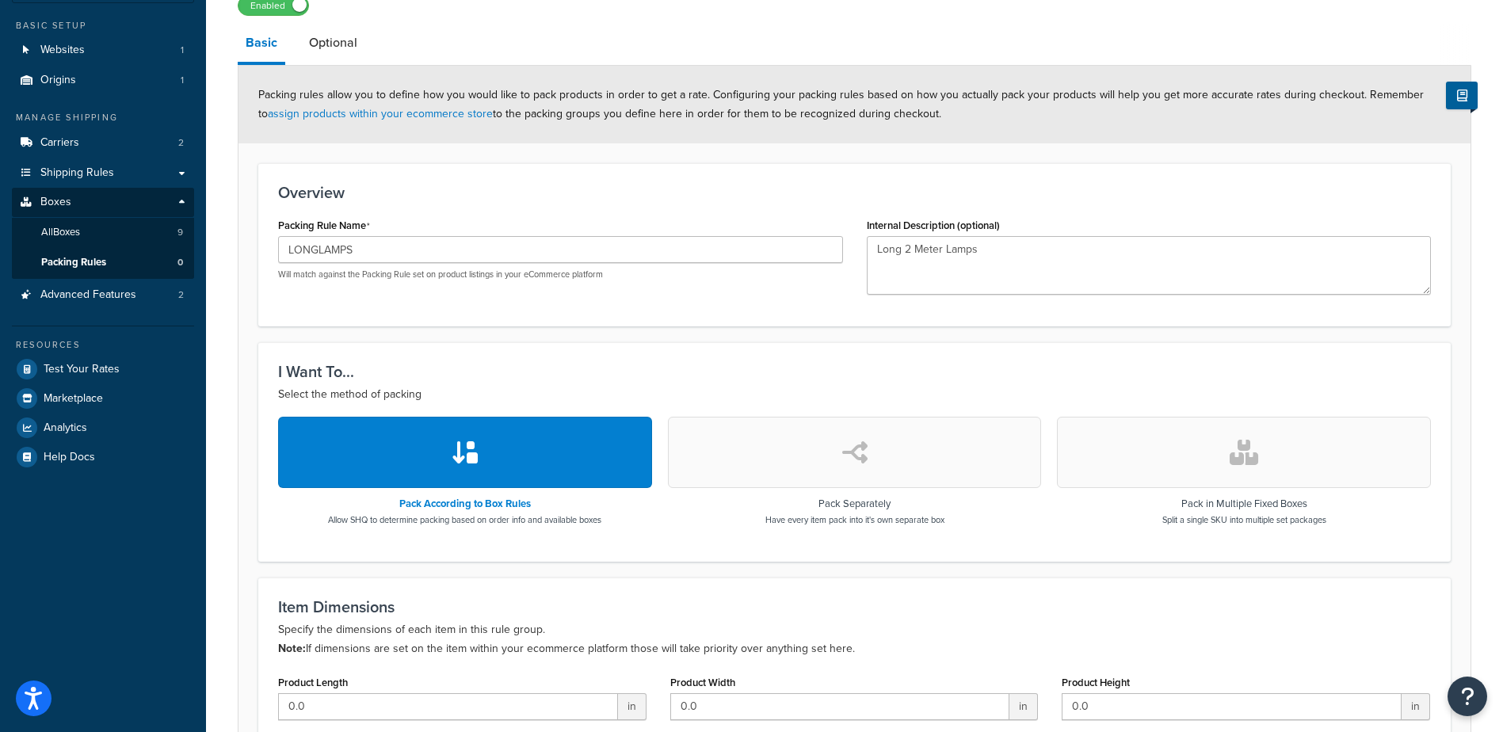
scroll to position [158, 0]
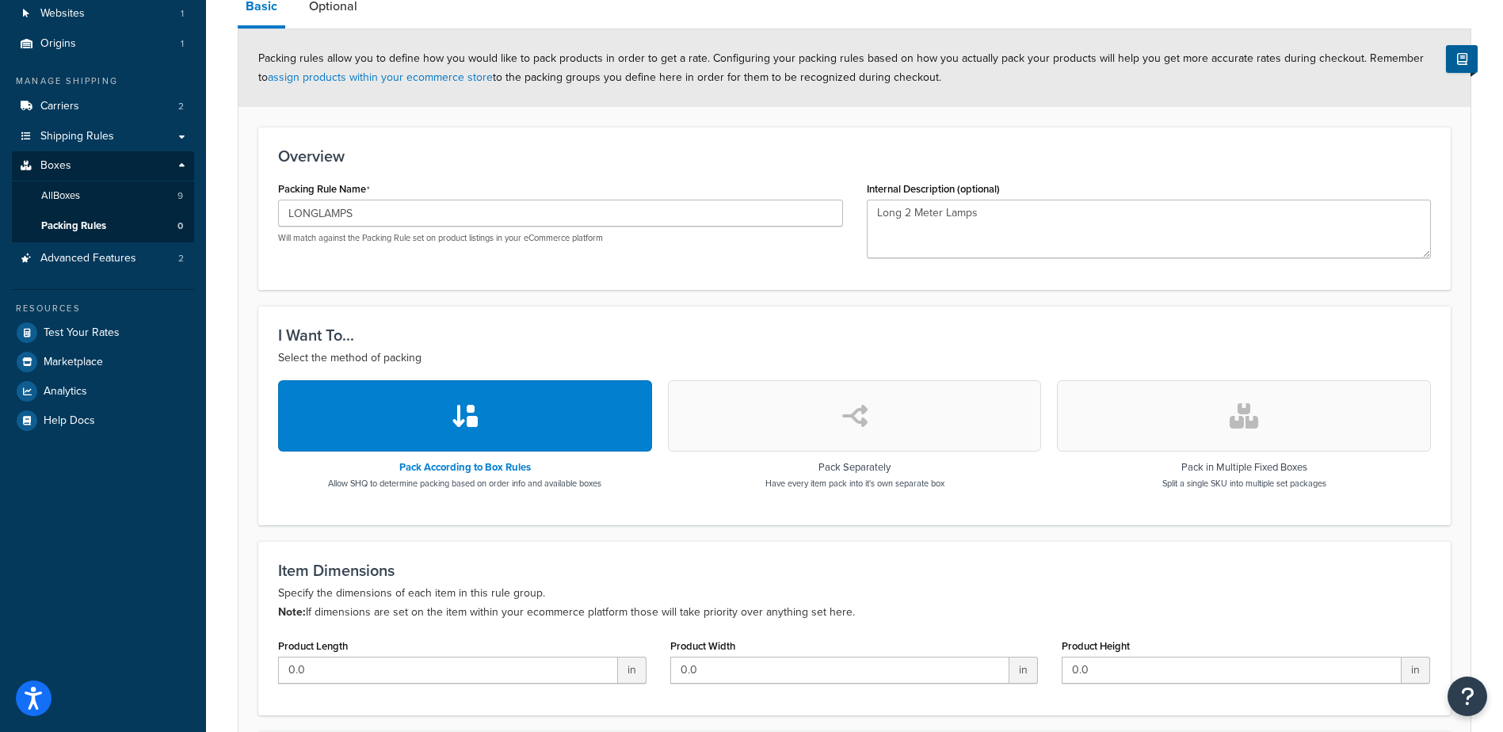
click at [804, 421] on button "button" at bounding box center [855, 415] width 374 height 71
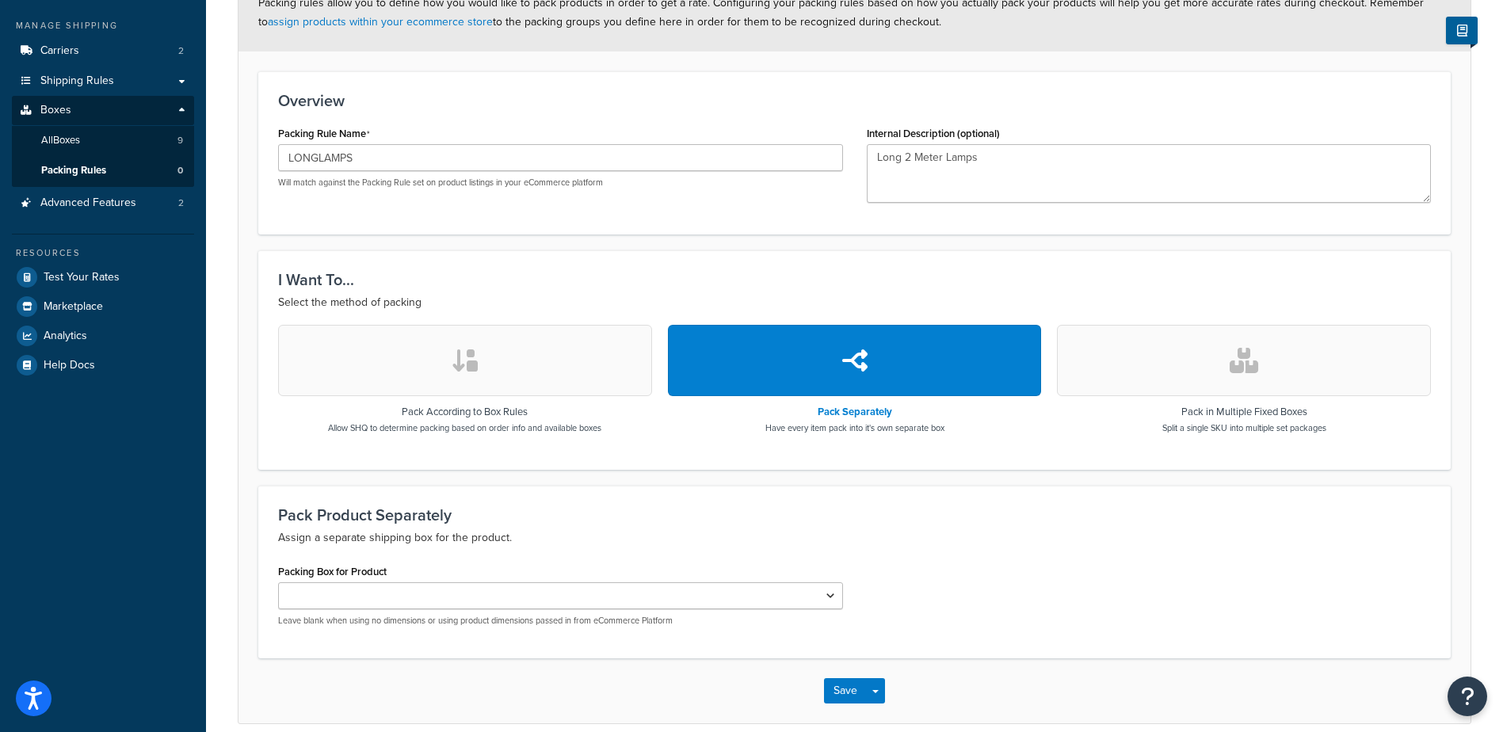
scroll to position [285, 0]
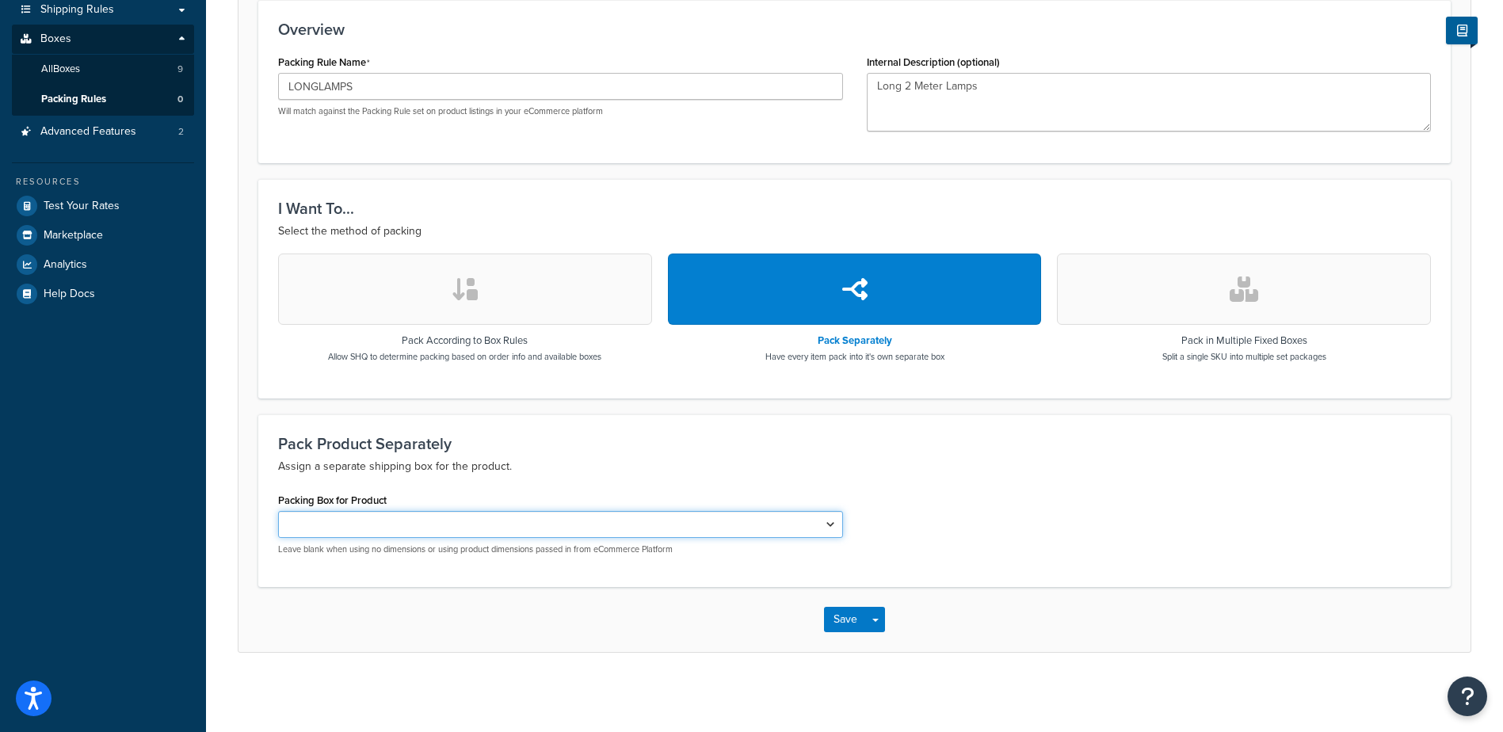
click at [828, 522] on select "Packing Box for Product" at bounding box center [560, 524] width 565 height 27
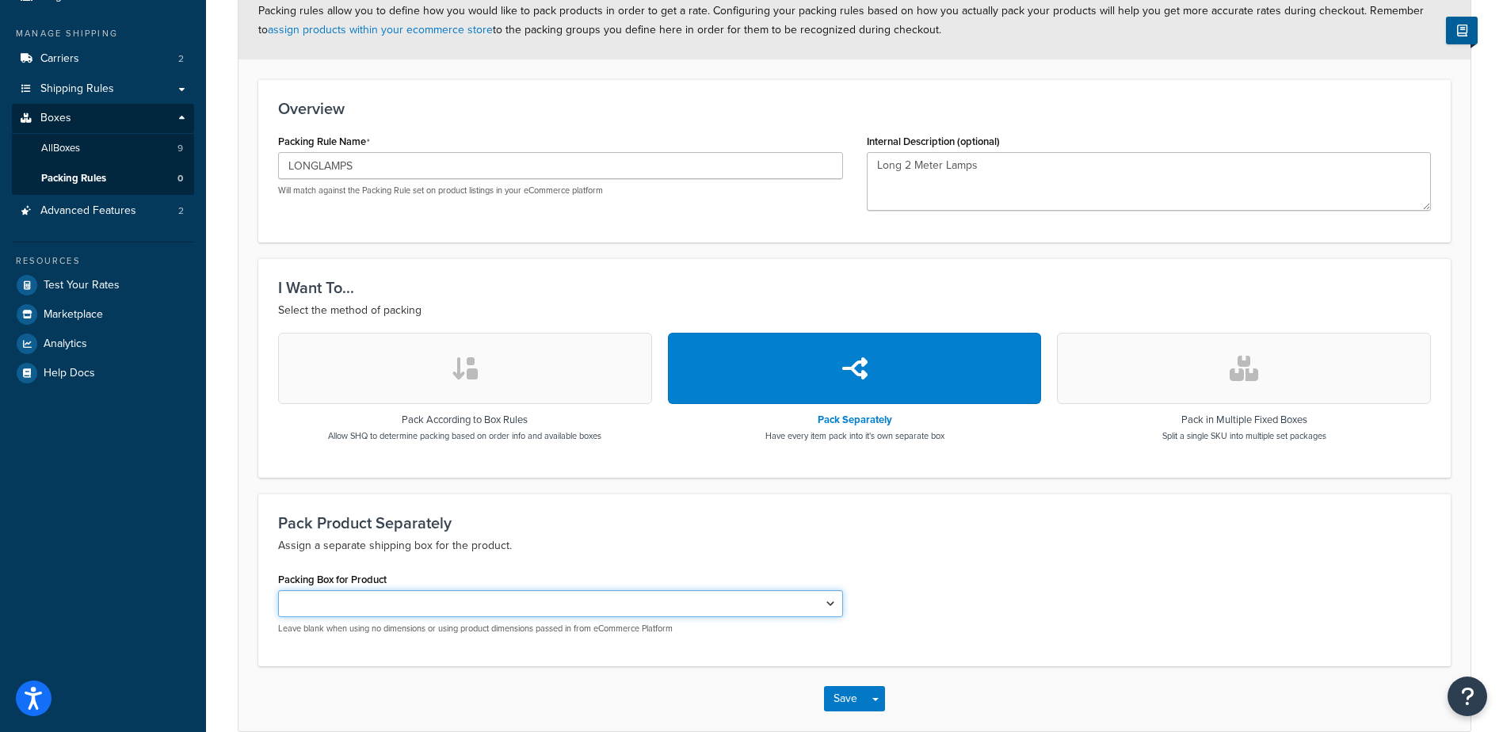
scroll to position [0, 0]
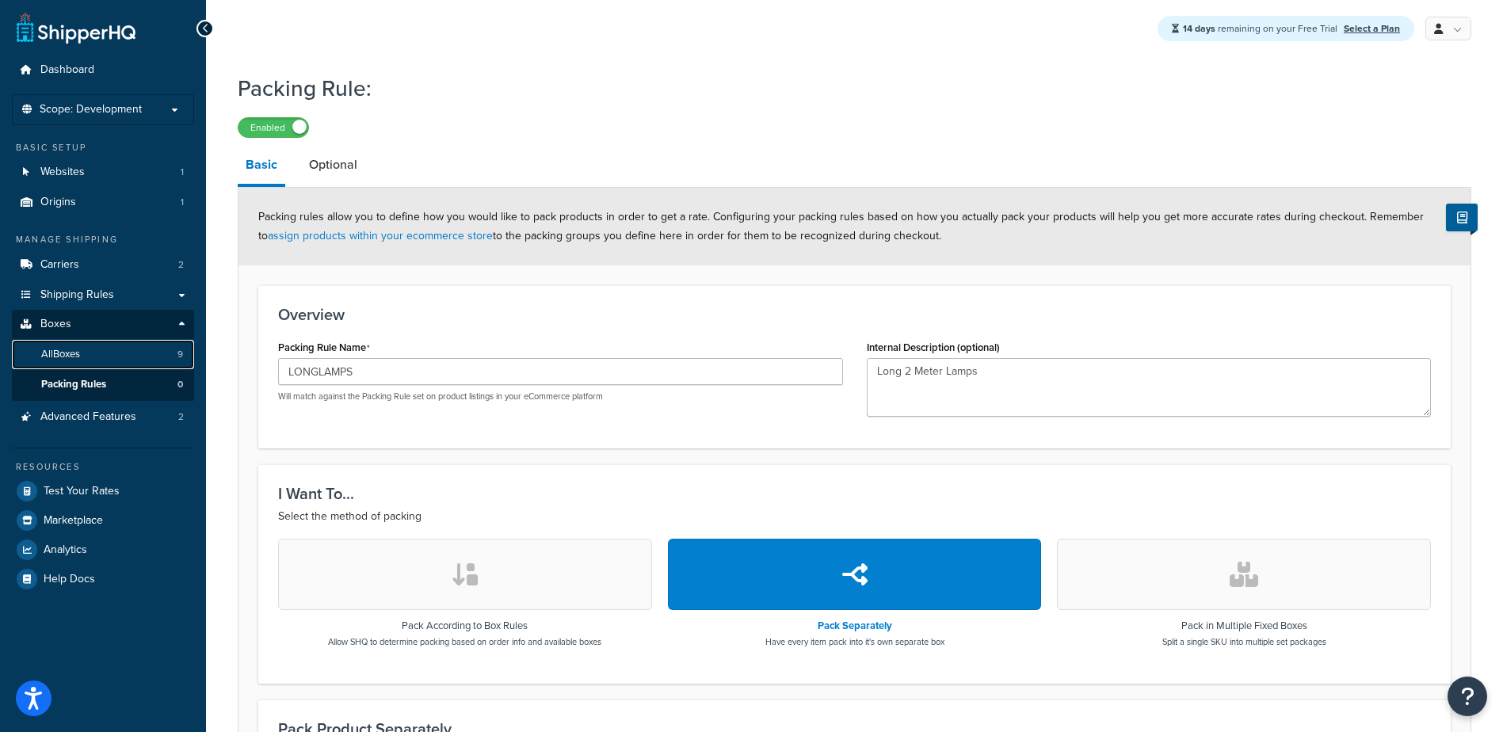
click at [67, 352] on span "All Boxes" at bounding box center [60, 354] width 39 height 13
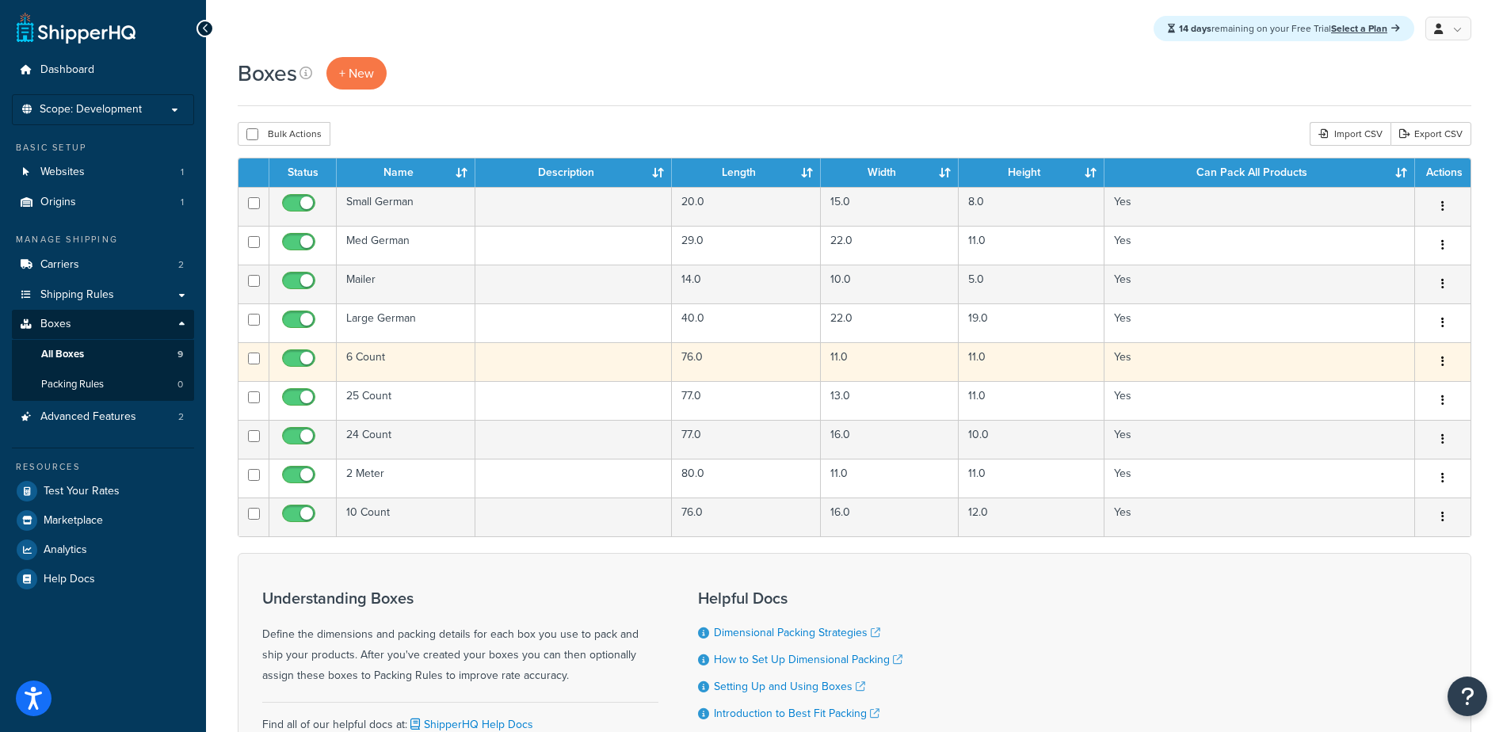
click at [381, 355] on td "6 Count" at bounding box center [406, 361] width 139 height 39
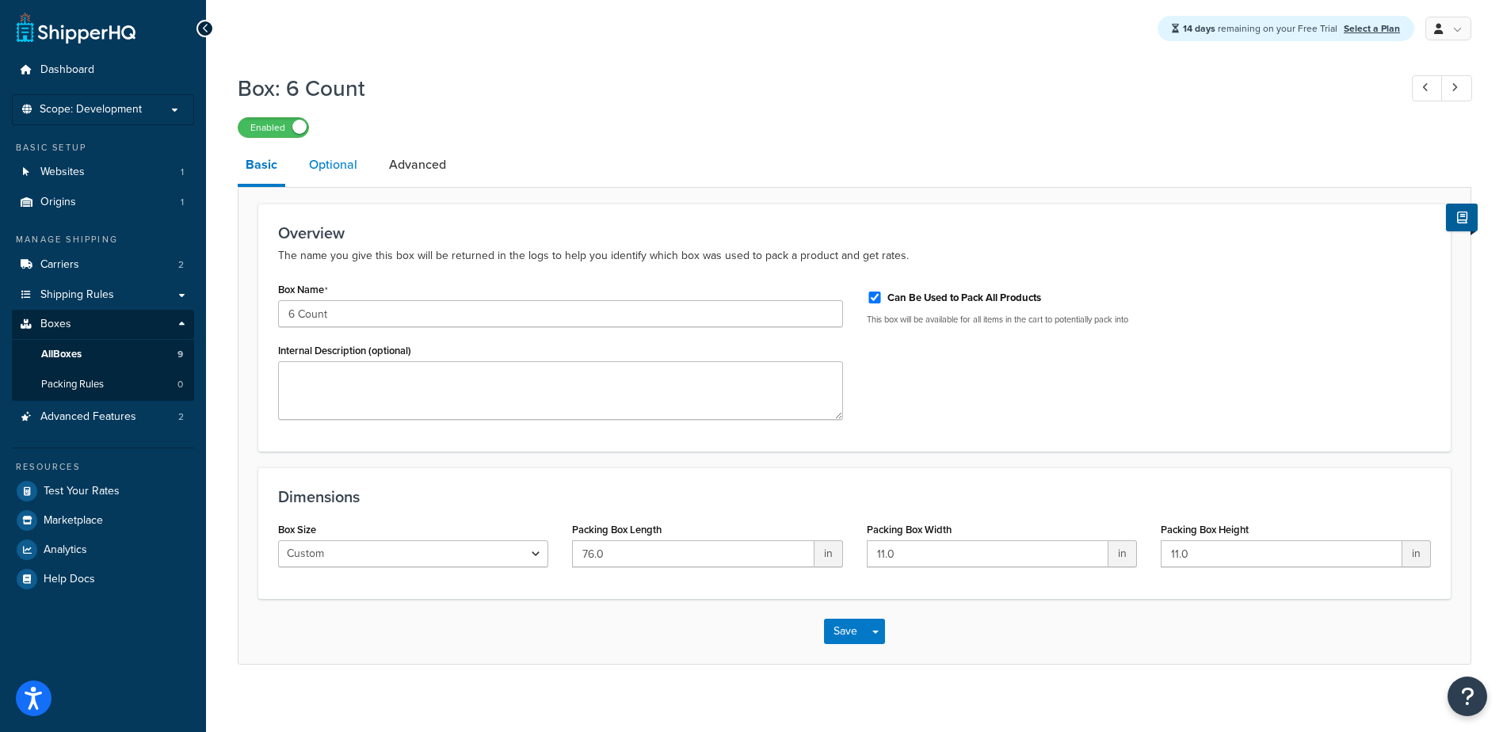
click at [337, 161] on link "Optional" at bounding box center [333, 165] width 64 height 38
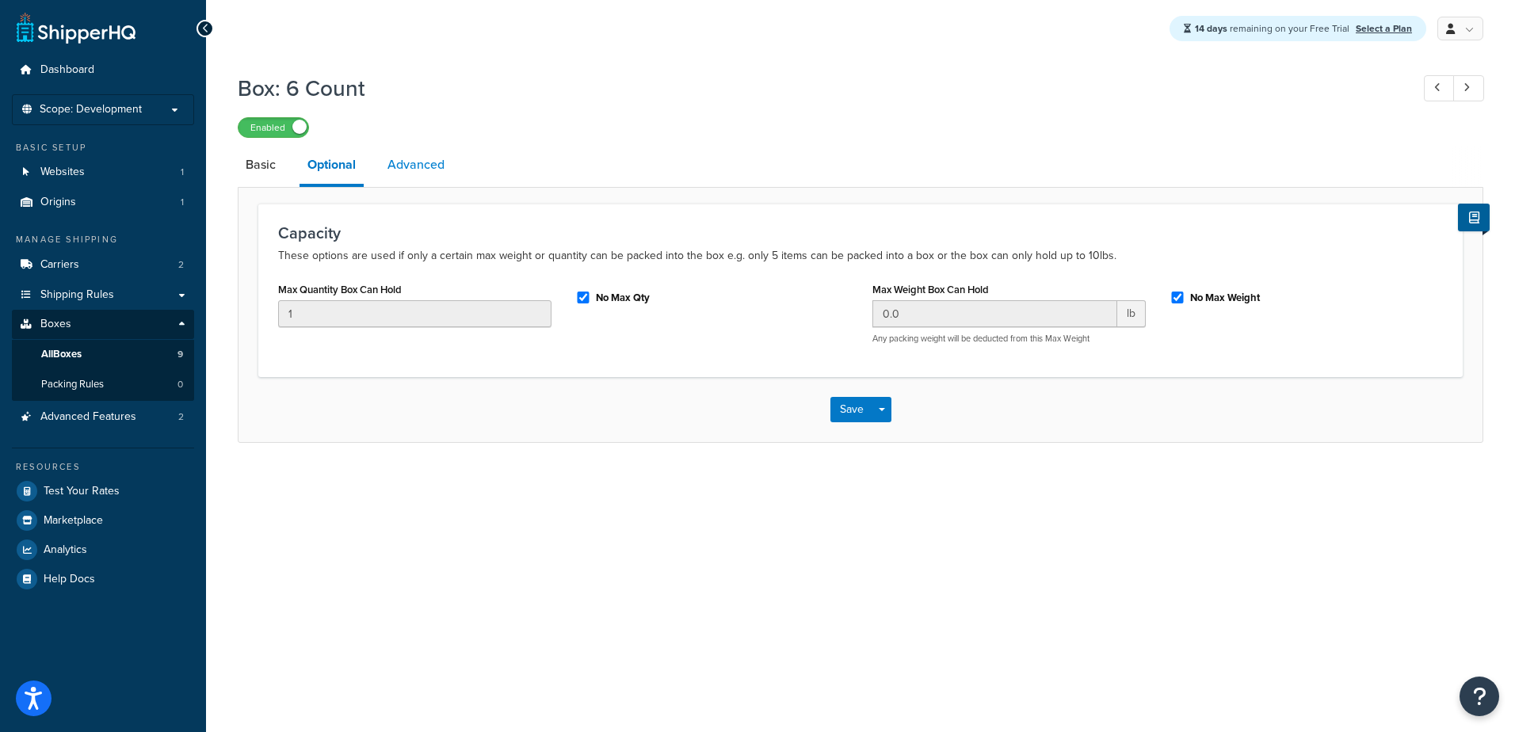
click at [422, 164] on link "Advanced" at bounding box center [416, 165] width 73 height 38
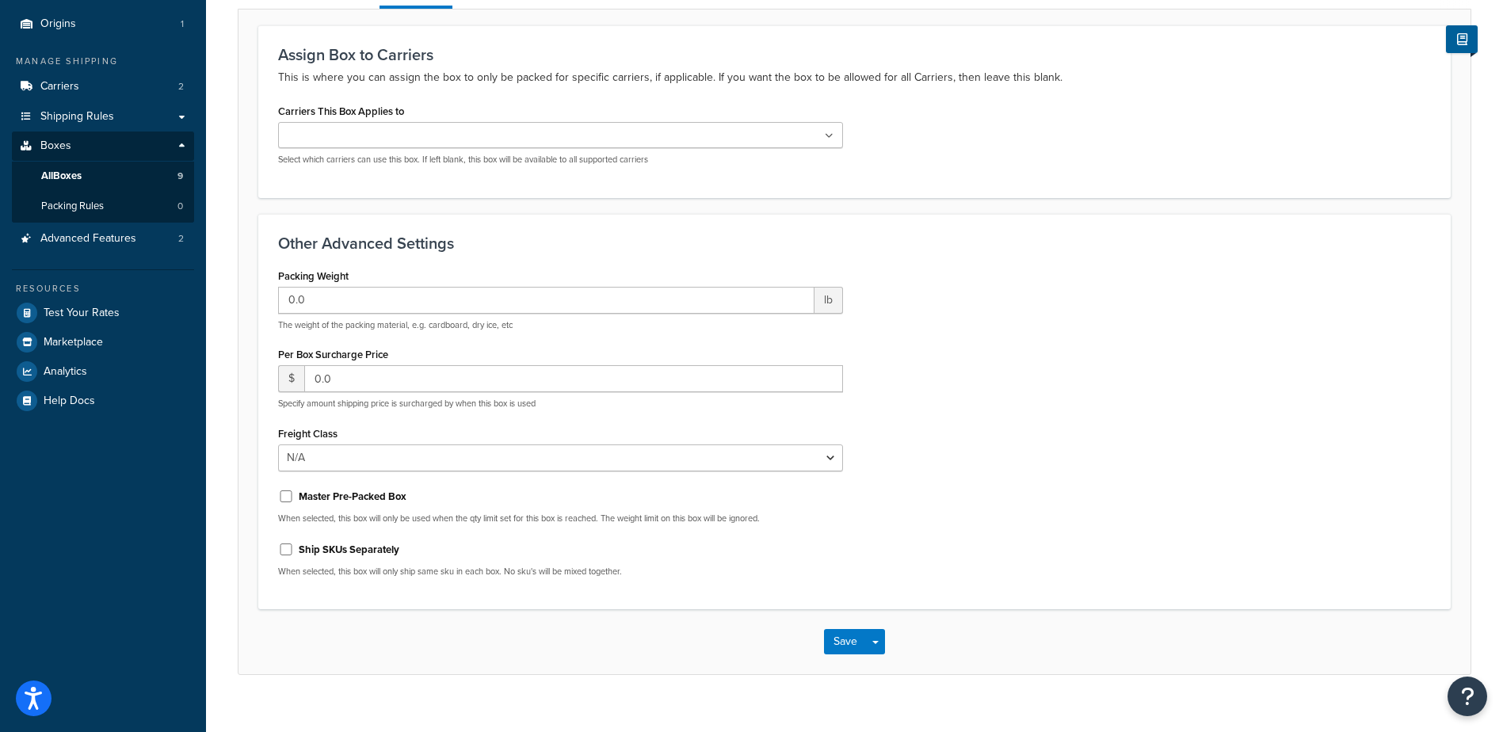
scroll to position [200, 0]
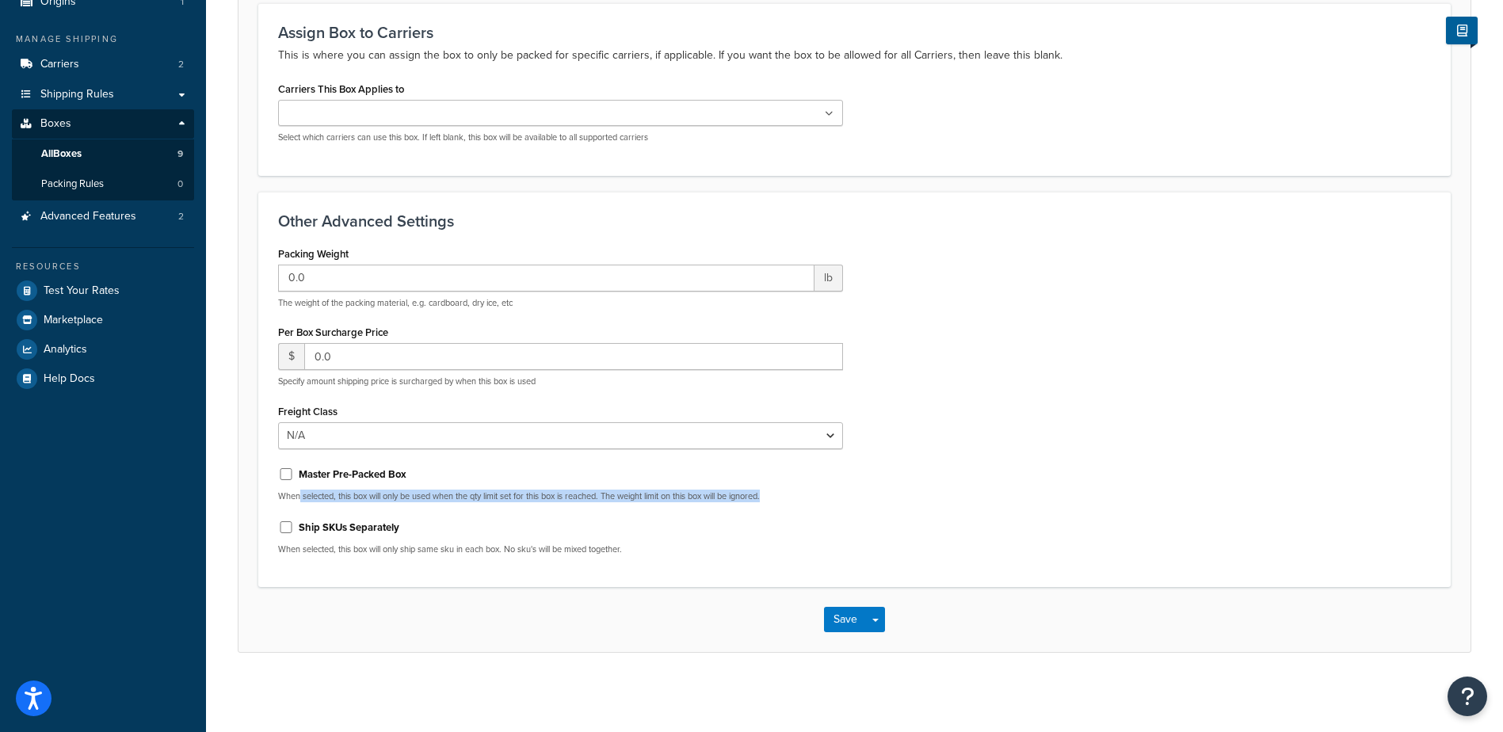
drag, startPoint x: 300, startPoint y: 496, endPoint x: 816, endPoint y: 490, distance: 516.7
click at [815, 490] on p "When selected, this box will only be used when the qty limit set for this box i…" at bounding box center [560, 496] width 565 height 12
drag, startPoint x: 816, startPoint y: 490, endPoint x: 803, endPoint y: 489, distance: 13.5
click at [803, 489] on div "Master Pre-Packed Box When selected, this box will only be used when the qty li…" at bounding box center [560, 481] width 565 height 41
drag, startPoint x: 788, startPoint y: 497, endPoint x: 761, endPoint y: 502, distance: 27.5
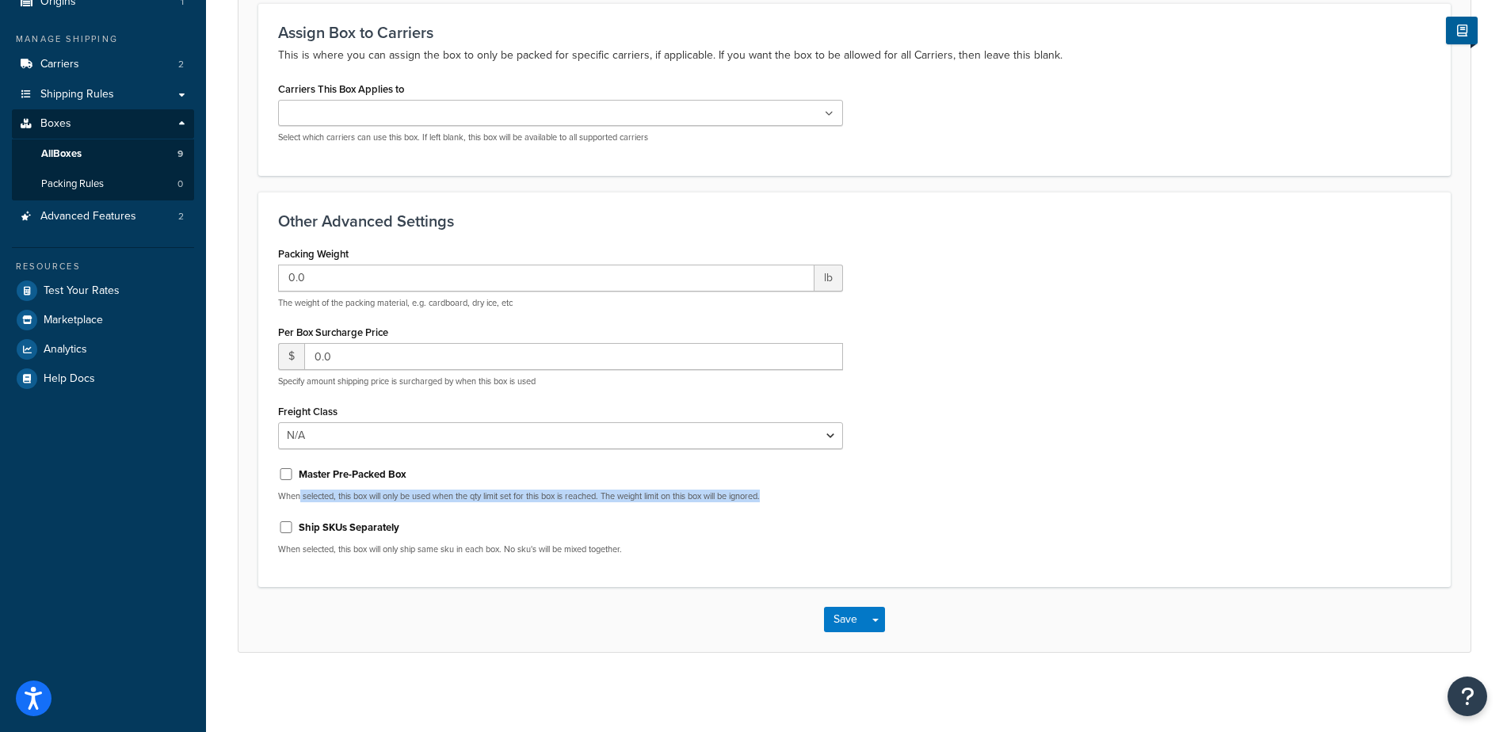
click at [788, 498] on p "When selected, this box will only be used when the qty limit set for this box i…" at bounding box center [560, 496] width 565 height 12
click at [721, 502] on div "Packing Weight 0.0 lb The weight of the packing material, e.g. cardboard, dry i…" at bounding box center [560, 405] width 589 height 326
drag, startPoint x: 777, startPoint y: 498, endPoint x: 265, endPoint y: 497, distance: 512.7
click at [265, 497] on div "Other Advanced Settings Packing Weight 0.0 lb The weight of the packing materia…" at bounding box center [854, 390] width 1193 height 396
click at [633, 495] on p "When selected, this box will only be used when the qty limit set for this box i…" at bounding box center [560, 496] width 565 height 12
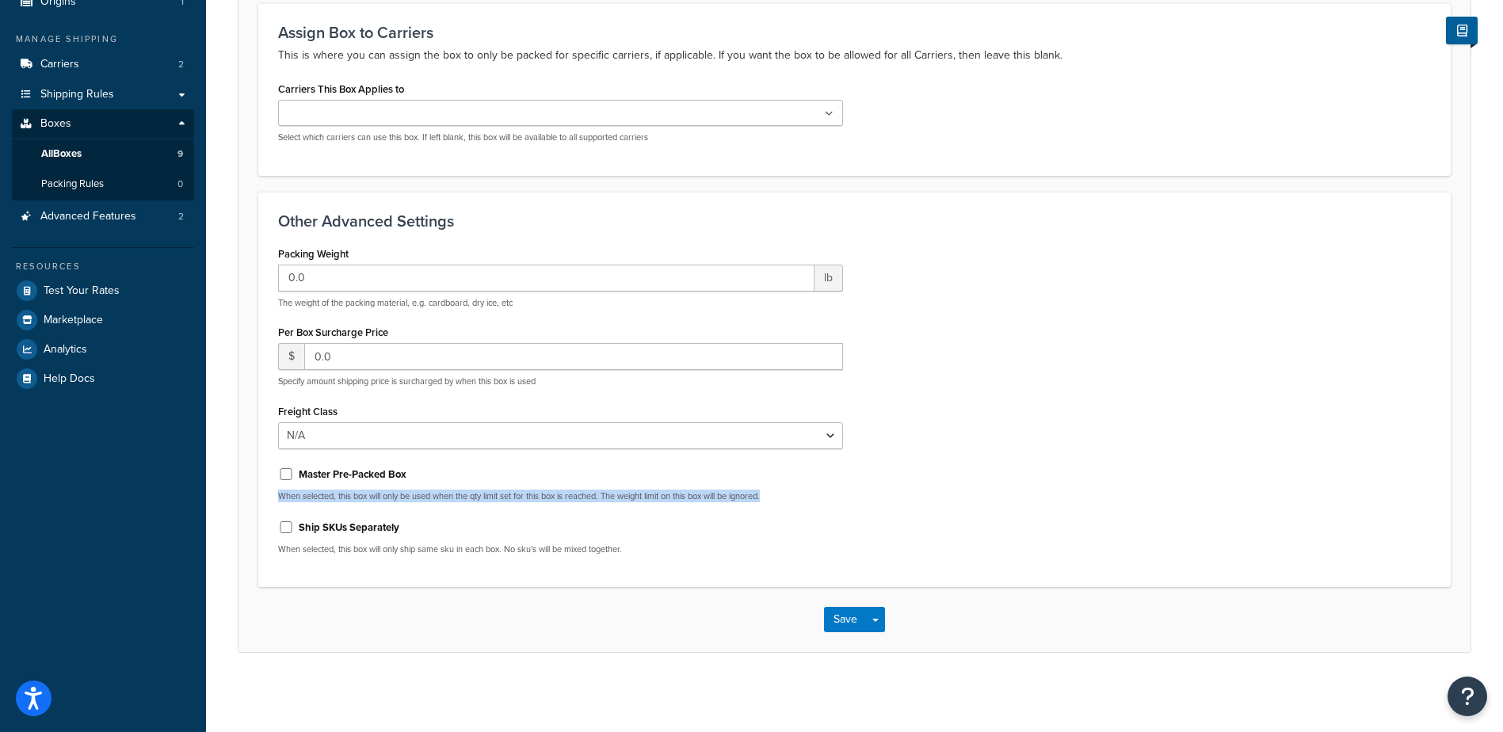
drag, startPoint x: 796, startPoint y: 494, endPoint x: 236, endPoint y: 488, distance: 560.2
click at [236, 488] on div "Box: 6 Count Enabled Basic Optional Advanced Assign Box to Carriers This is whe…" at bounding box center [854, 279] width 1297 height 828
click at [69, 185] on span "Packing Rules" at bounding box center [72, 183] width 63 height 13
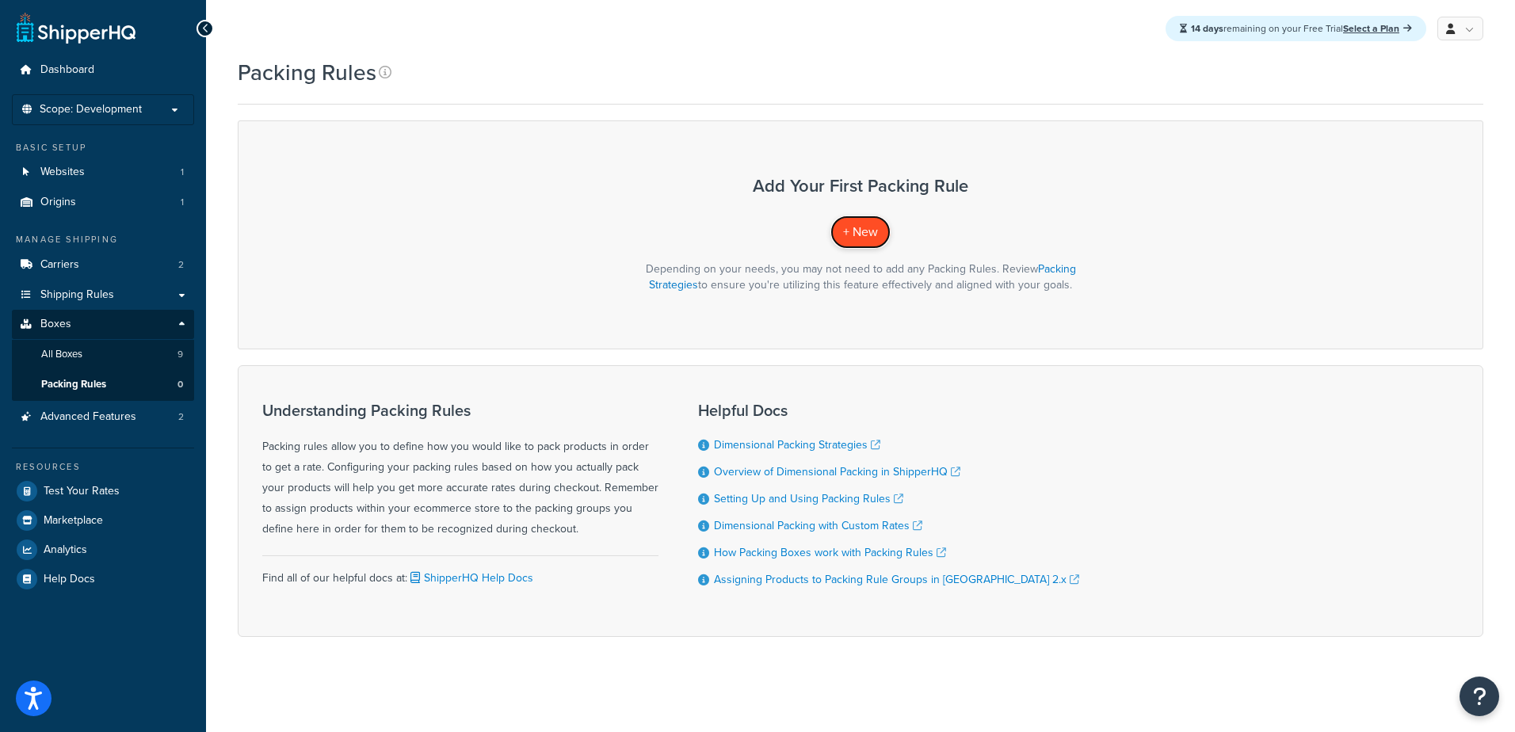
click at [861, 229] on span "+ New" at bounding box center [860, 232] width 35 height 18
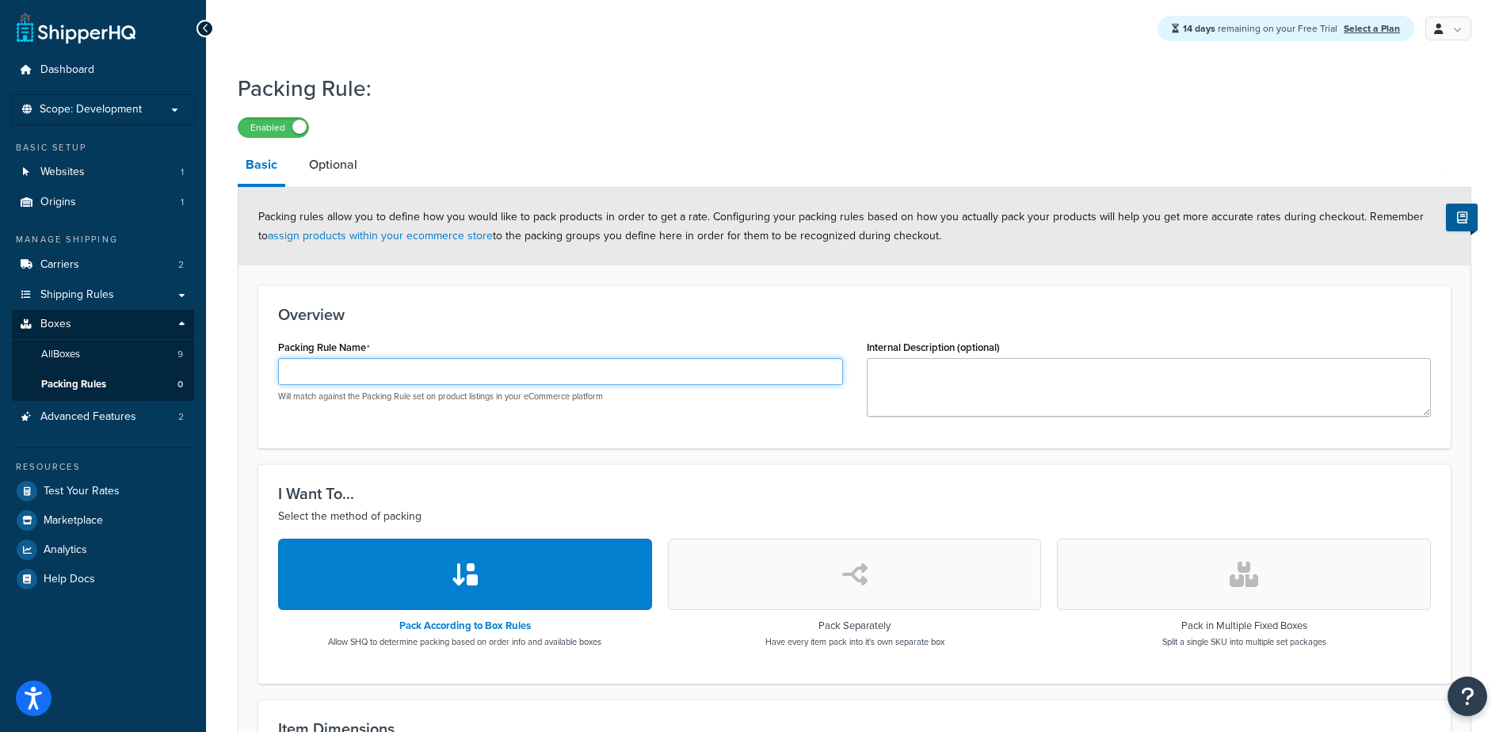
click at [638, 368] on input "Packing Rule Name" at bounding box center [560, 371] width 565 height 27
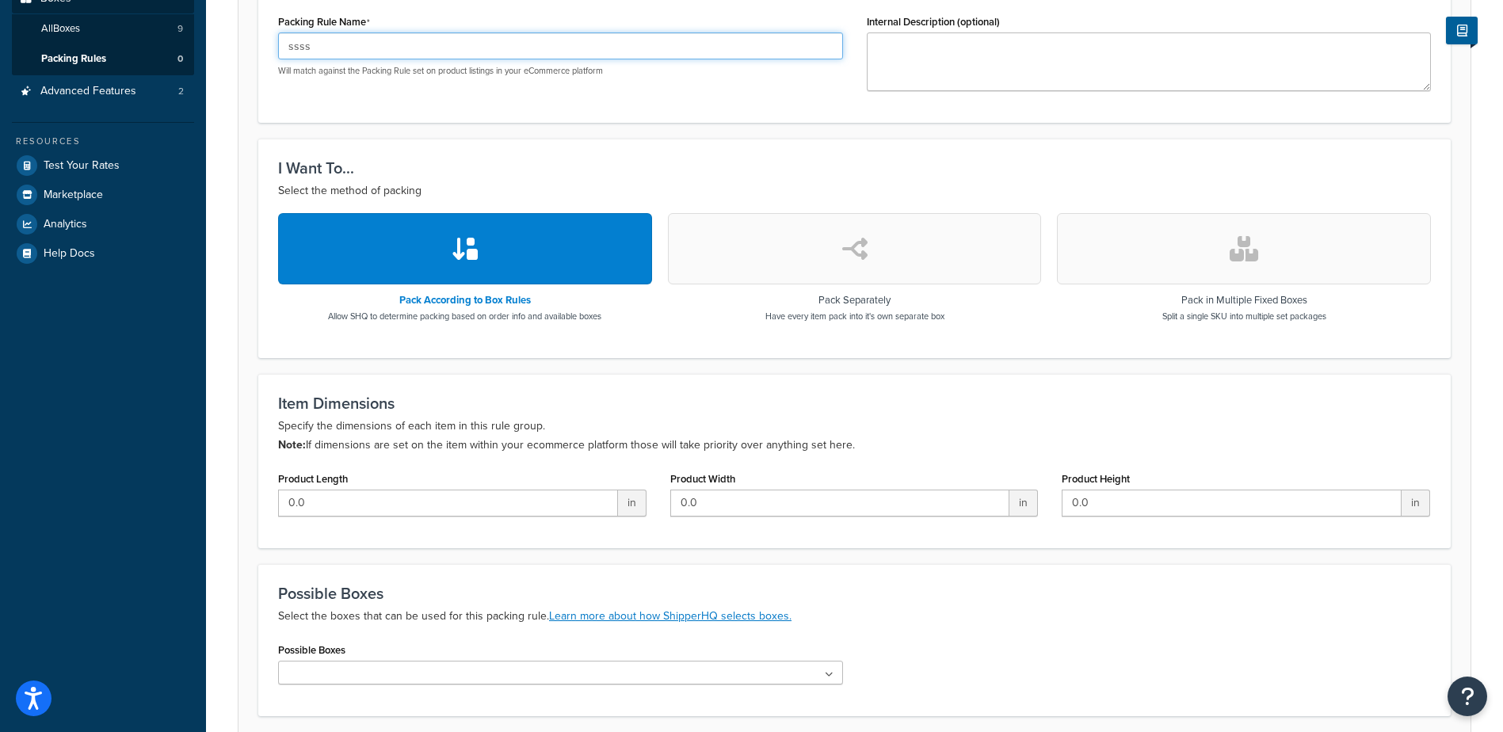
scroll to position [455, 0]
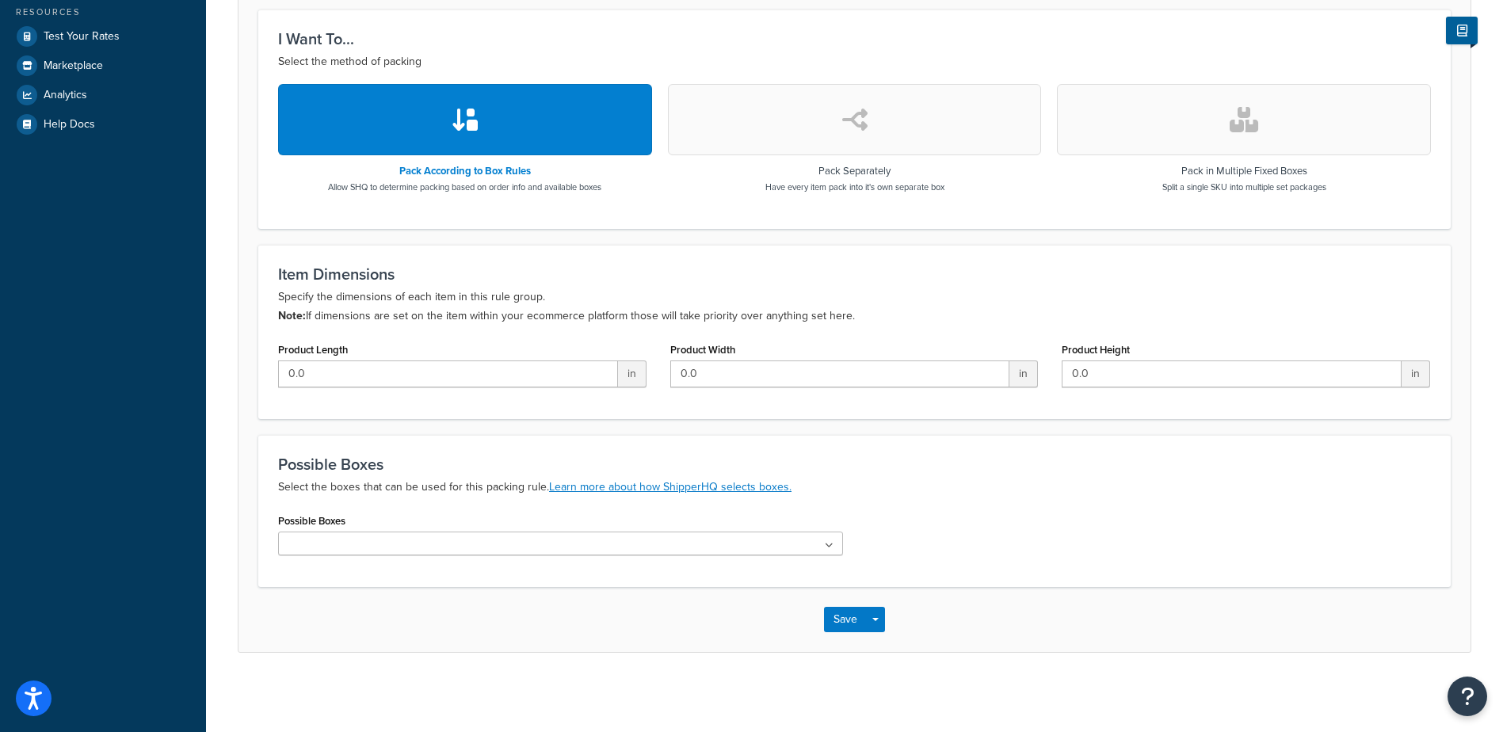
type input "ssss"
click at [676, 546] on ul at bounding box center [560, 544] width 565 height 24
click at [763, 542] on ul at bounding box center [560, 544] width 565 height 24
click at [821, 544] on ul at bounding box center [560, 544] width 565 height 24
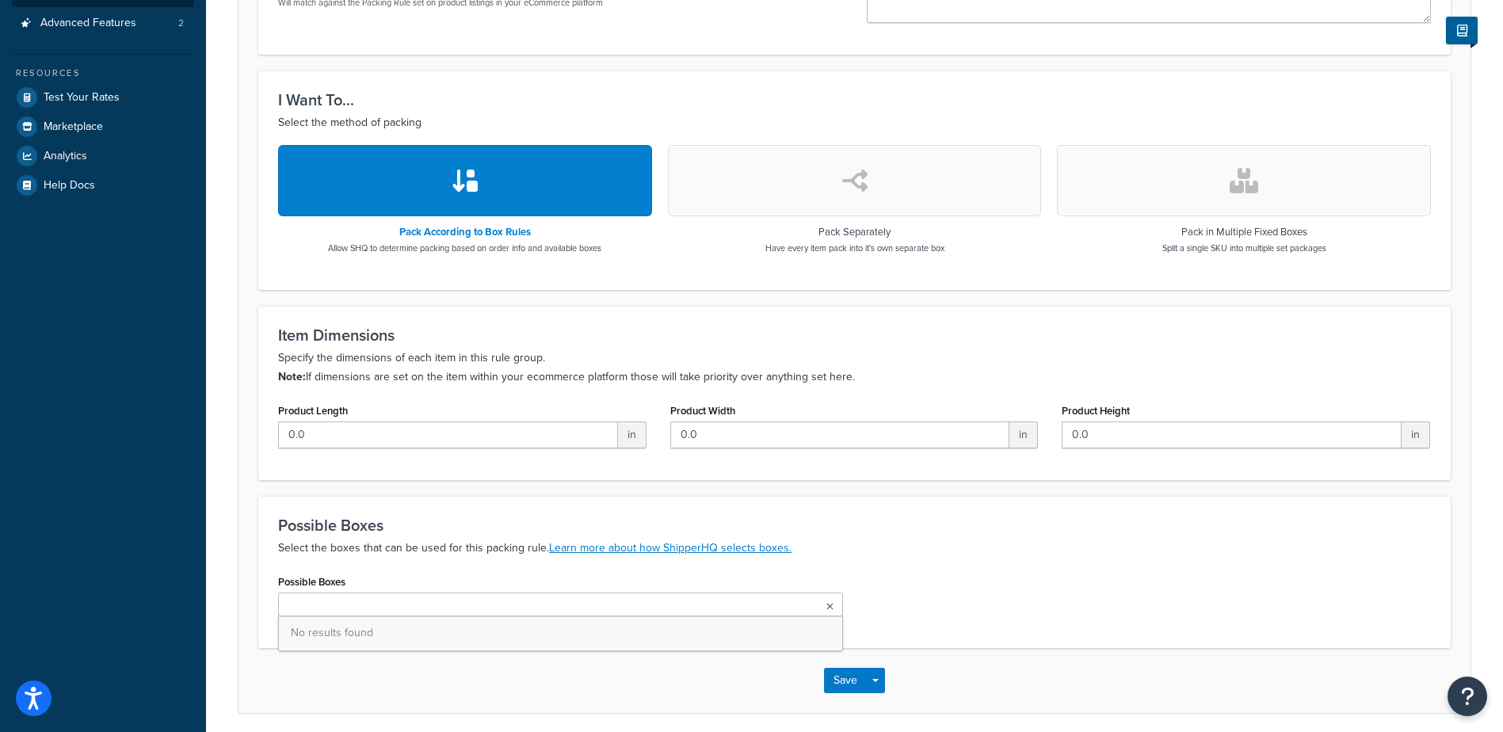
scroll to position [296, 0]
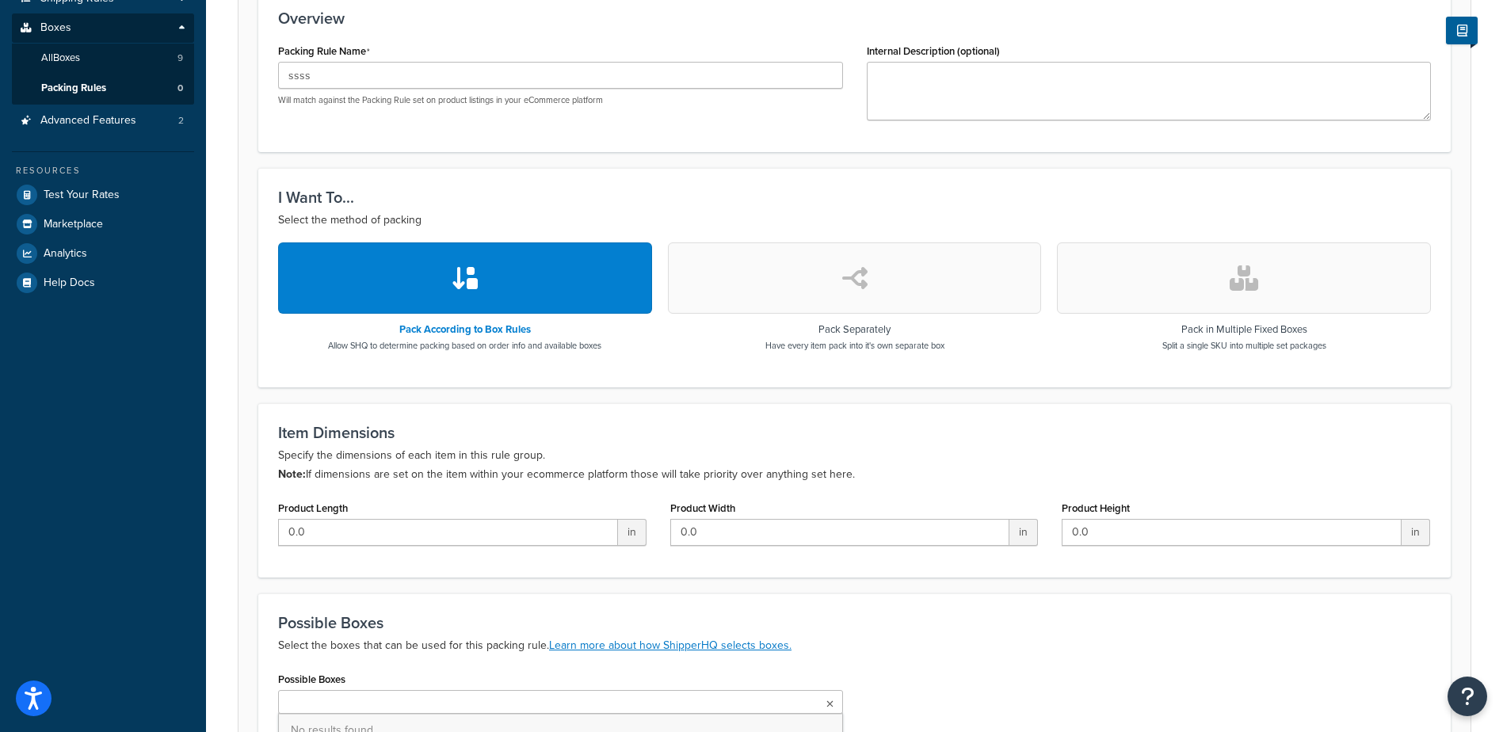
click at [1203, 289] on button "button" at bounding box center [1244, 277] width 374 height 71
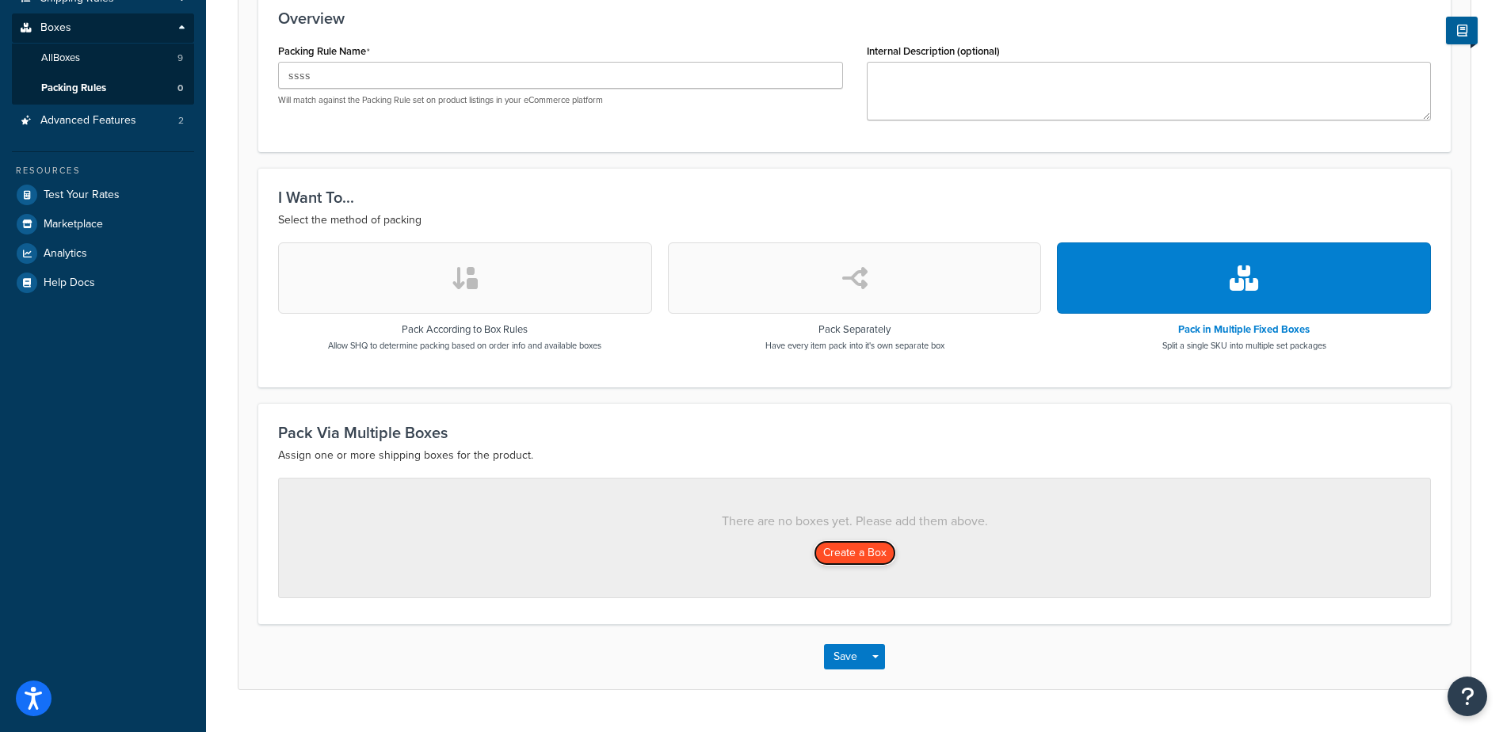
click at [834, 551] on button "Create a Box" at bounding box center [855, 552] width 82 height 25
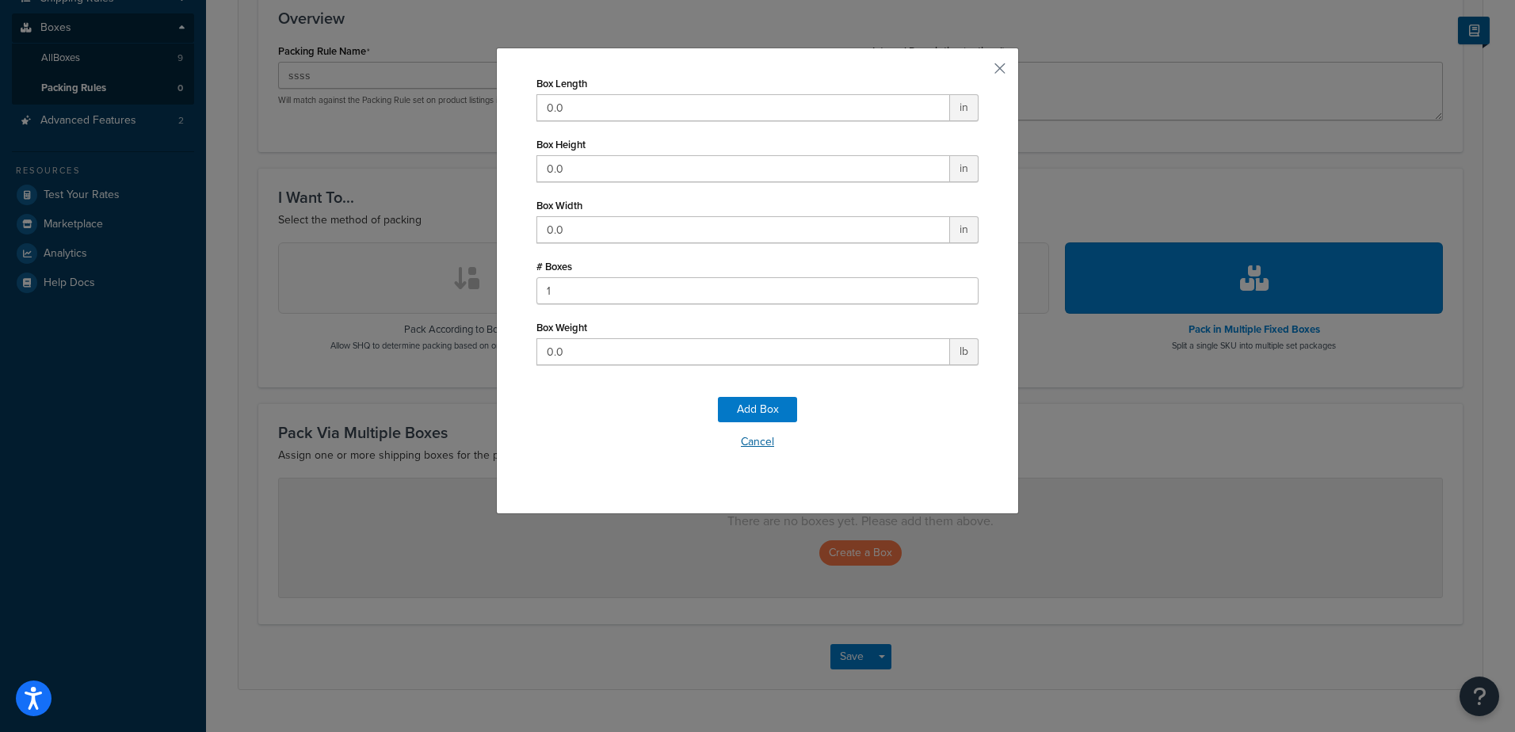
click at [746, 442] on button "Cancel" at bounding box center [757, 442] width 442 height 24
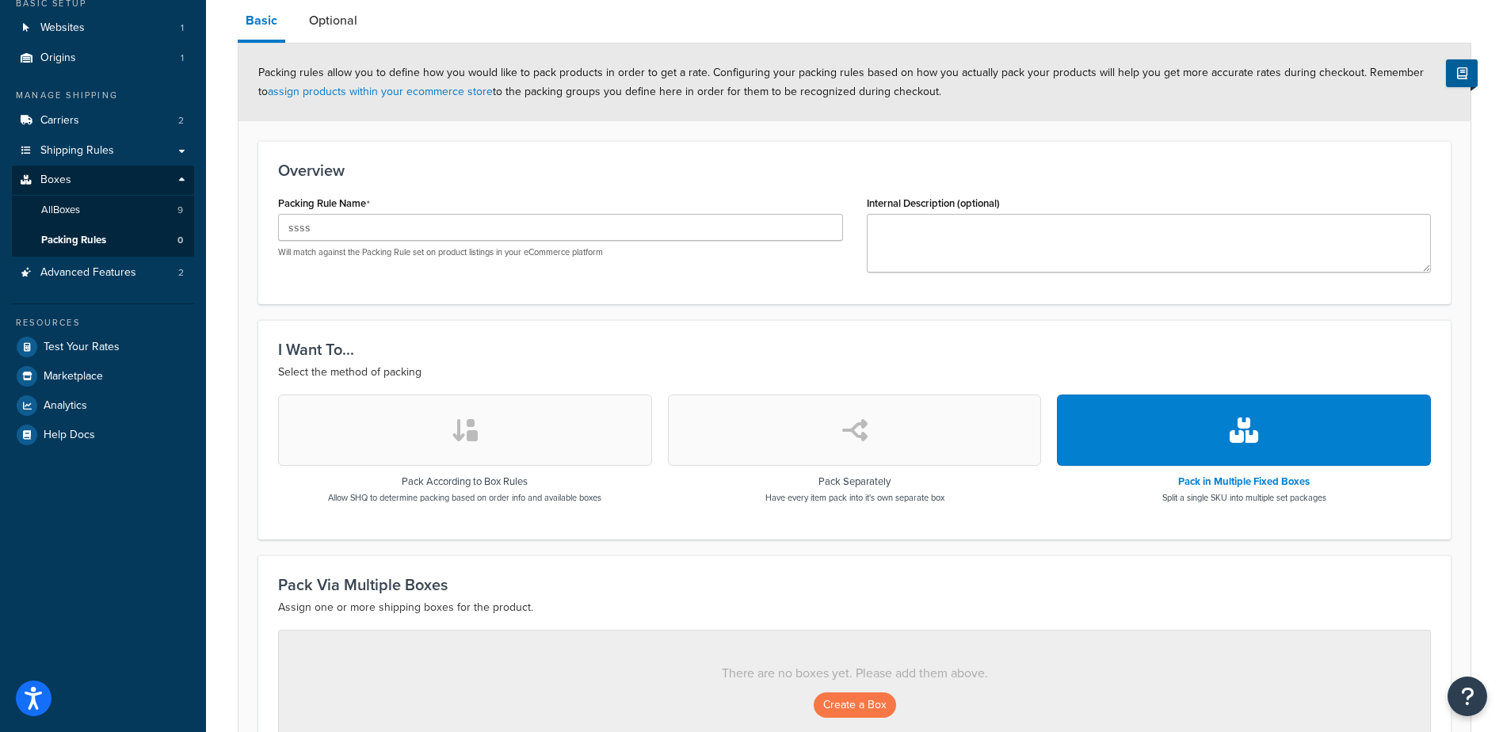
scroll to position [138, 0]
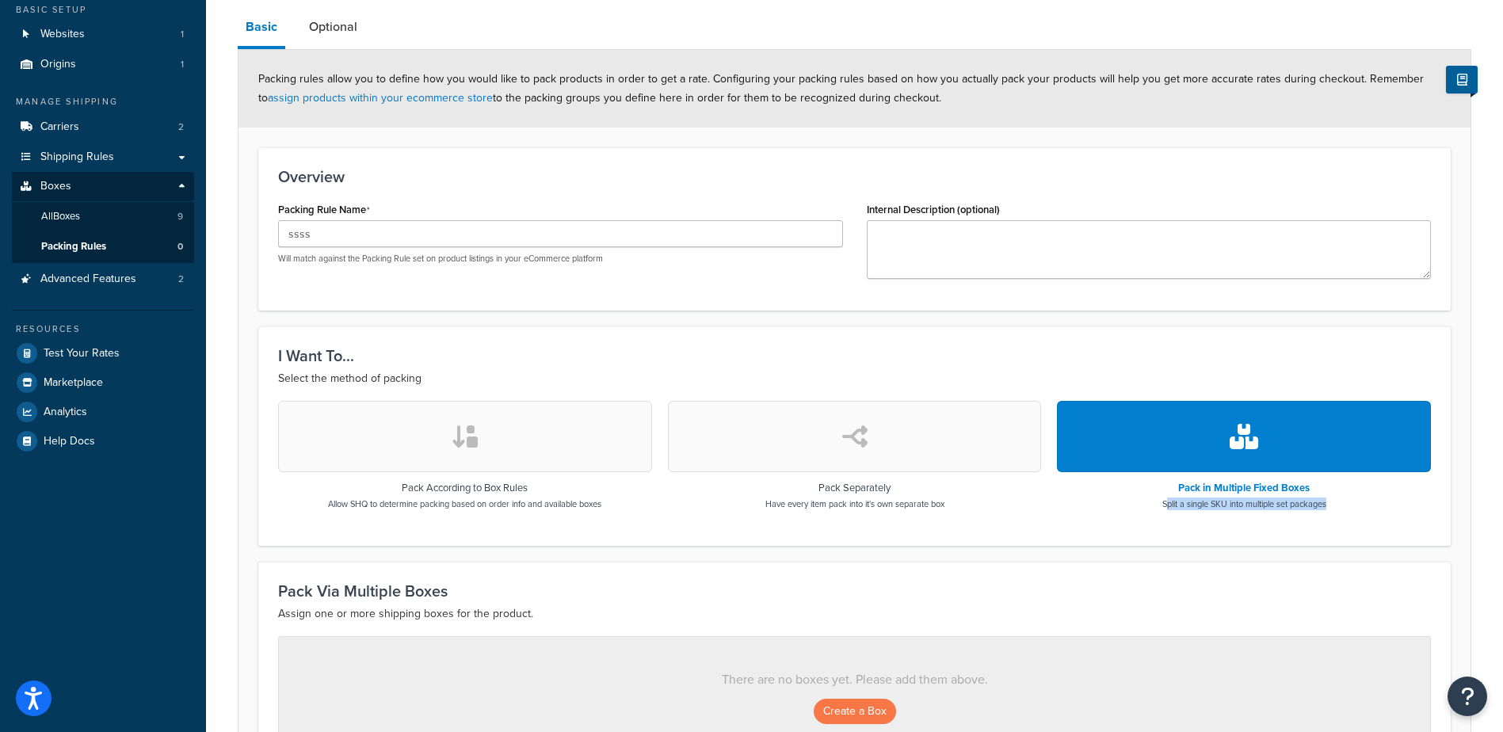
drag, startPoint x: 1162, startPoint y: 506, endPoint x: 1349, endPoint y: 504, distance: 186.2
click at [1349, 504] on div "Pack in Multiple Fixed Boxes Split a single SKU into multiple set packages" at bounding box center [1244, 455] width 374 height 109
drag, startPoint x: 1348, startPoint y: 504, endPoint x: 1184, endPoint y: 452, distance: 172.2
click at [1184, 452] on button "button" at bounding box center [1244, 436] width 374 height 71
click at [1198, 490] on h3 "Pack in Multiple Fixed Boxes" at bounding box center [1244, 488] width 164 height 11
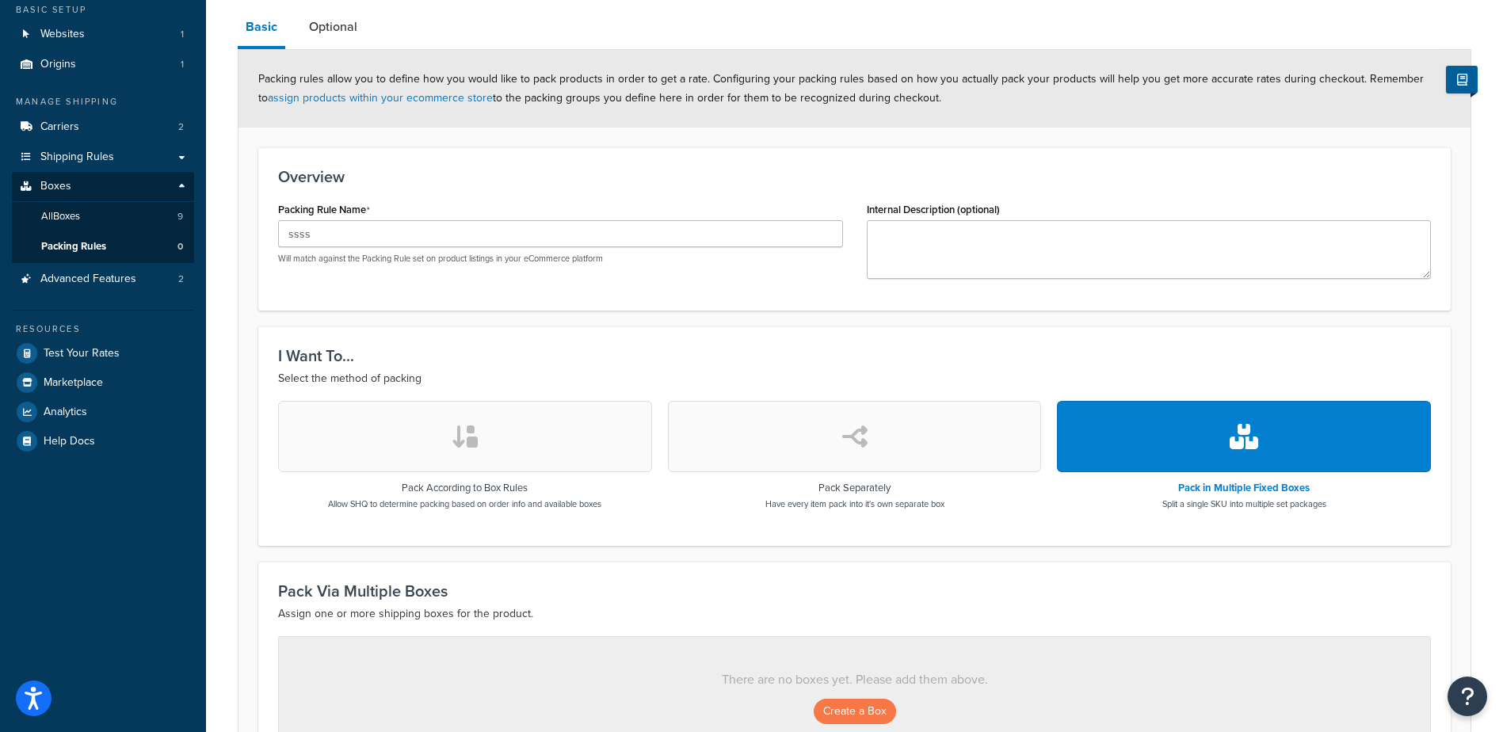
click at [1197, 441] on button "button" at bounding box center [1244, 436] width 374 height 71
click at [872, 710] on button "Create a Box" at bounding box center [855, 711] width 82 height 25
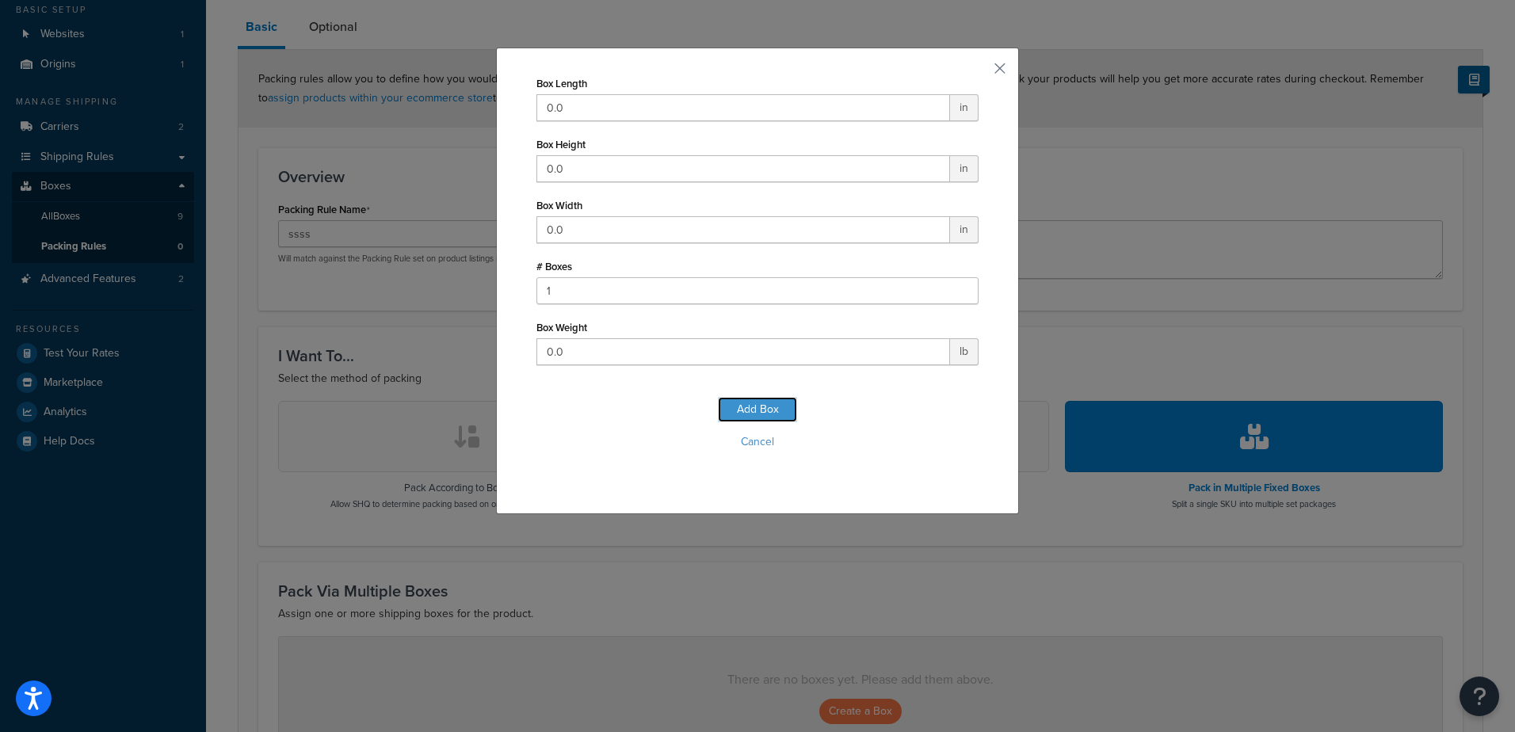
click at [746, 411] on button "Add Box" at bounding box center [757, 409] width 79 height 25
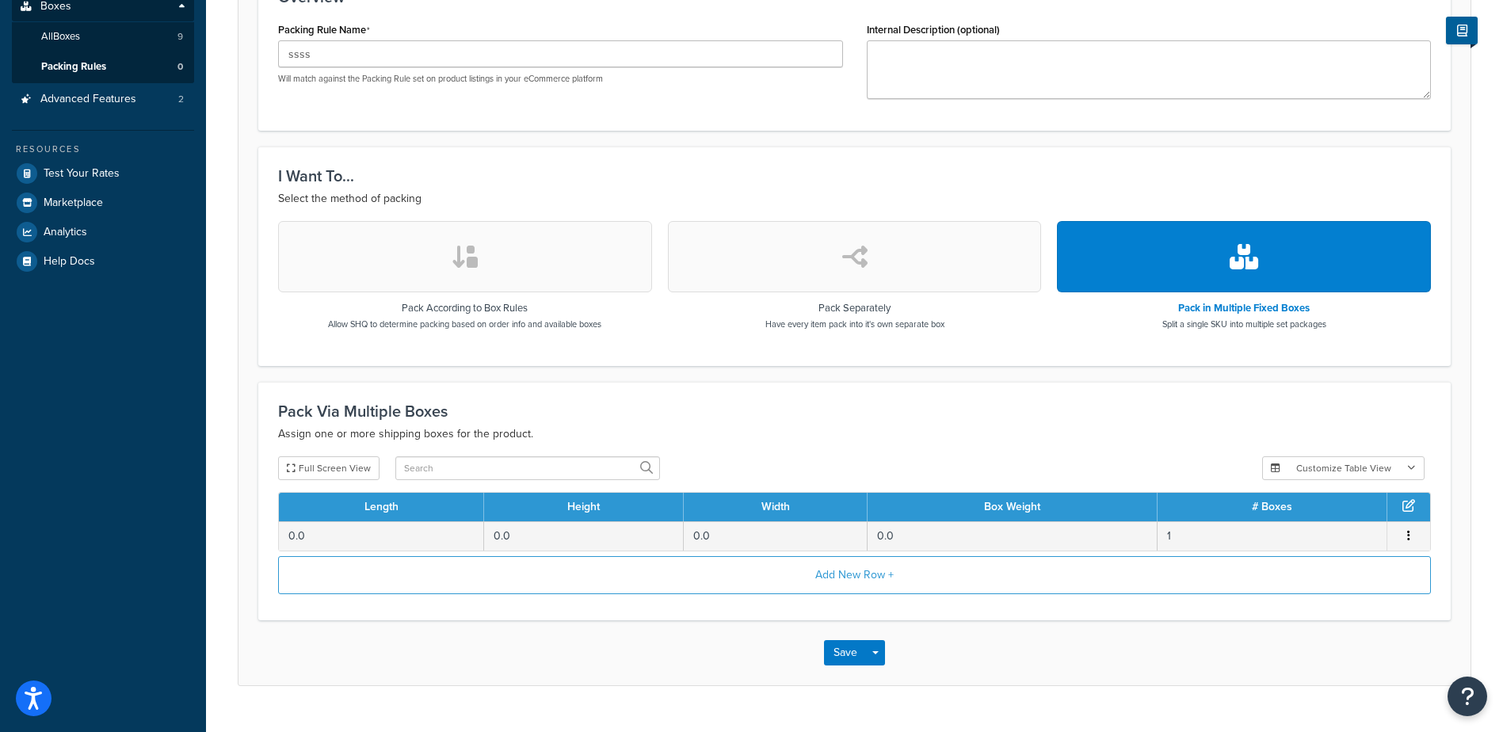
scroll to position [351, 0]
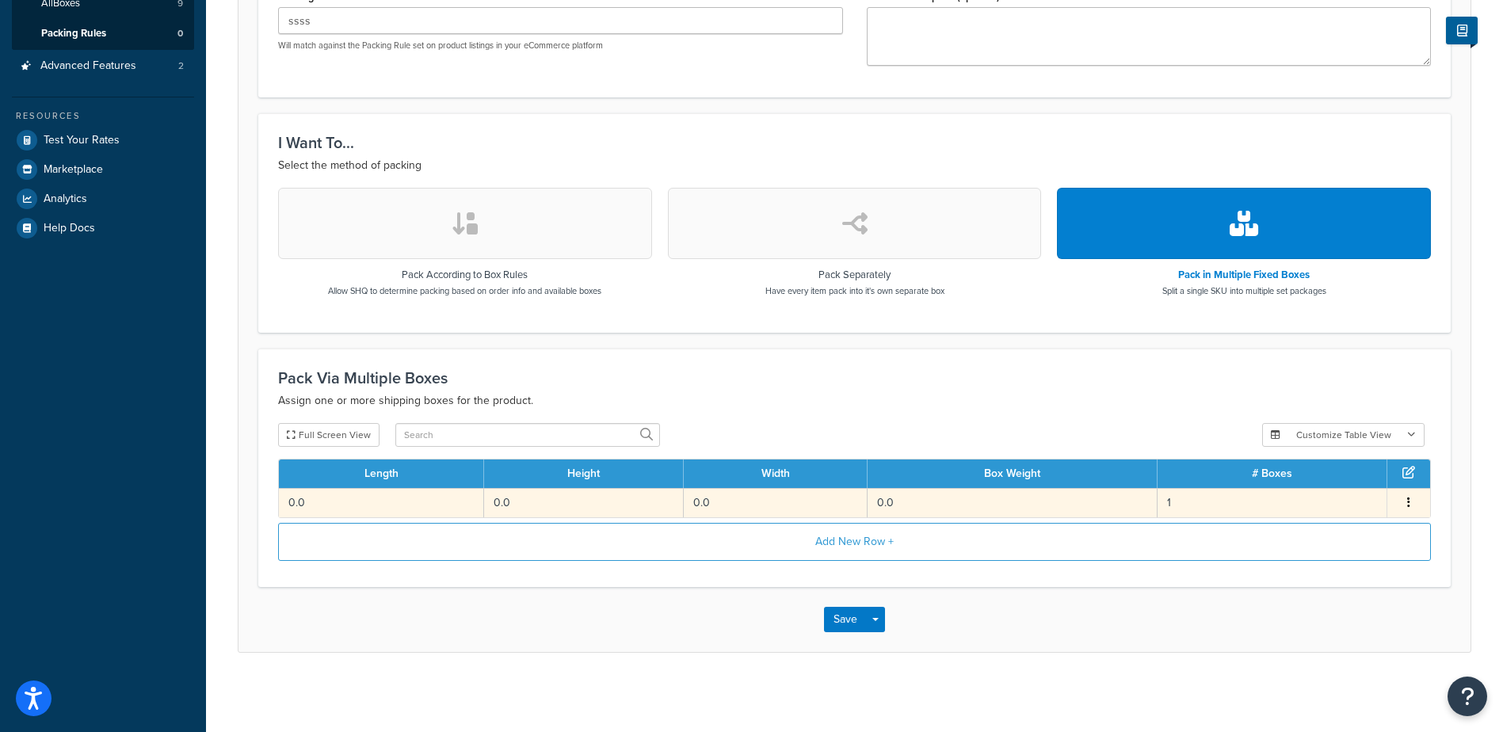
click at [1410, 501] on icon "button" at bounding box center [1408, 502] width 3 height 11
click at [1328, 514] on div "Delete" at bounding box center [1328, 519] width 113 height 32
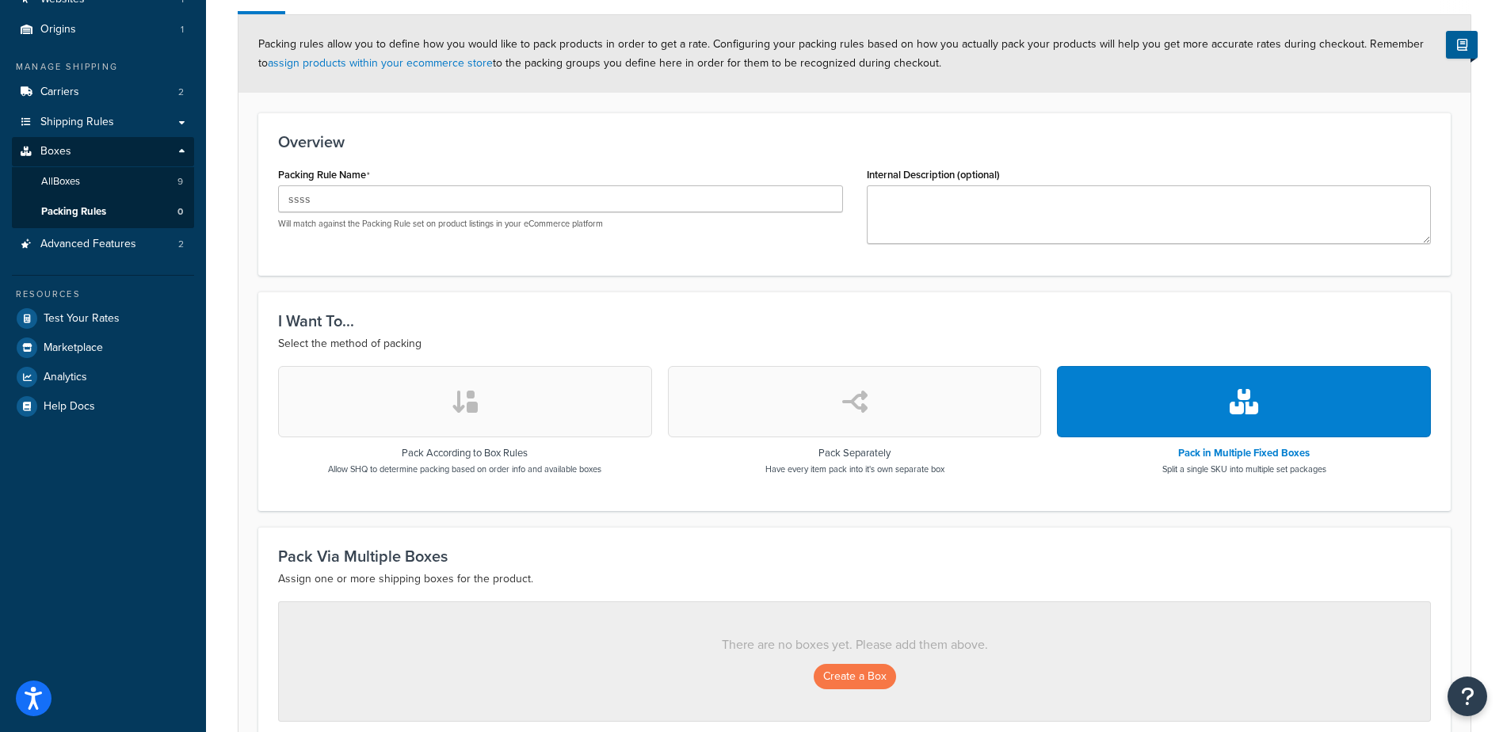
scroll to position [96, 0]
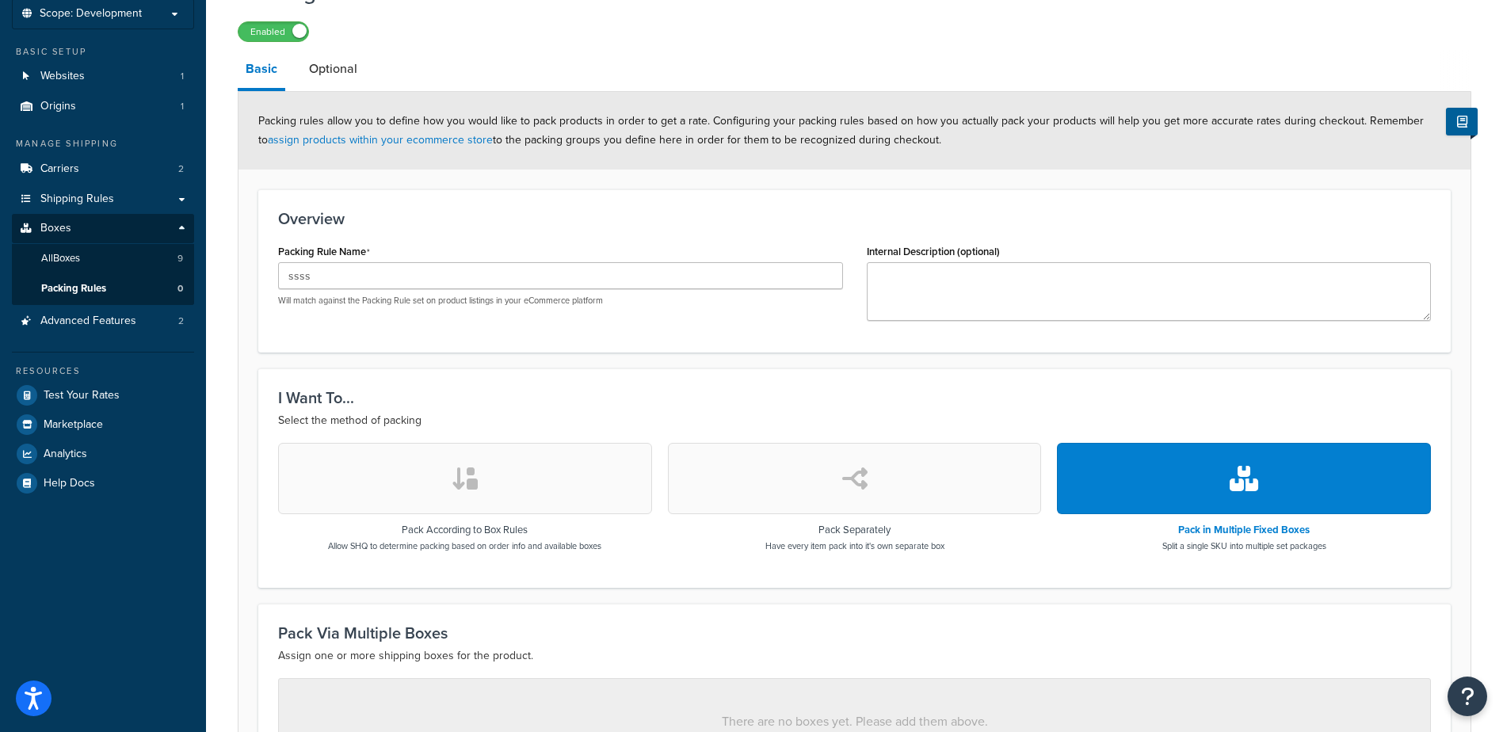
click at [458, 475] on icon "button" at bounding box center [465, 478] width 29 height 25
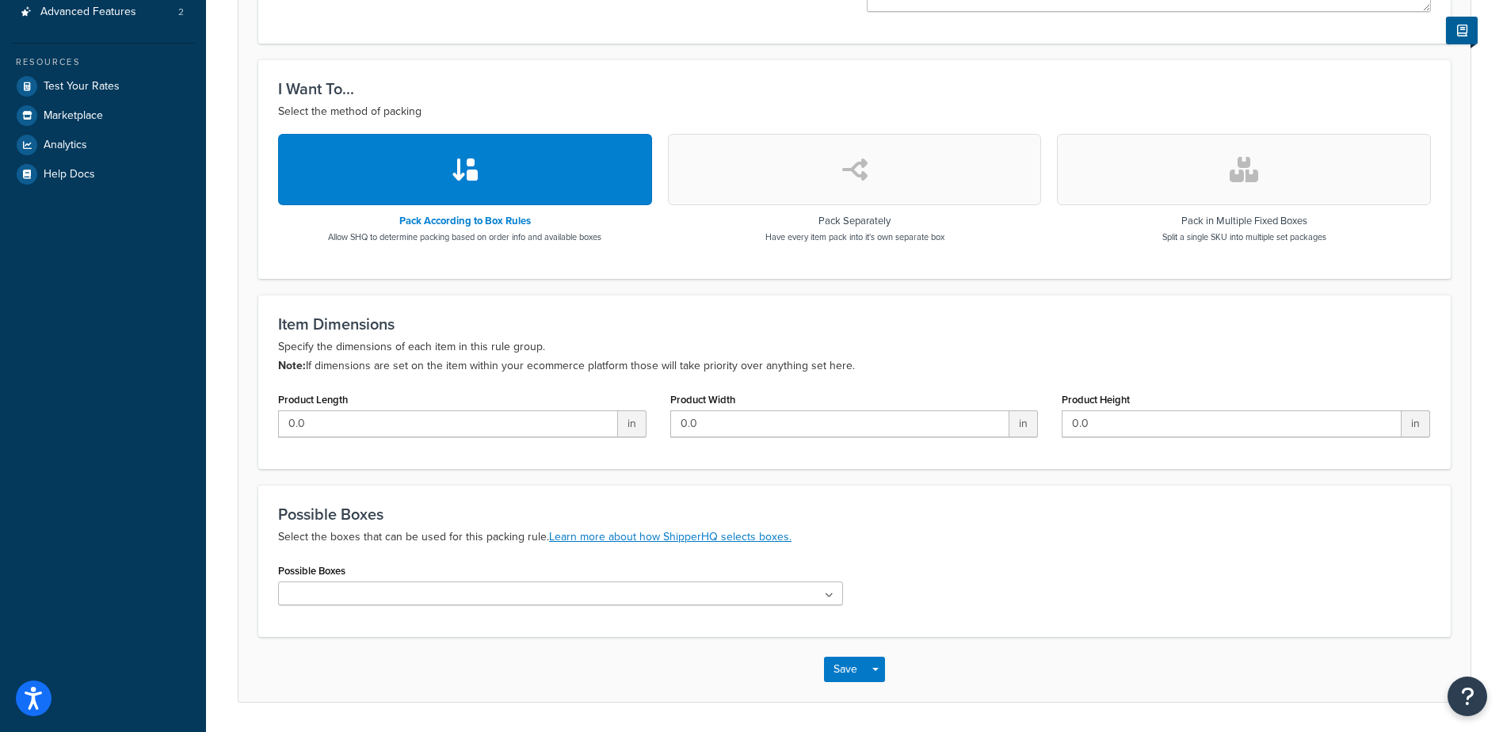
scroll to position [413, 0]
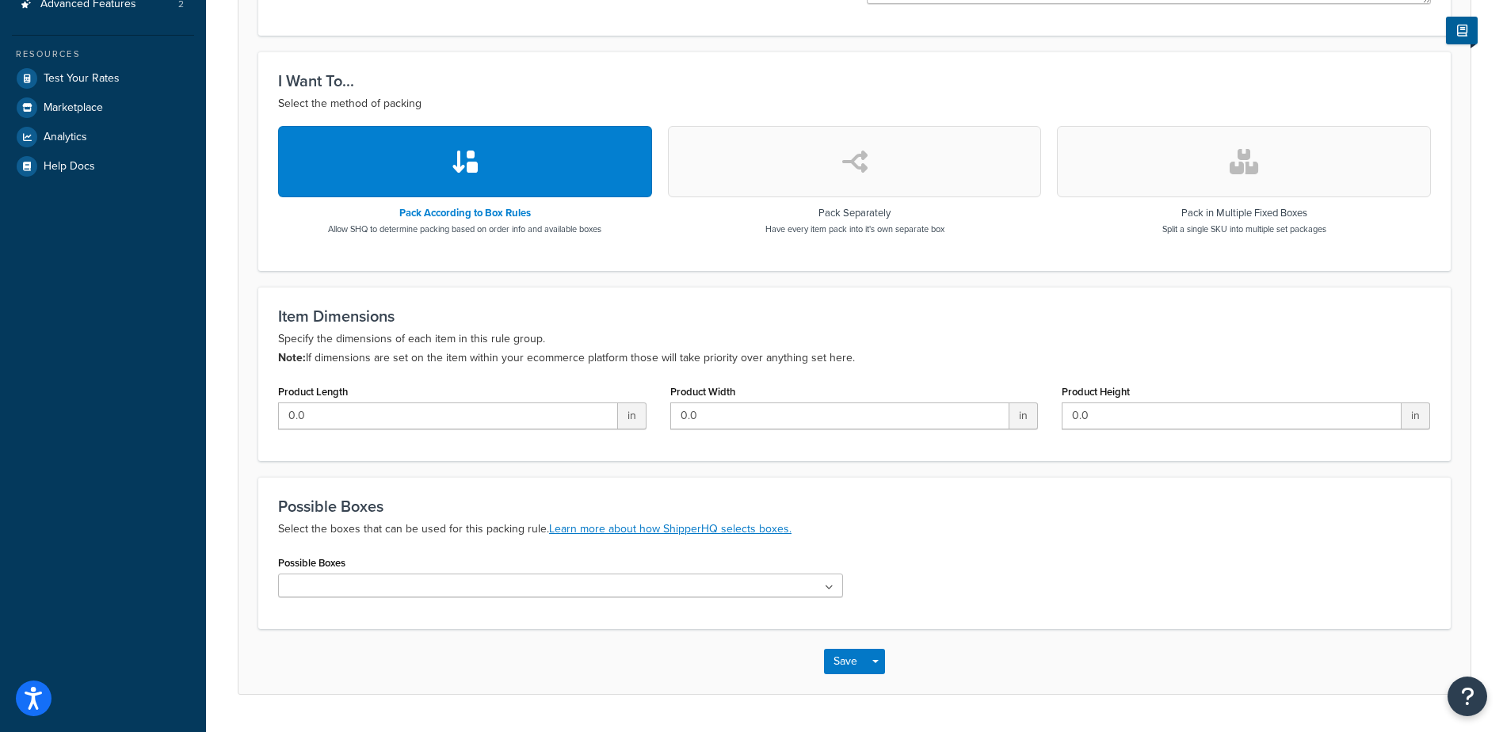
click at [361, 590] on ul at bounding box center [560, 586] width 565 height 24
click at [688, 586] on ul at bounding box center [560, 586] width 565 height 24
click at [630, 530] on link "Learn more about how ShipperHQ selects boxes." at bounding box center [670, 529] width 242 height 17
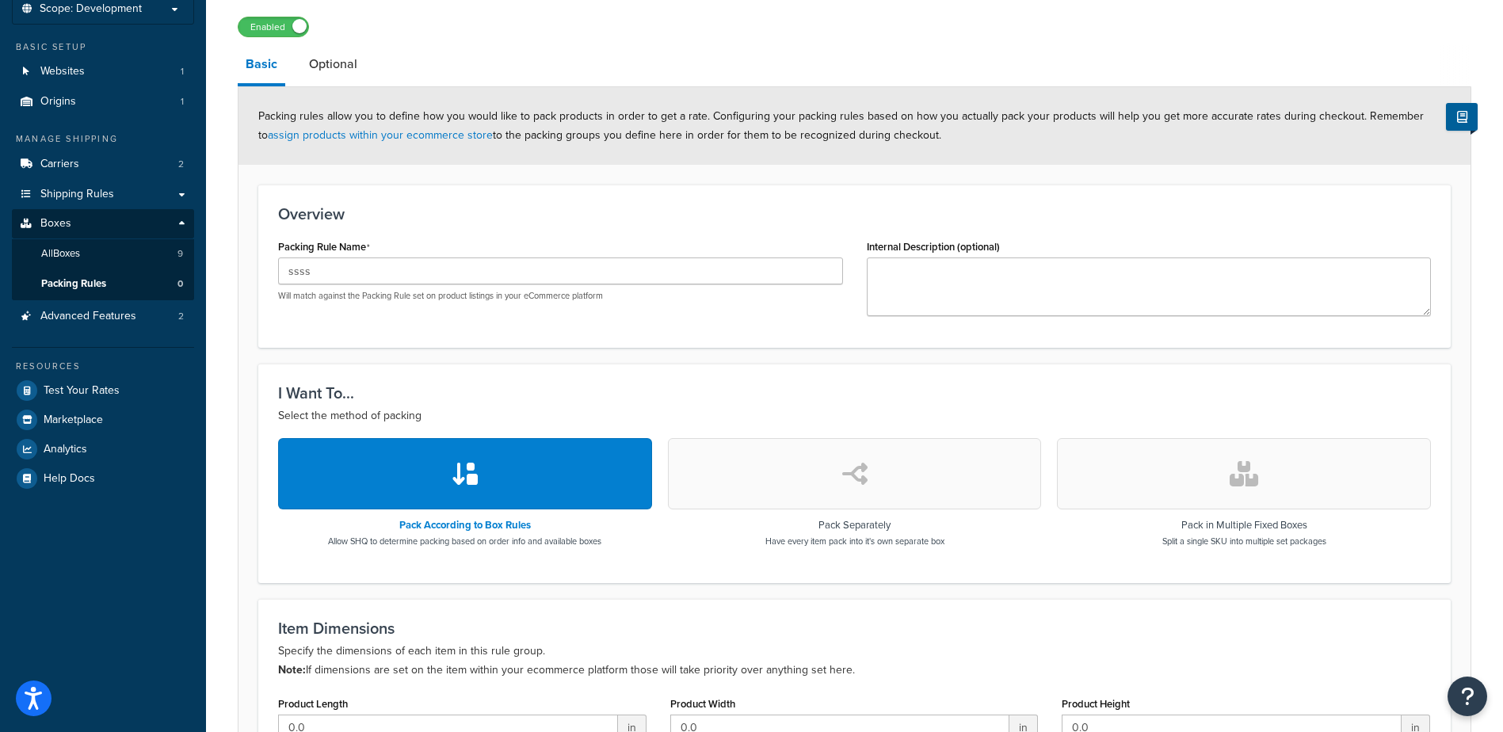
scroll to position [96, 0]
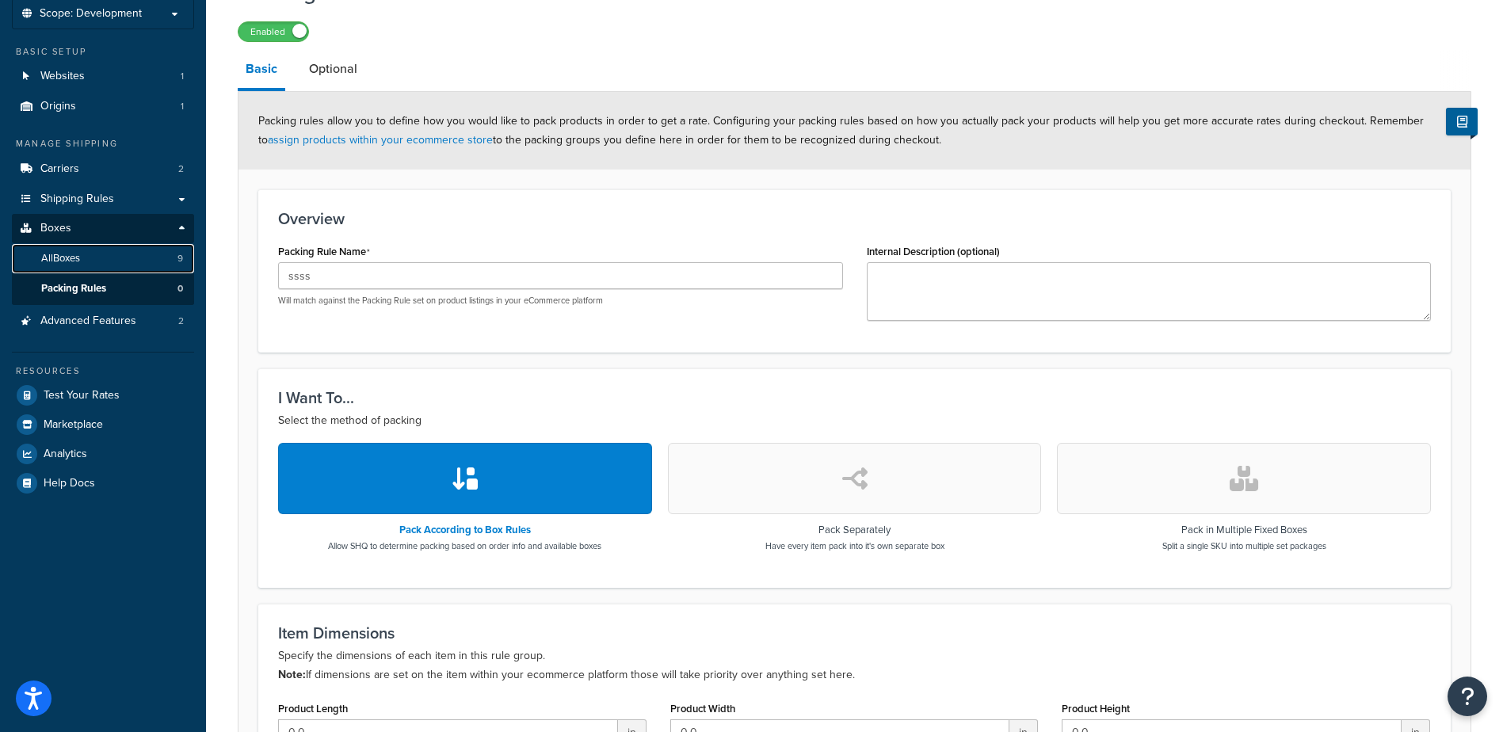
click at [107, 258] on link "All Boxes 9" at bounding box center [103, 258] width 182 height 29
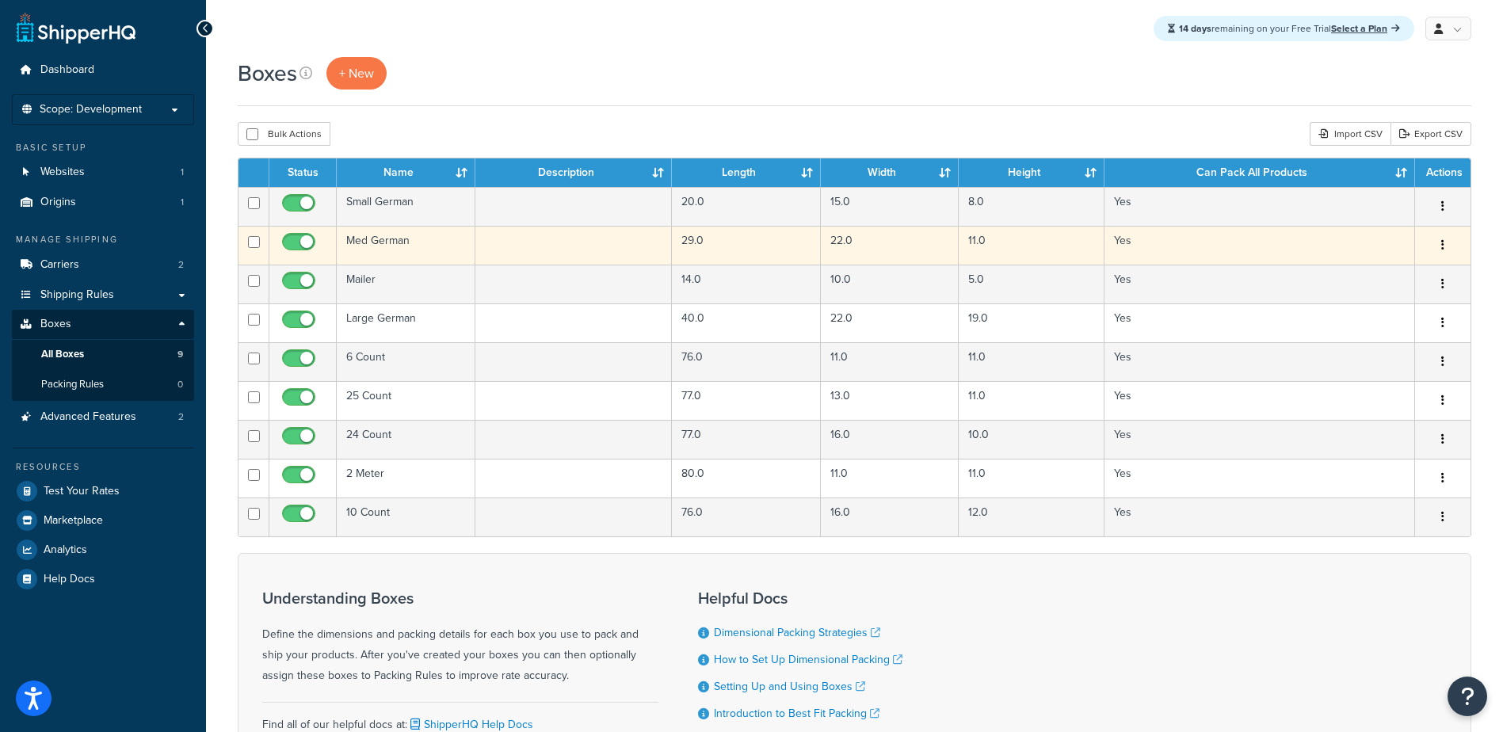
click at [392, 244] on td "Med German" at bounding box center [406, 245] width 139 height 39
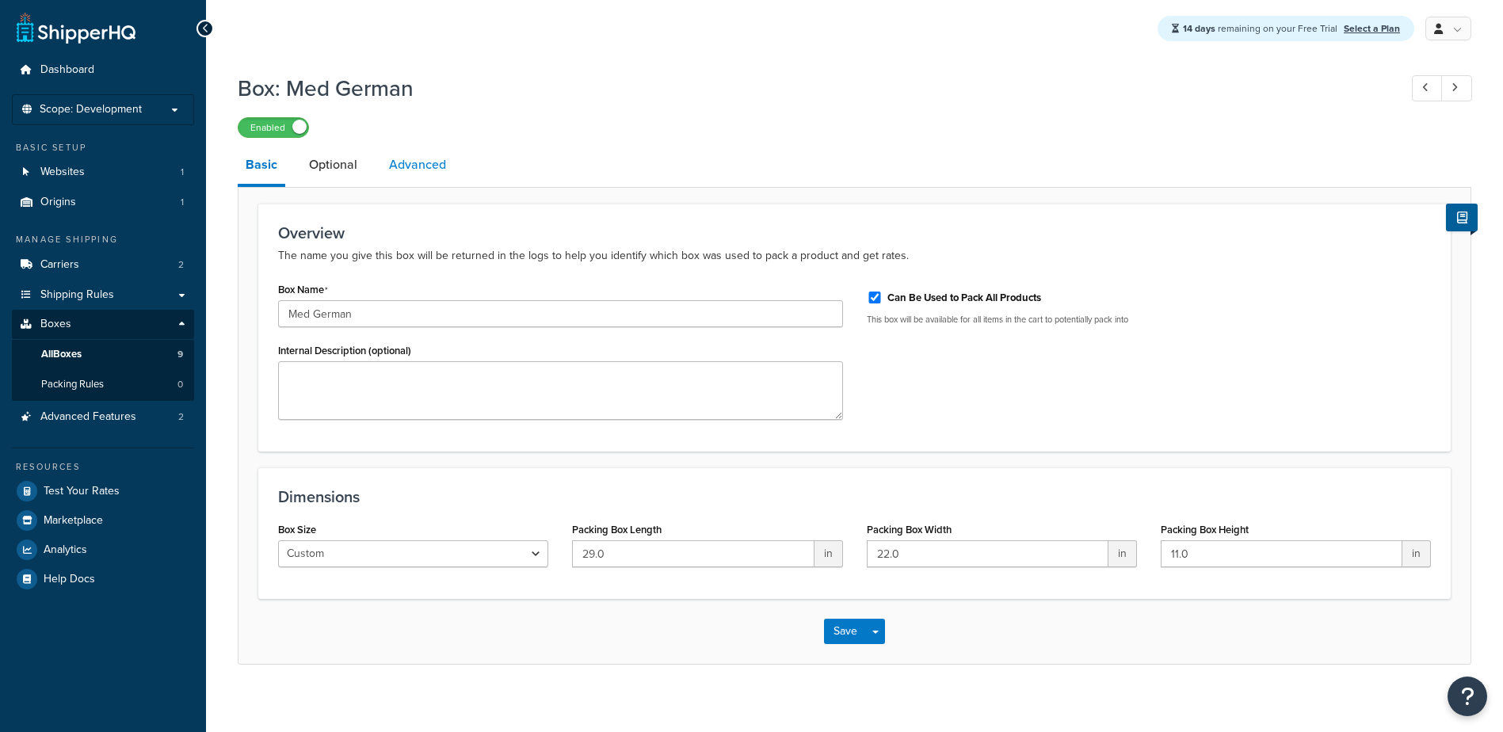
click at [410, 162] on link "Advanced" at bounding box center [417, 165] width 73 height 38
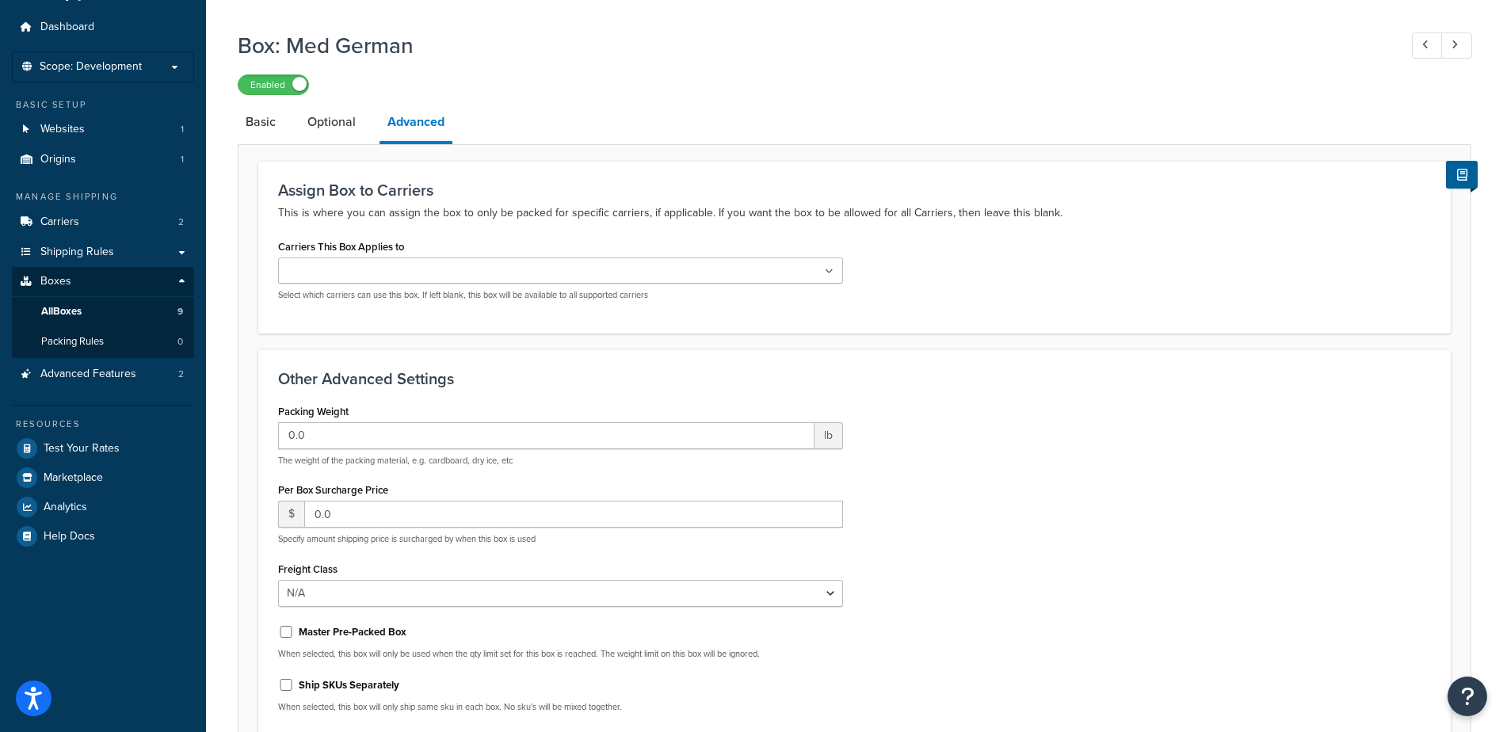
scroll to position [42, 0]
click at [327, 125] on link "Optional" at bounding box center [332, 123] width 64 height 38
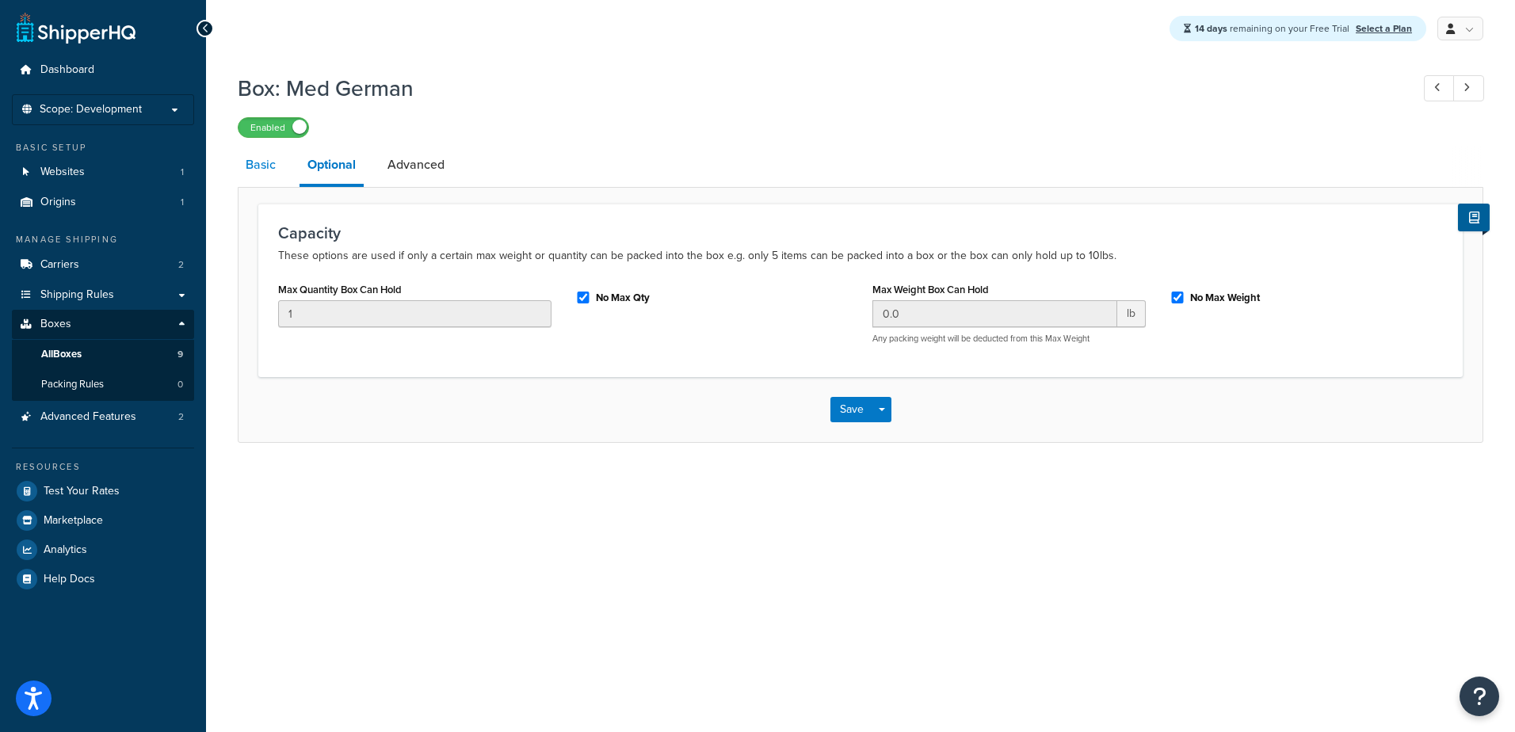
click at [251, 169] on link "Basic" at bounding box center [261, 165] width 46 height 38
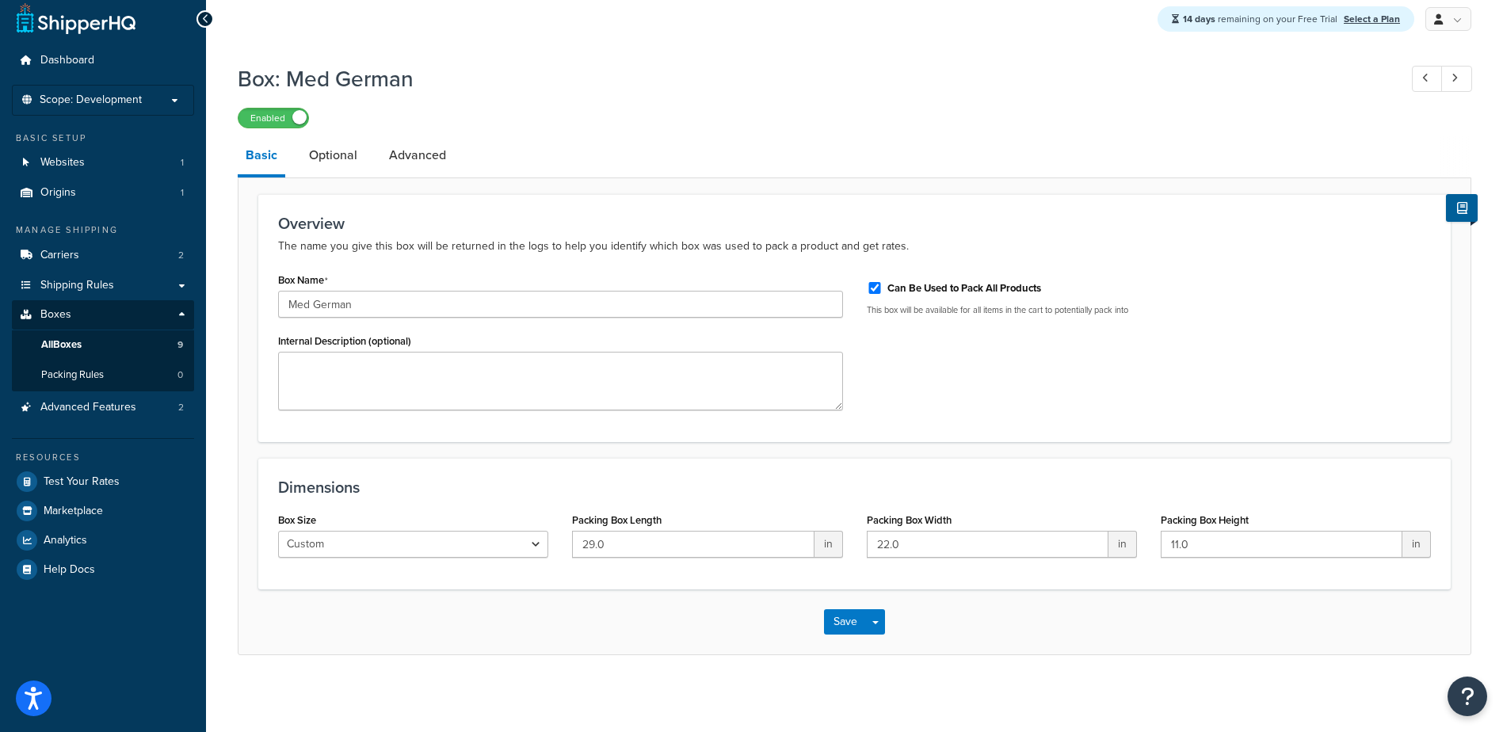
scroll to position [12, 0]
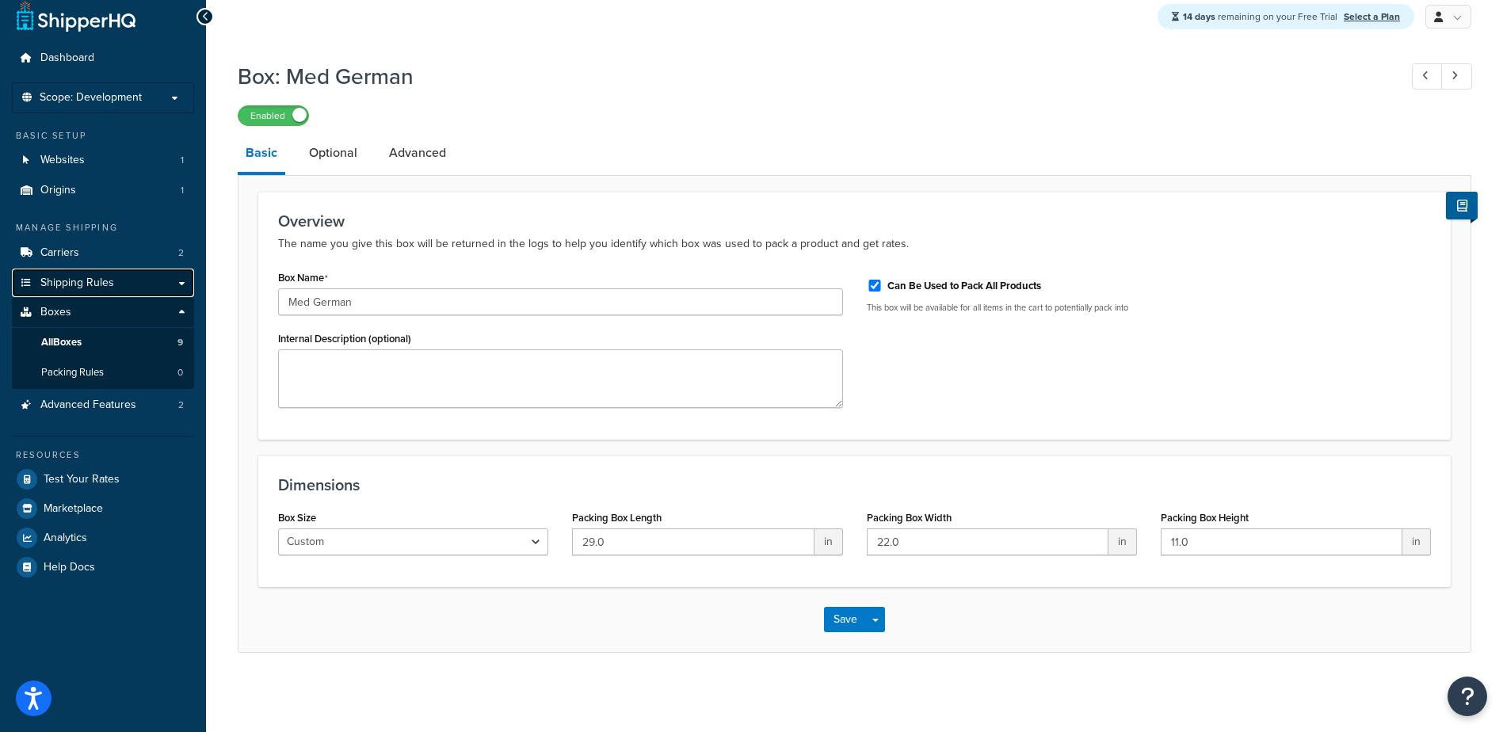
click at [86, 281] on span "Shipping Rules" at bounding box center [77, 283] width 74 height 13
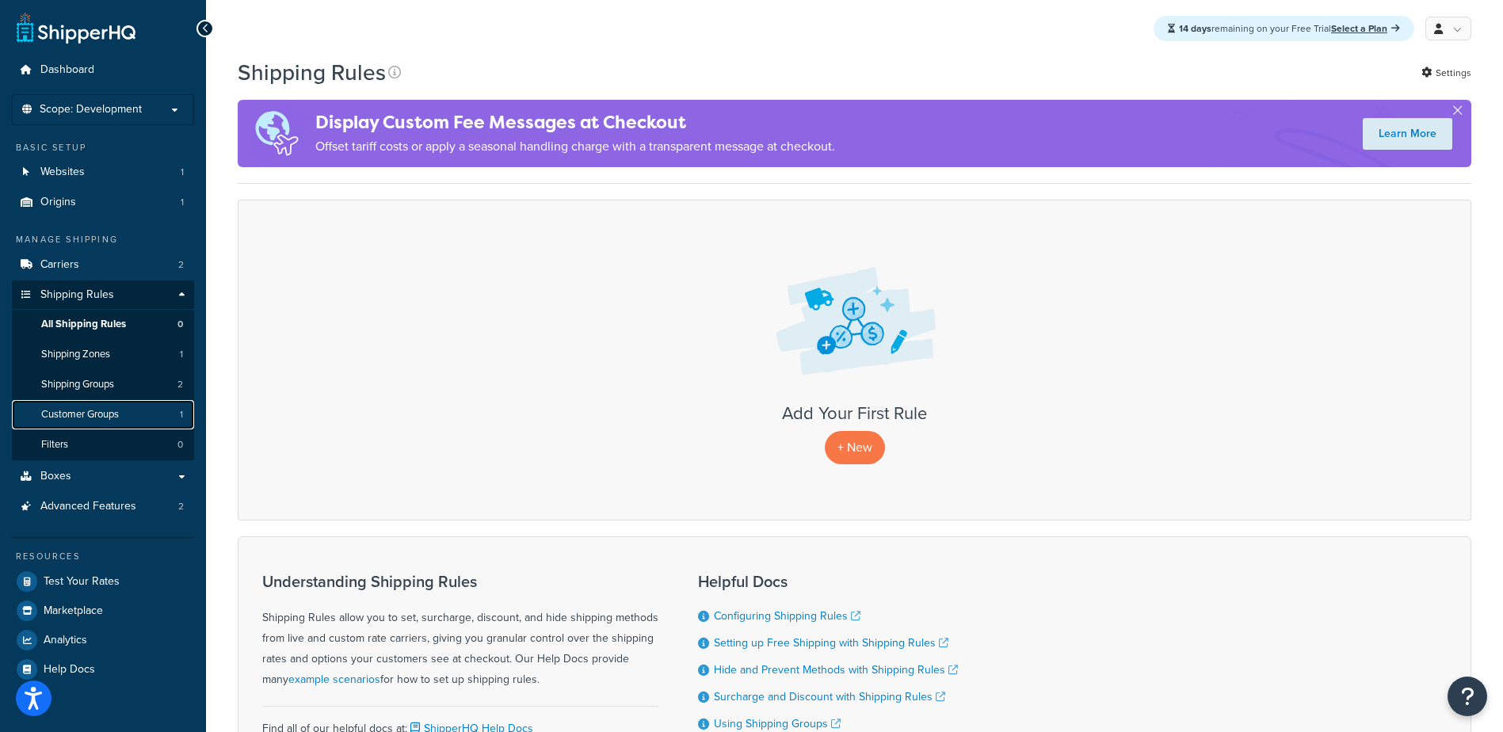
click at [94, 414] on span "Customer Groups" at bounding box center [80, 414] width 78 height 13
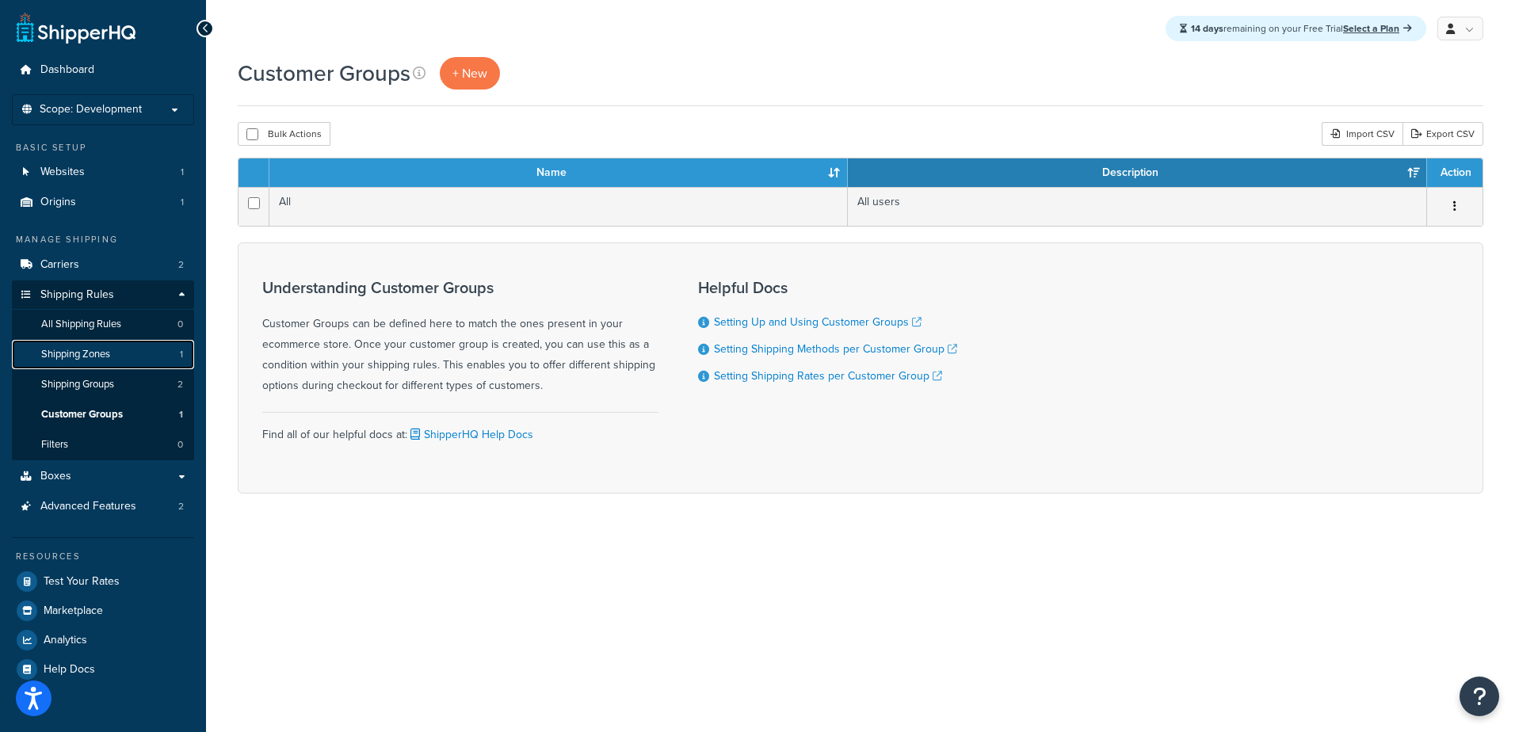
click at [87, 351] on span "Shipping Zones" at bounding box center [75, 354] width 69 height 13
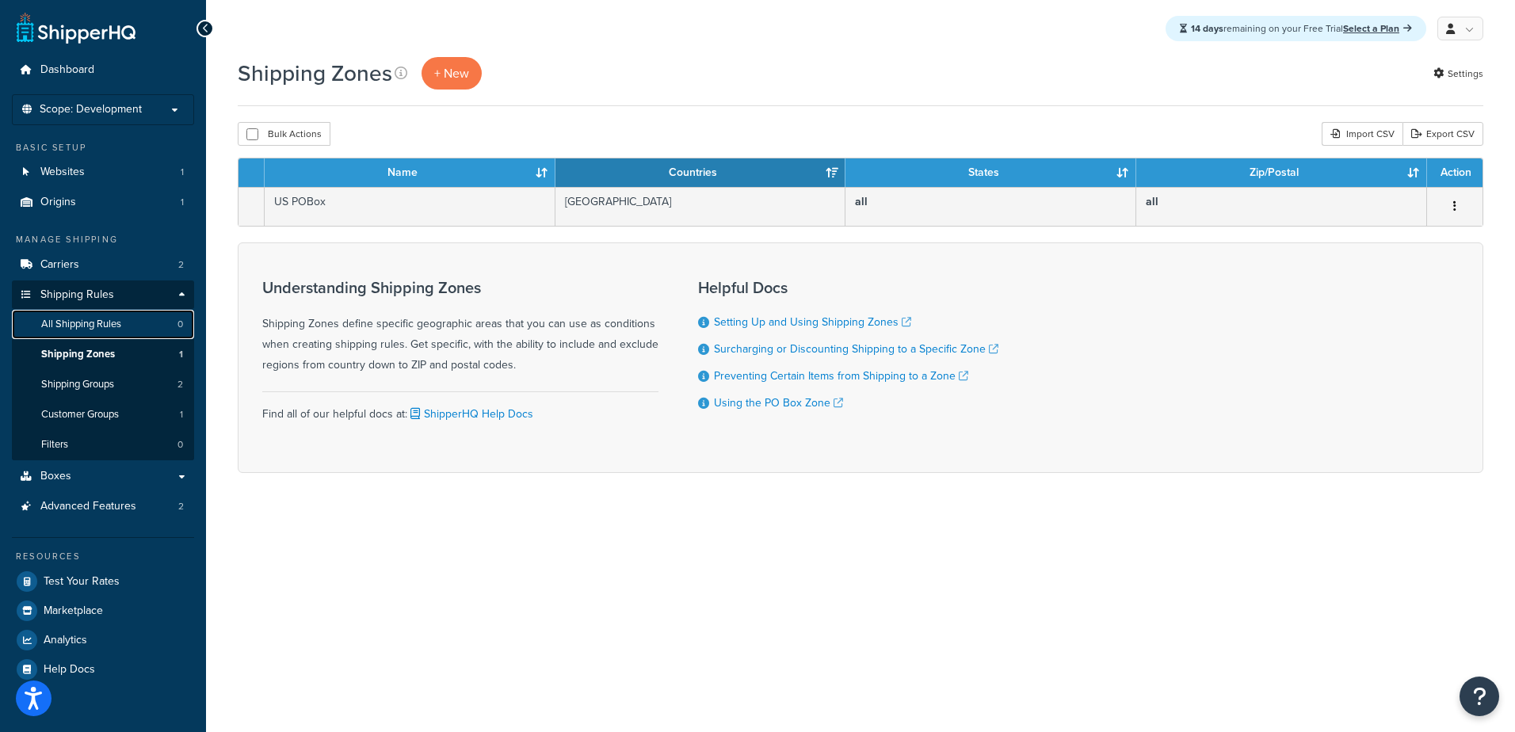
click at [87, 326] on span "All Shipping Rules" at bounding box center [81, 324] width 80 height 13
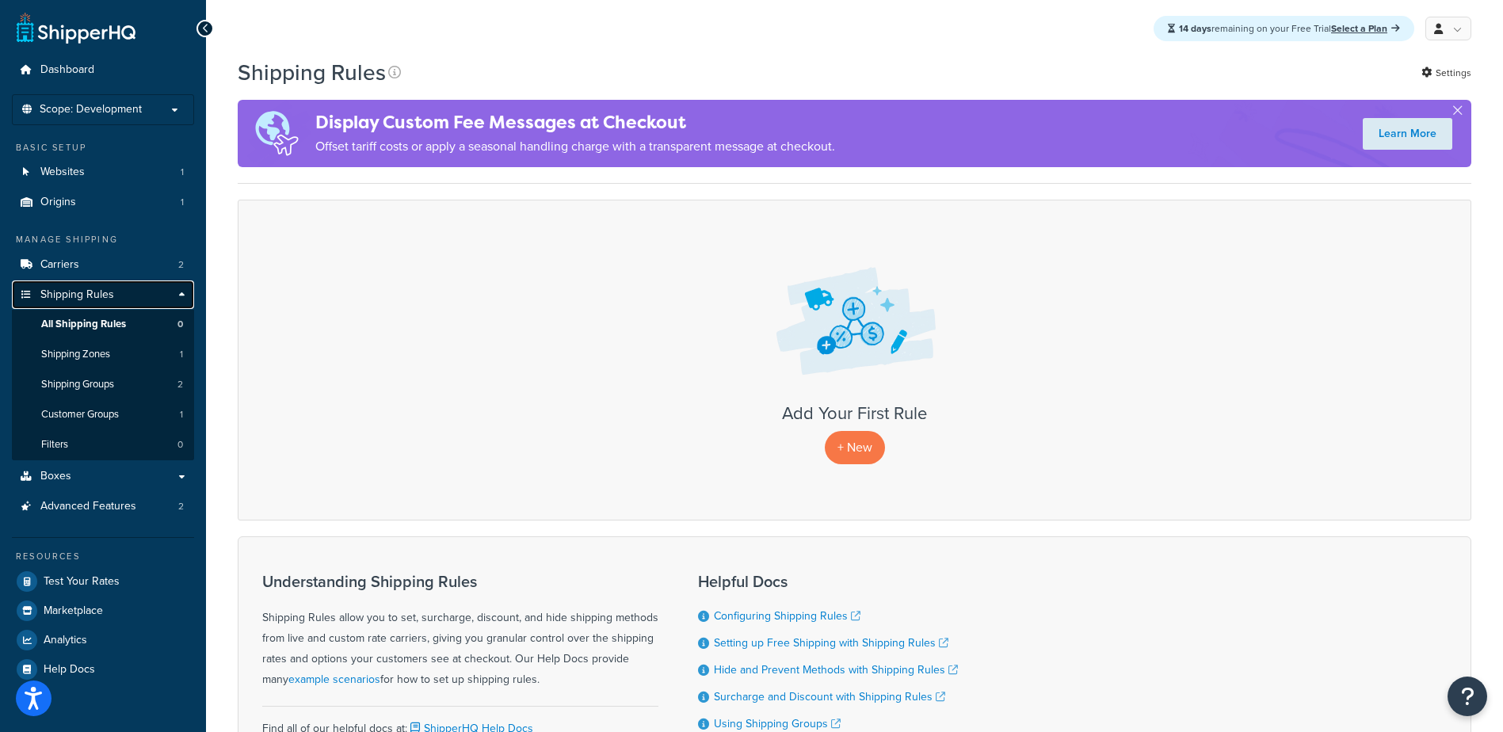
click at [65, 295] on span "Shipping Rules" at bounding box center [77, 294] width 74 height 13
click at [75, 475] on link "Boxes" at bounding box center [103, 476] width 182 height 29
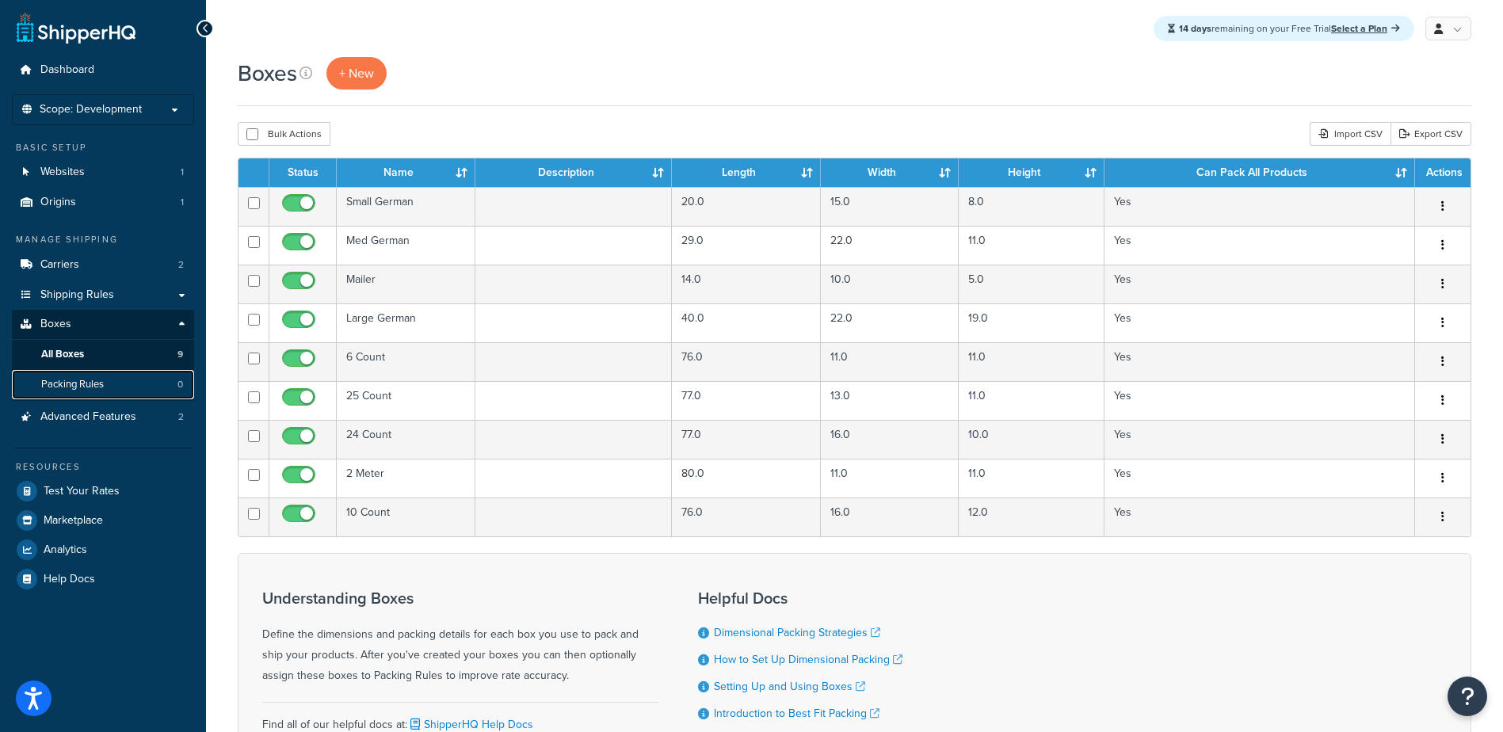
click at [78, 384] on span "Packing Rules" at bounding box center [72, 384] width 63 height 13
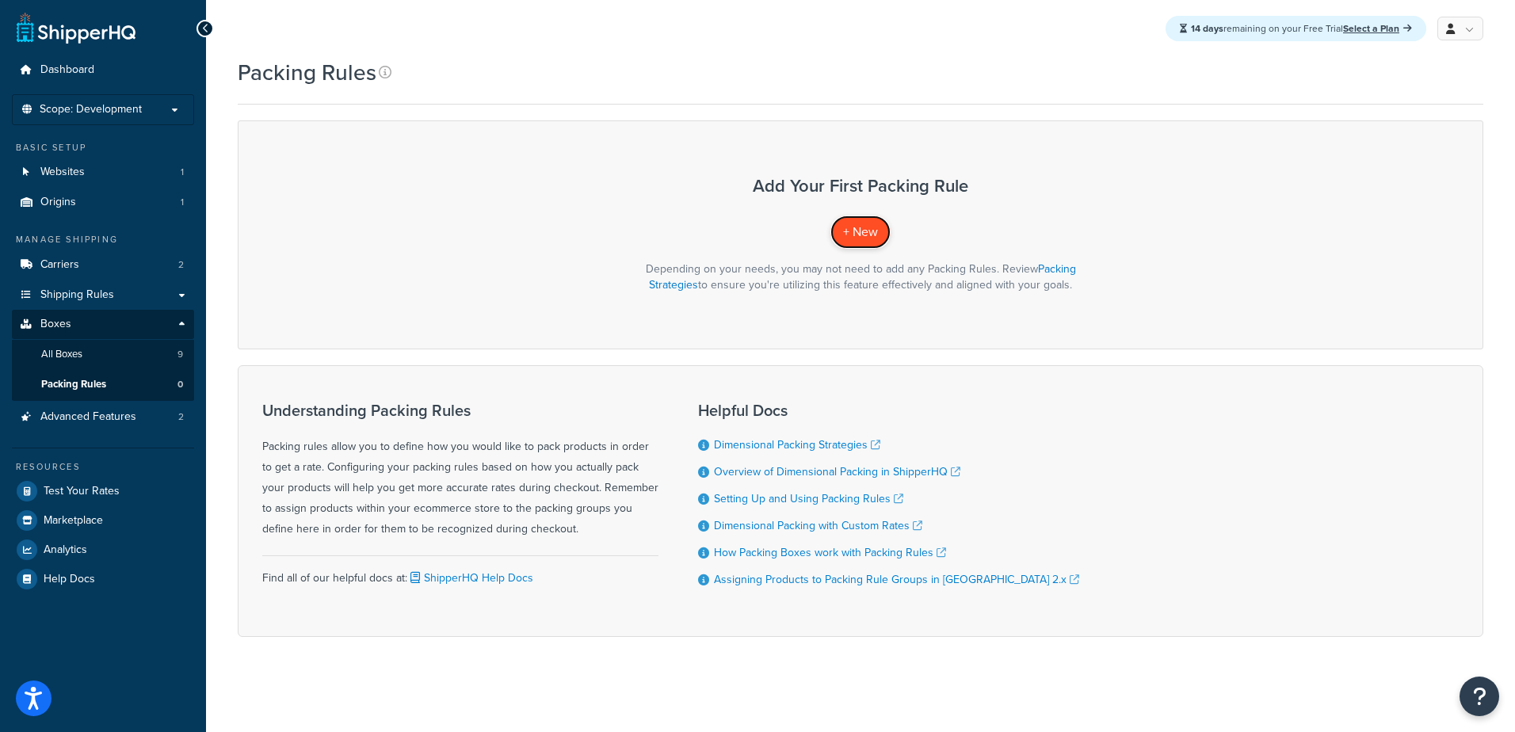
click at [868, 228] on span "+ New" at bounding box center [860, 232] width 35 height 18
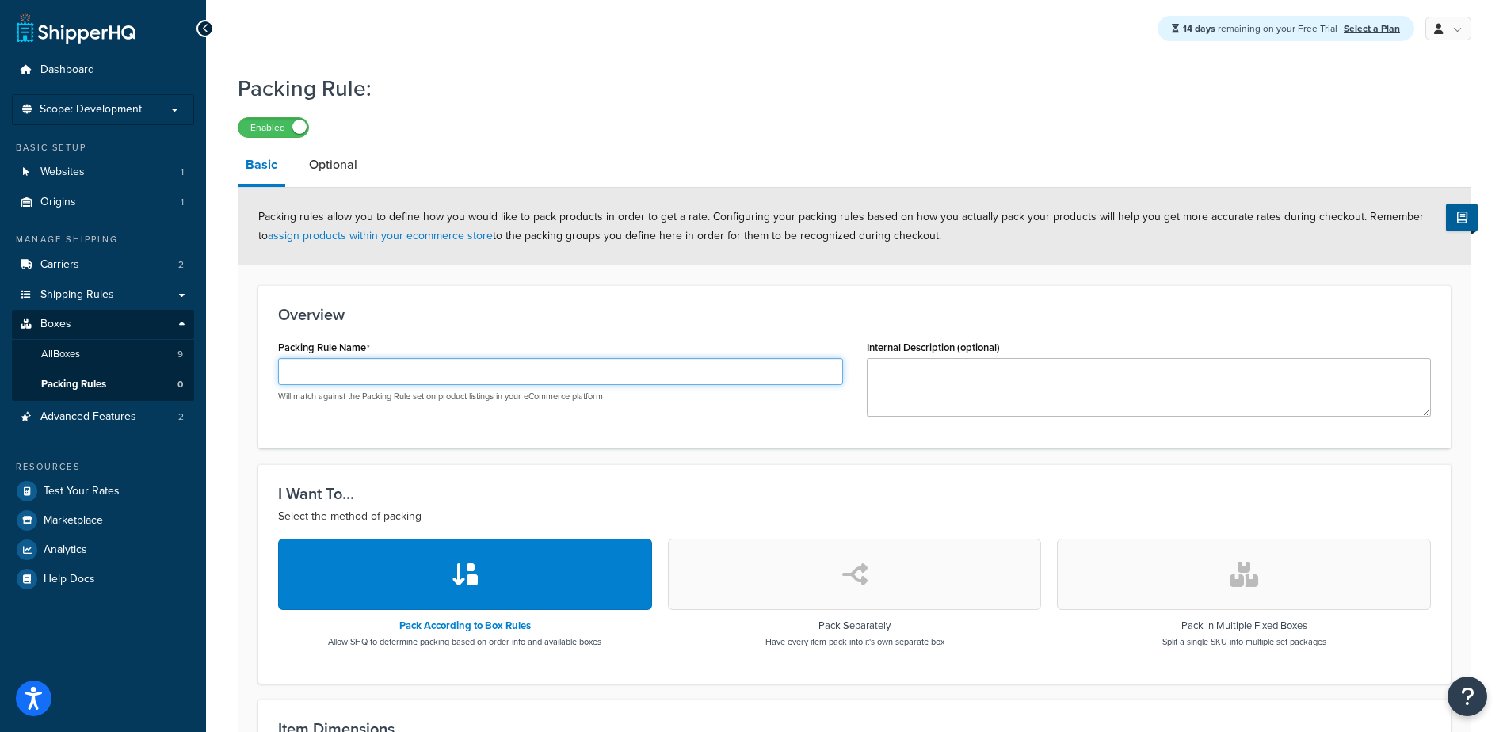
click at [399, 366] on input "Packing Rule Name" at bounding box center [560, 371] width 565 height 27
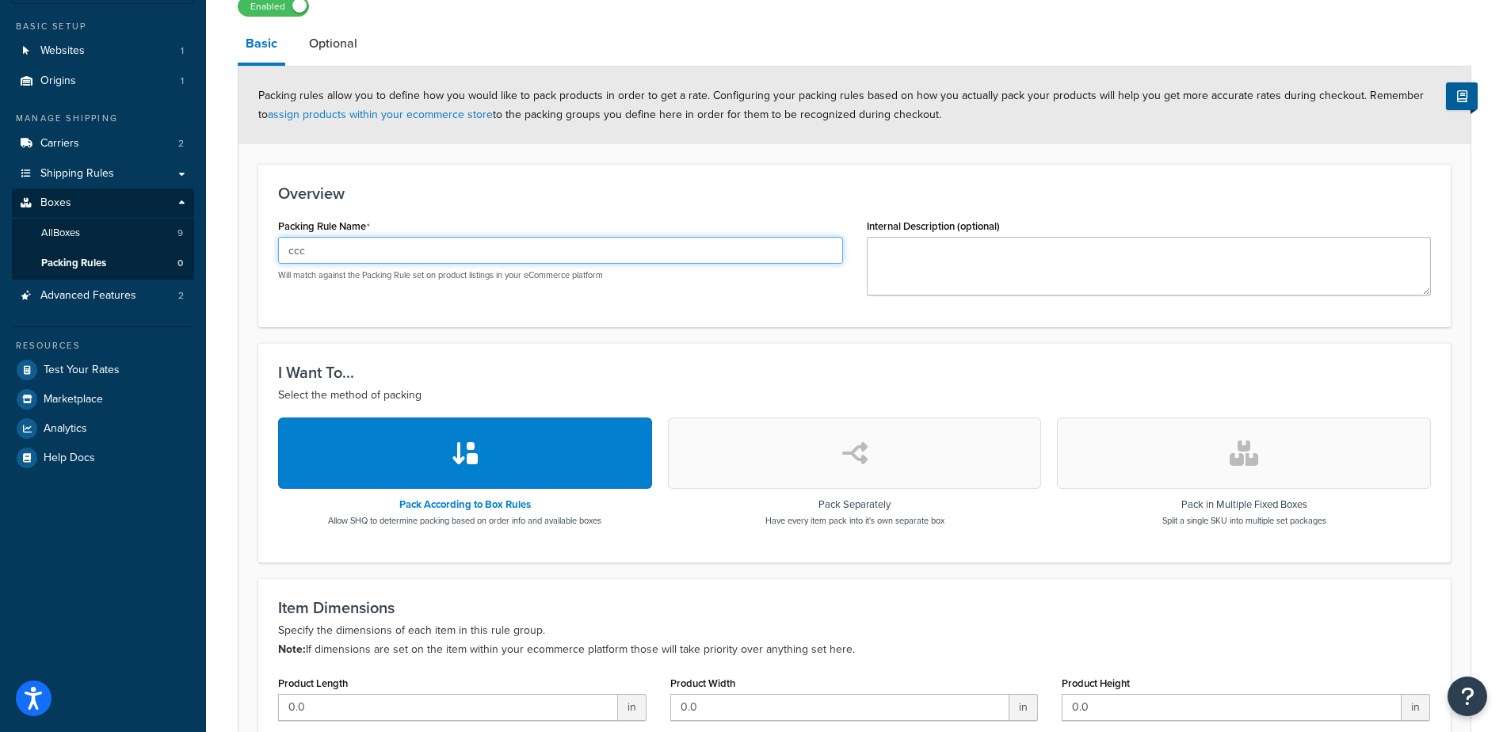
scroll to position [158, 0]
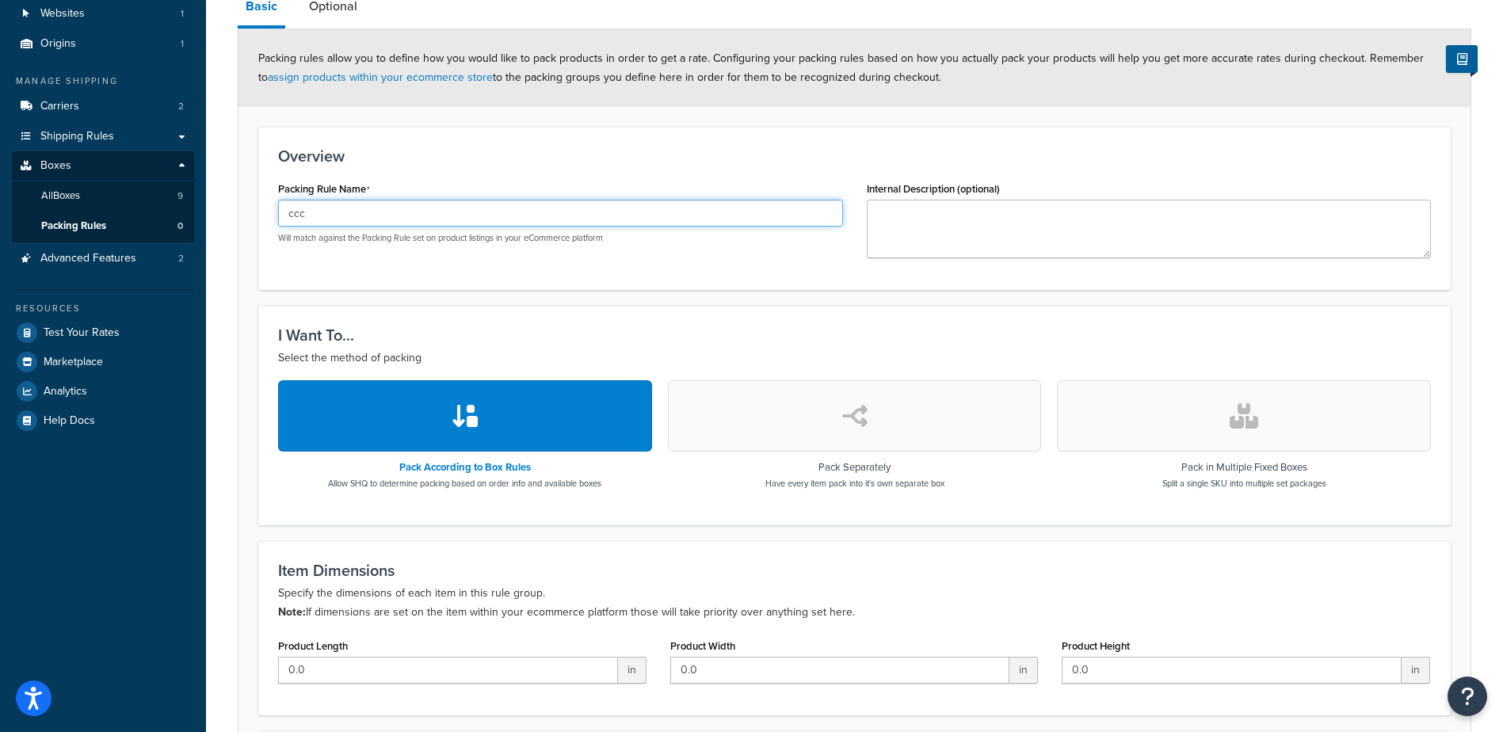
type input "ccc"
click at [517, 424] on button "button" at bounding box center [465, 415] width 374 height 71
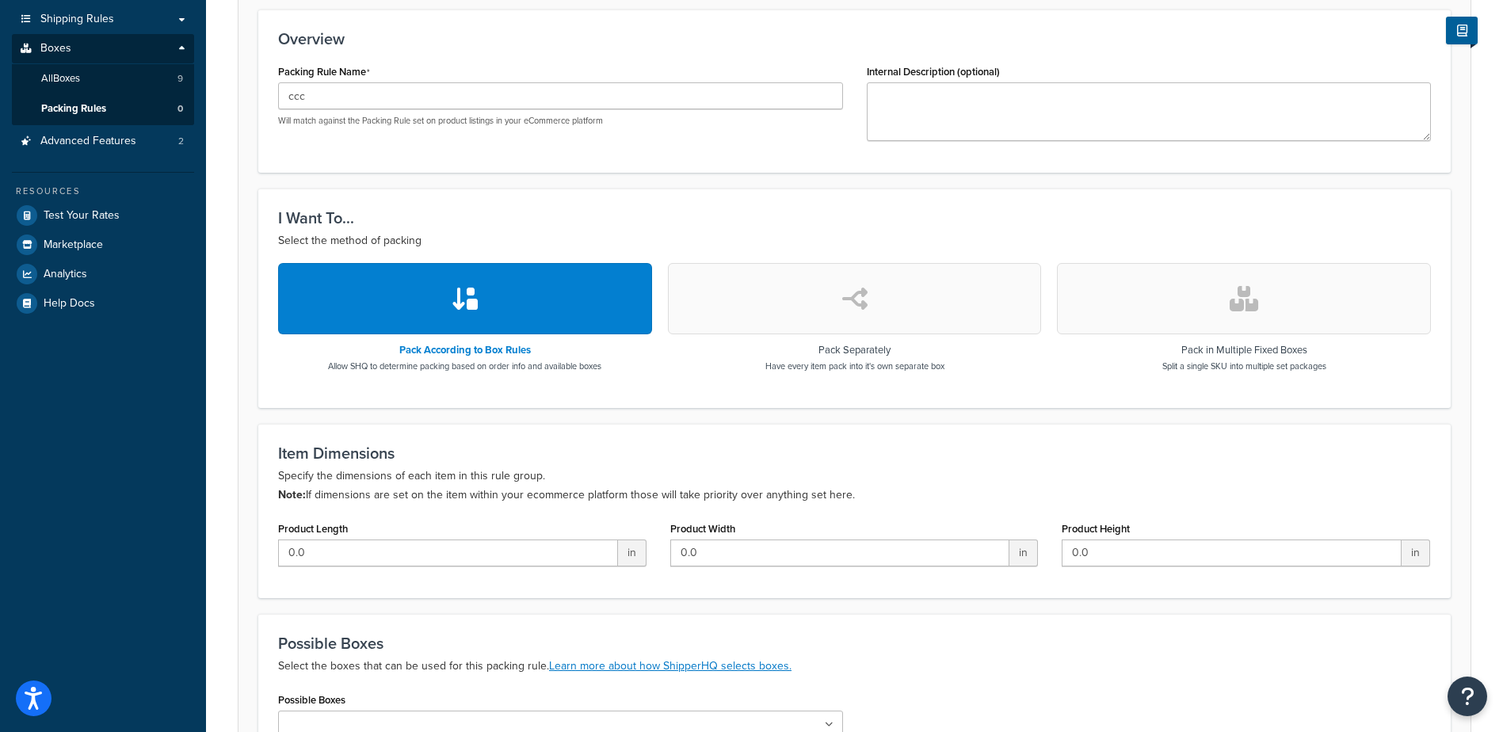
scroll to position [455, 0]
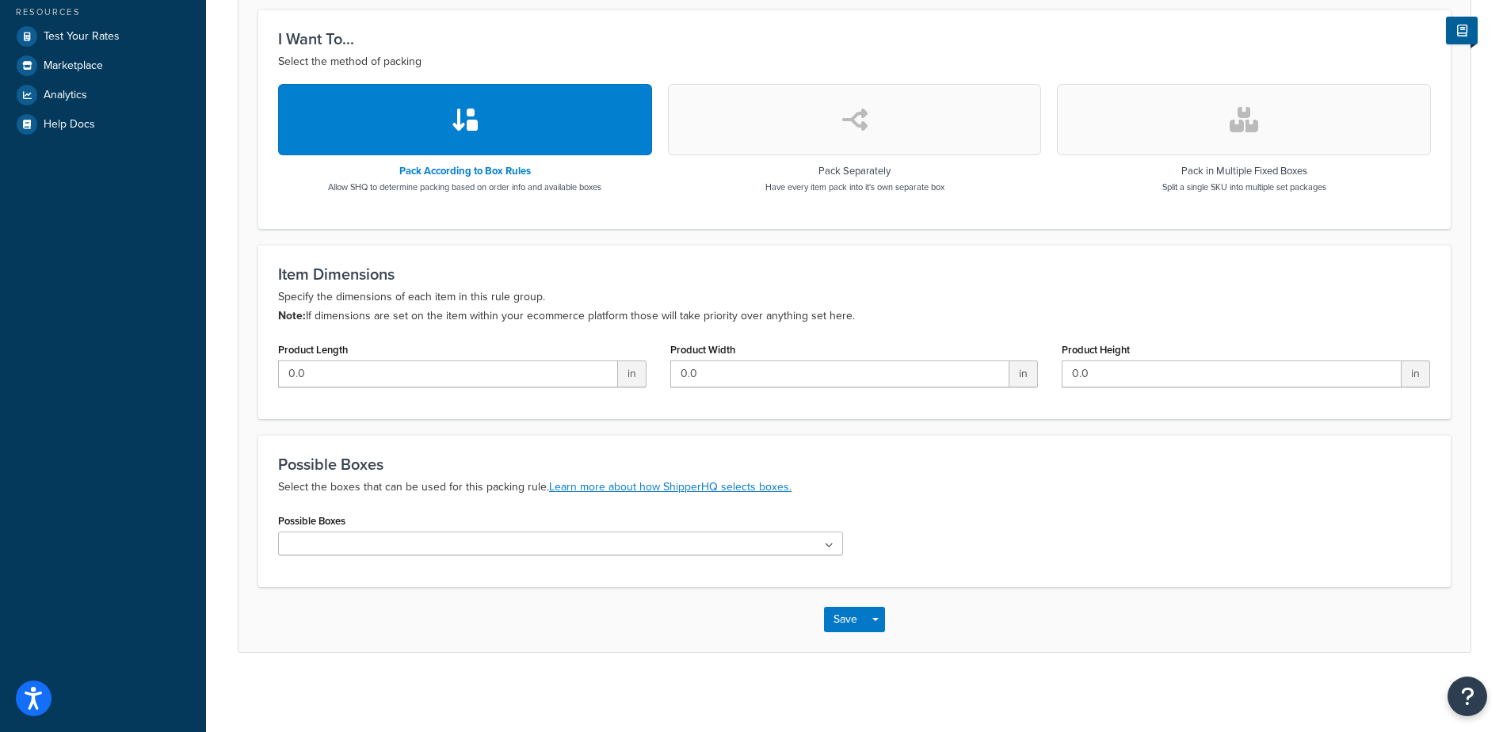
click at [716, 549] on ul at bounding box center [560, 544] width 565 height 24
click at [698, 490] on link "Learn more about how ShipperHQ selects boxes." at bounding box center [670, 487] width 242 height 17
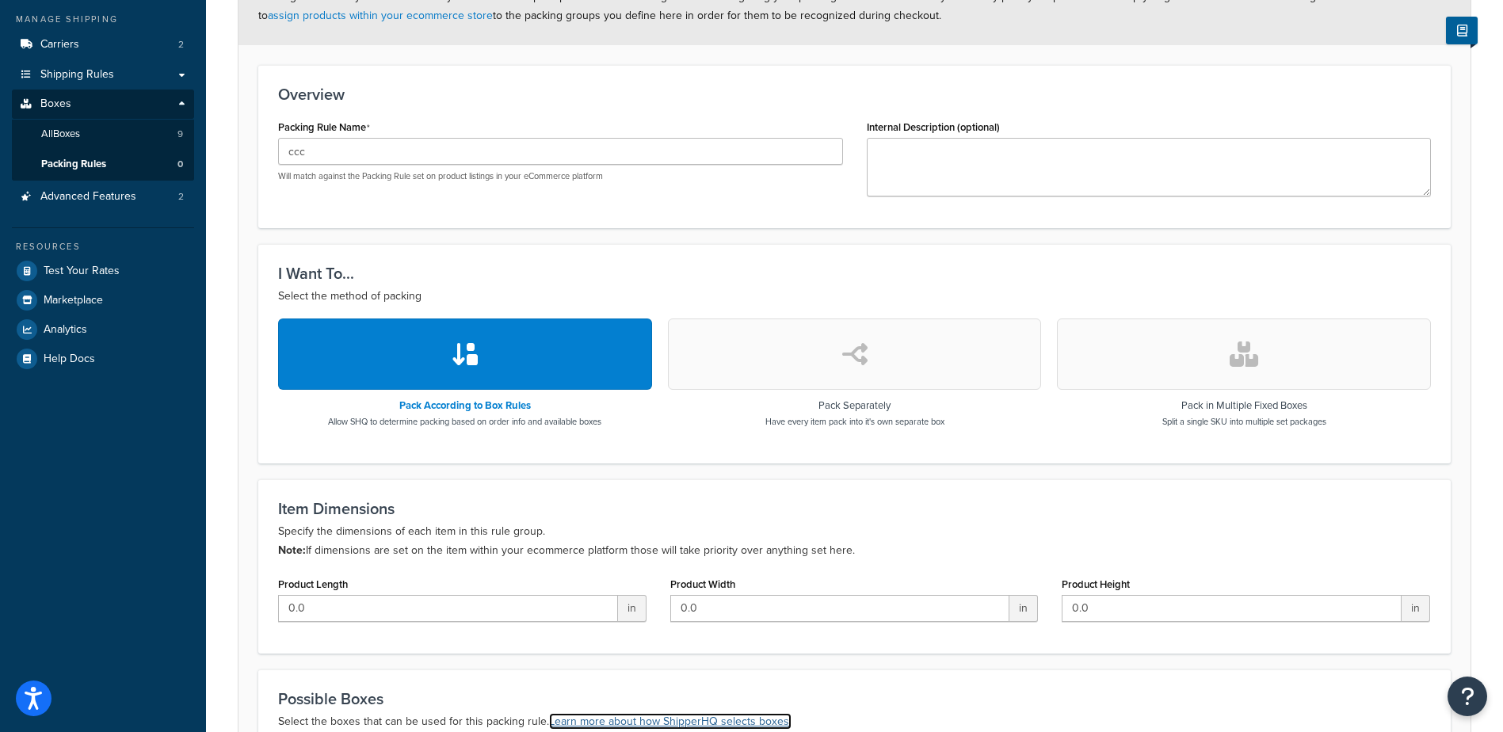
scroll to position [217, 0]
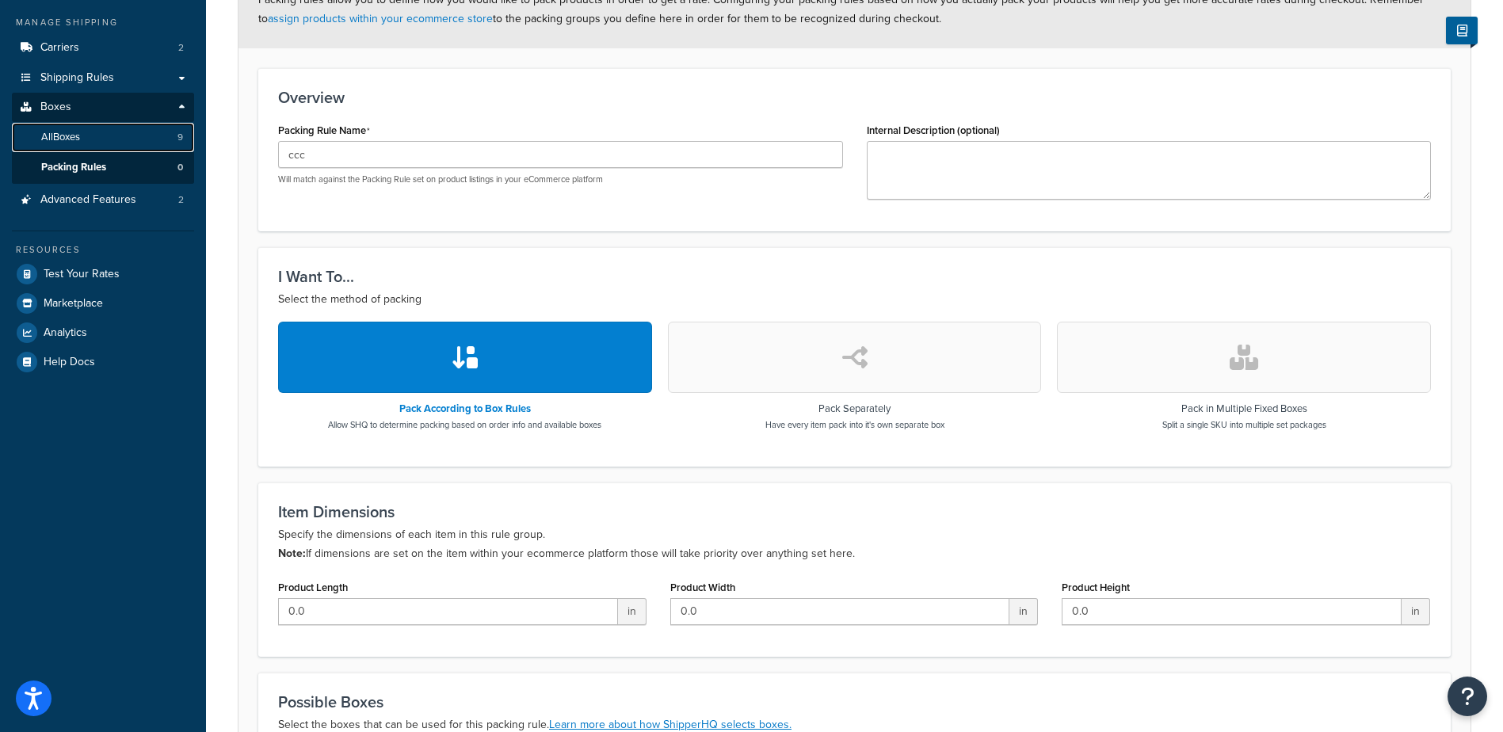
click at [72, 139] on span "All Boxes" at bounding box center [60, 137] width 39 height 13
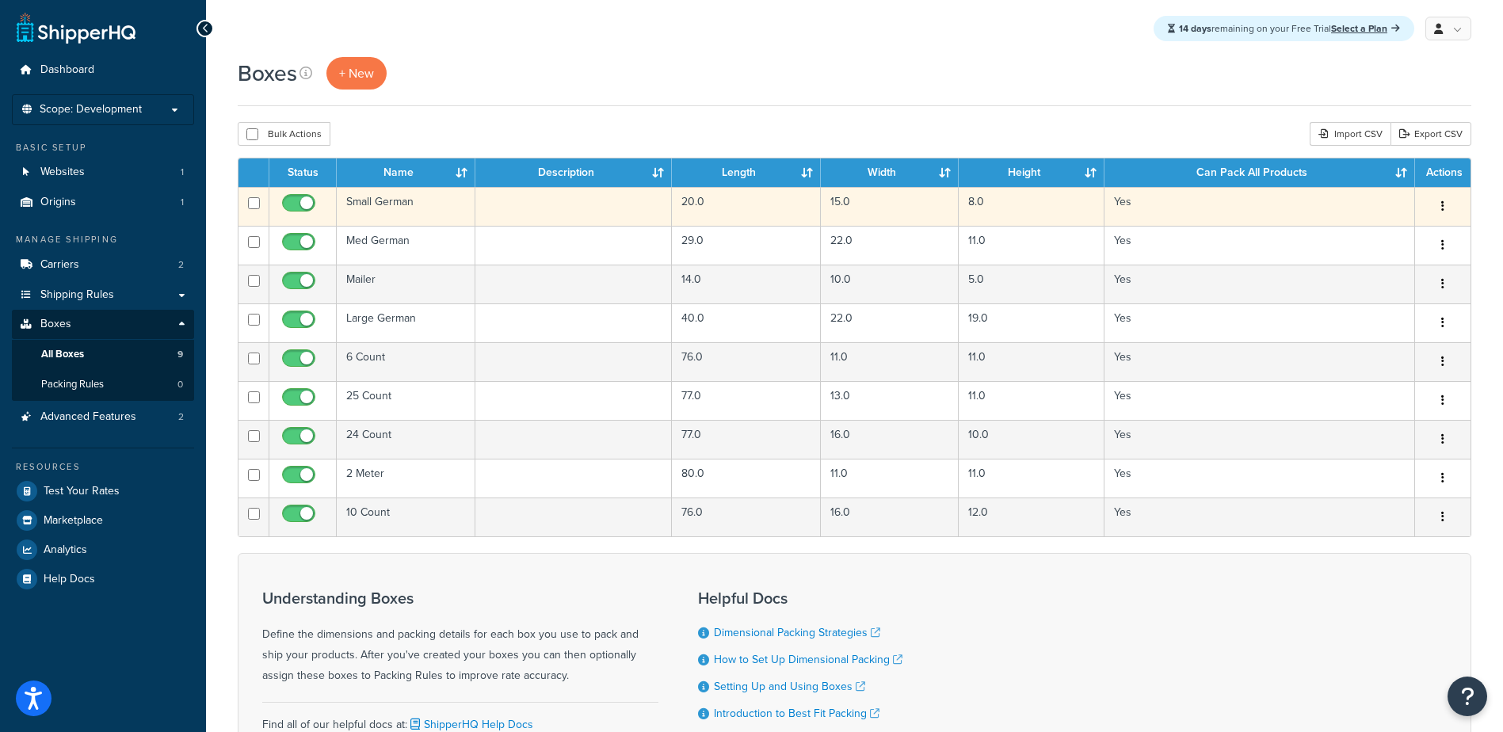
click at [380, 203] on td "Small German" at bounding box center [406, 206] width 139 height 39
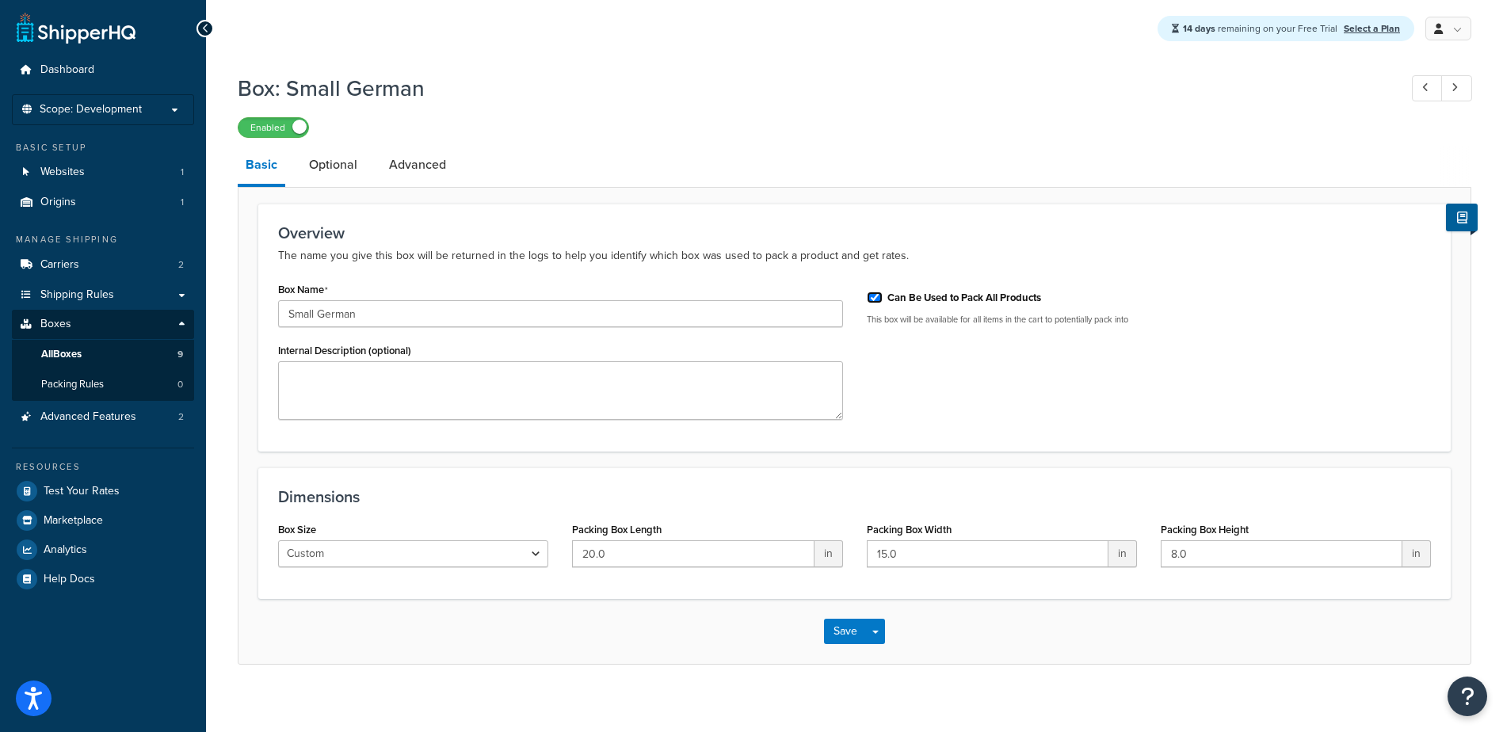
click at [876, 296] on input "Can Be Used to Pack All Products" at bounding box center [875, 298] width 16 height 12
checkbox input "false"
click at [842, 630] on button "Save" at bounding box center [845, 631] width 43 height 25
click at [80, 380] on span "Packing Rules" at bounding box center [72, 384] width 63 height 13
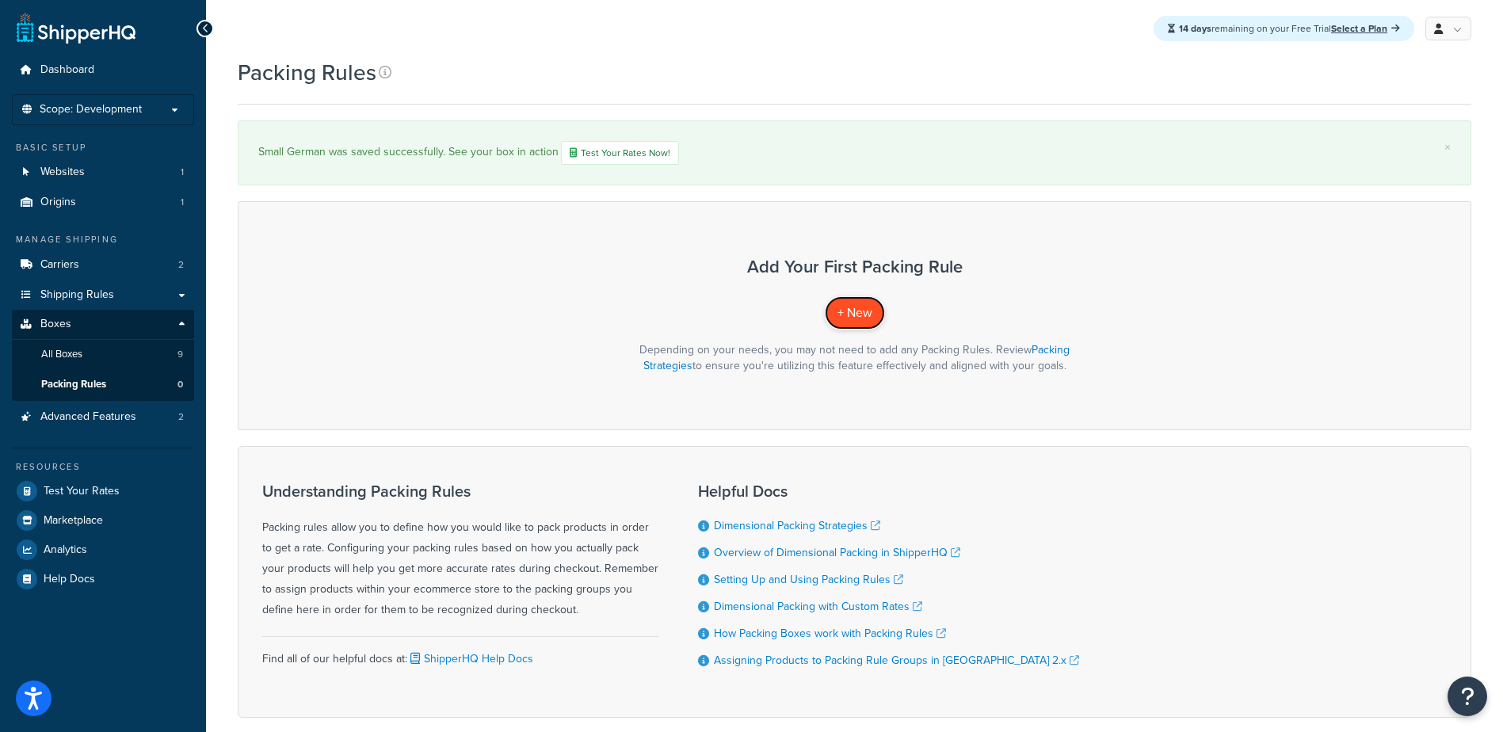
click at [870, 310] on span "+ New" at bounding box center [855, 312] width 35 height 18
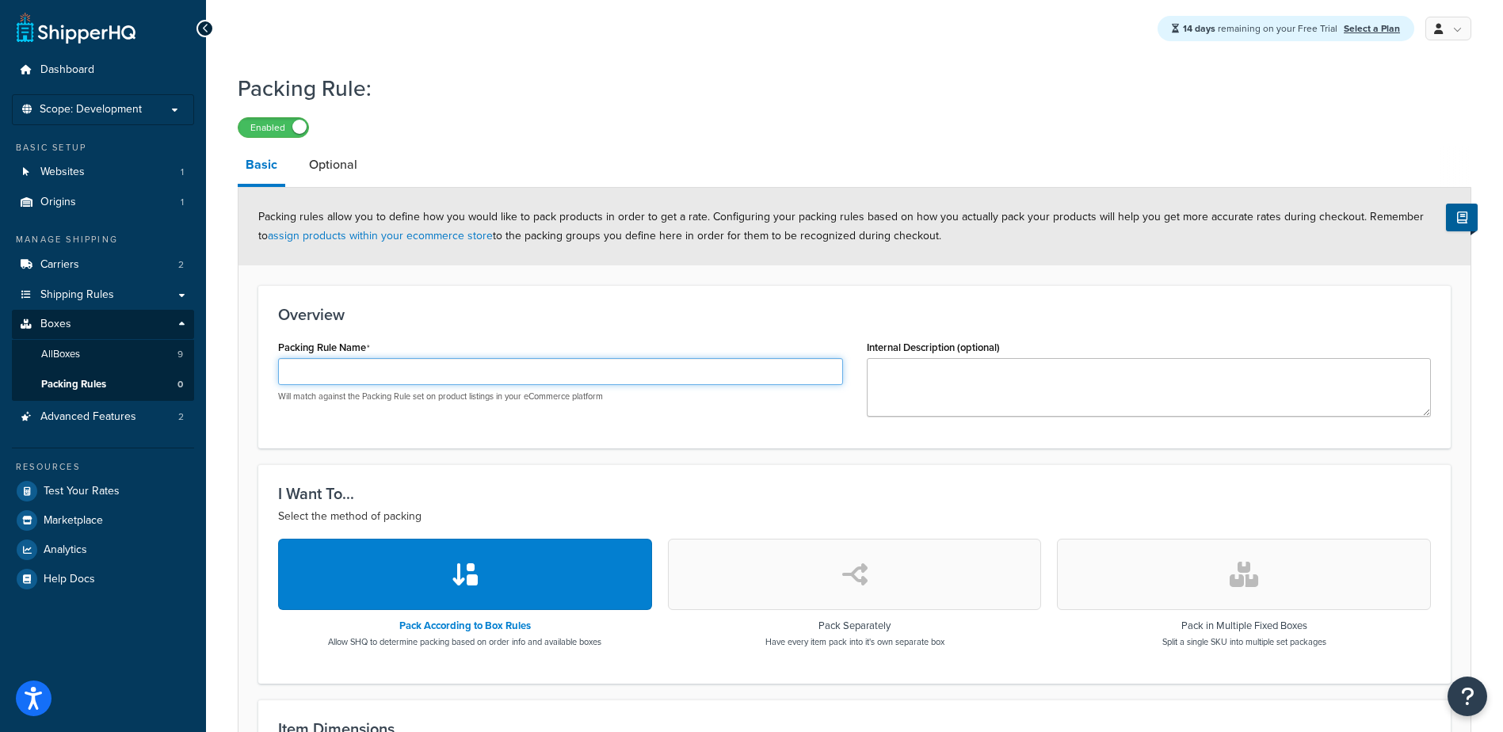
click at [459, 373] on input "Packing Rule Name" at bounding box center [560, 371] width 565 height 27
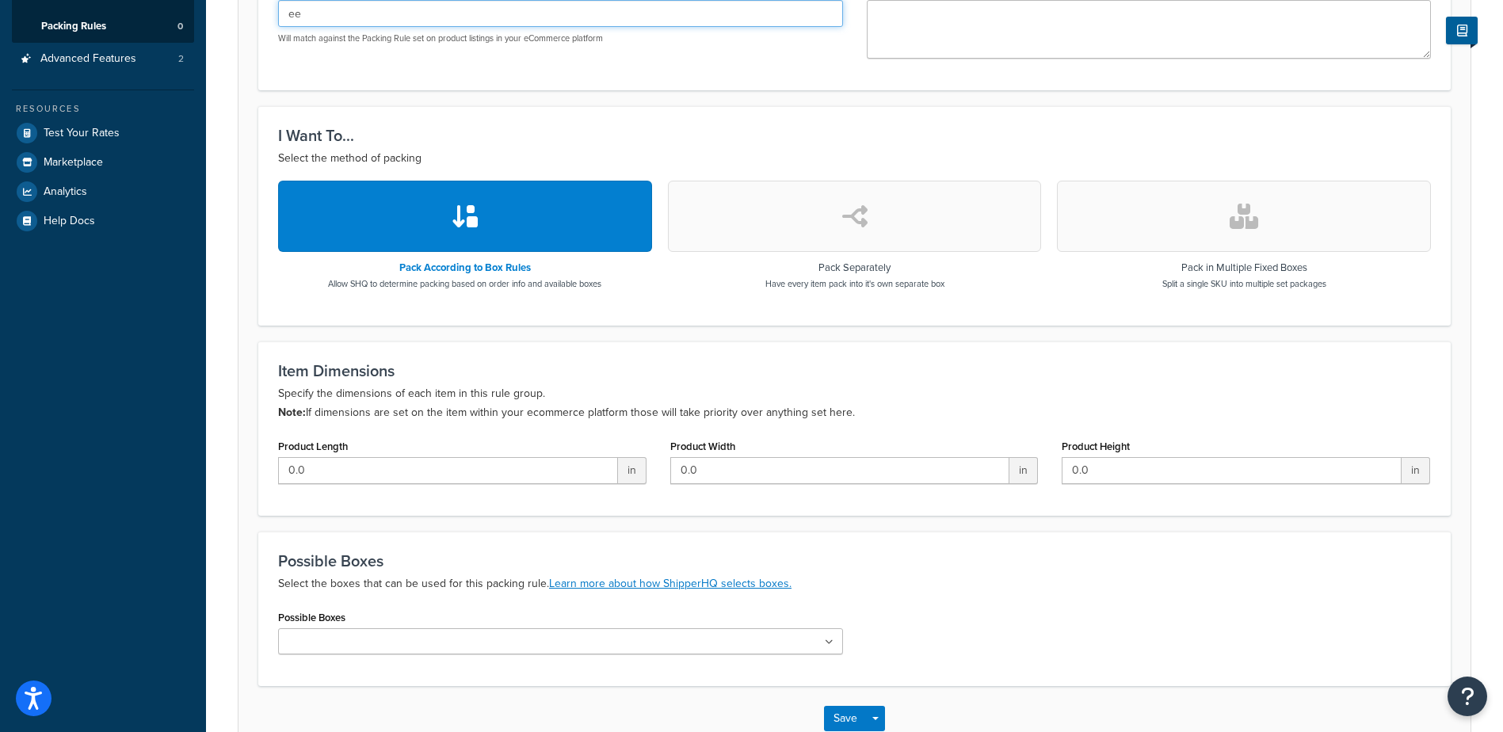
scroll to position [457, 0]
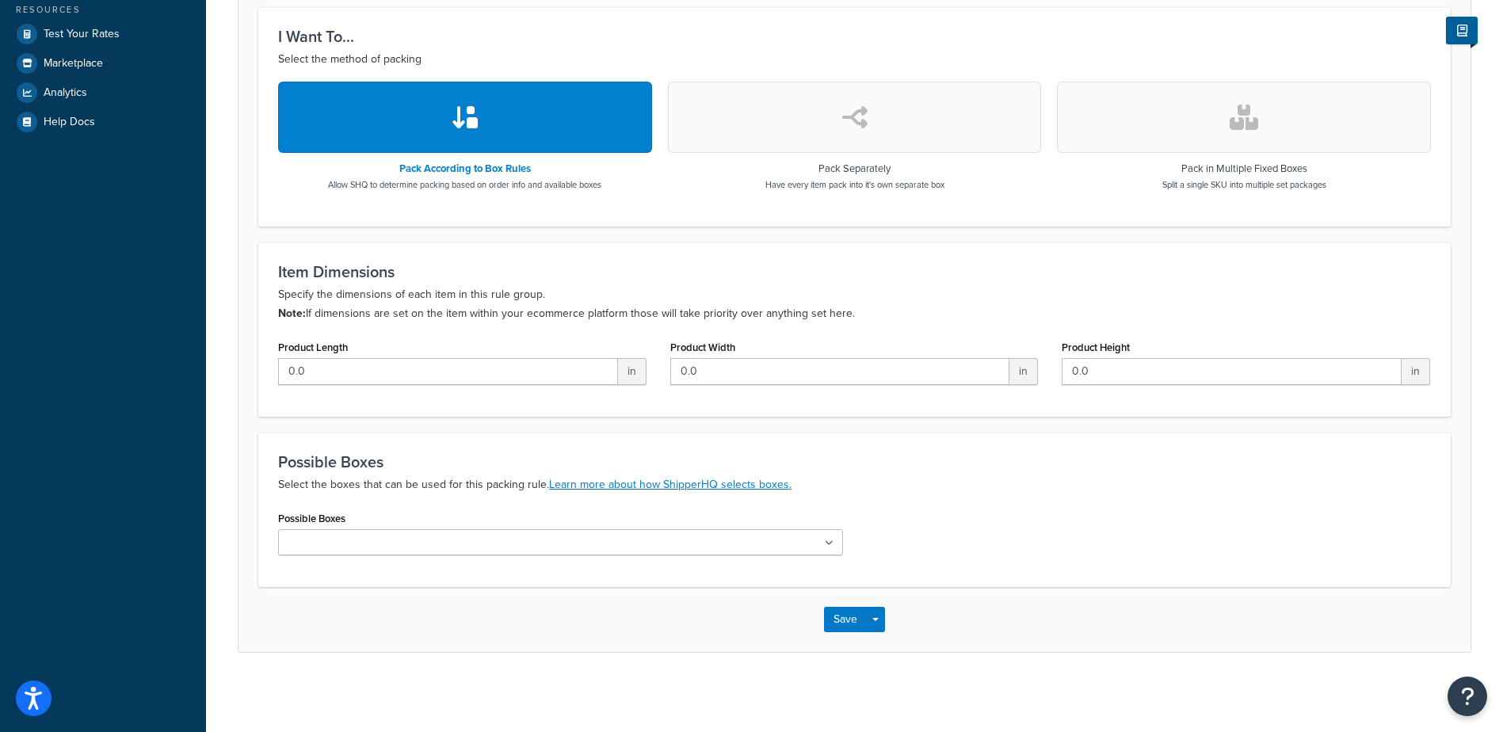
type input "ee"
click at [685, 544] on ul at bounding box center [560, 542] width 565 height 26
click at [682, 544] on ul at bounding box center [560, 542] width 565 height 26
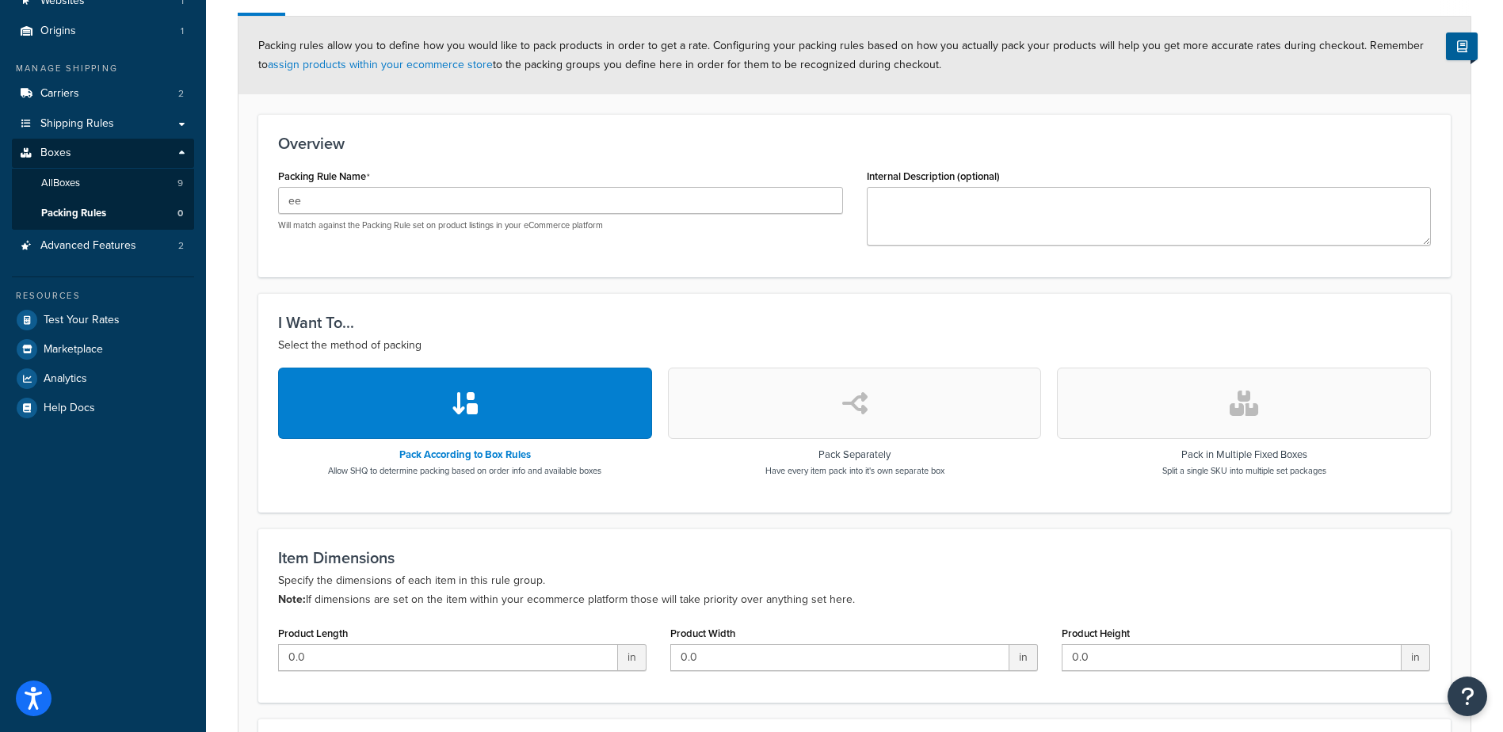
scroll to position [238, 0]
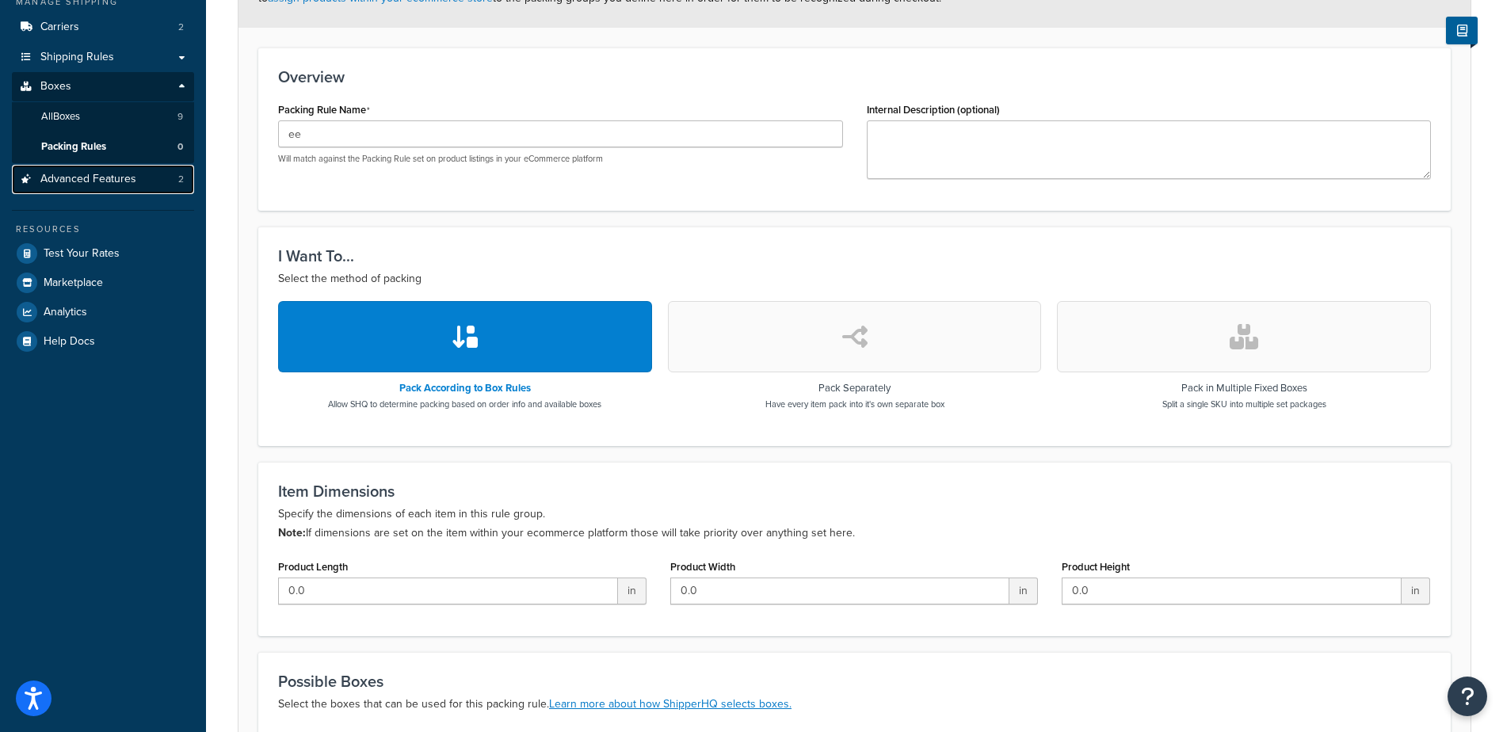
click at [97, 175] on span "Advanced Features" at bounding box center [88, 179] width 96 height 13
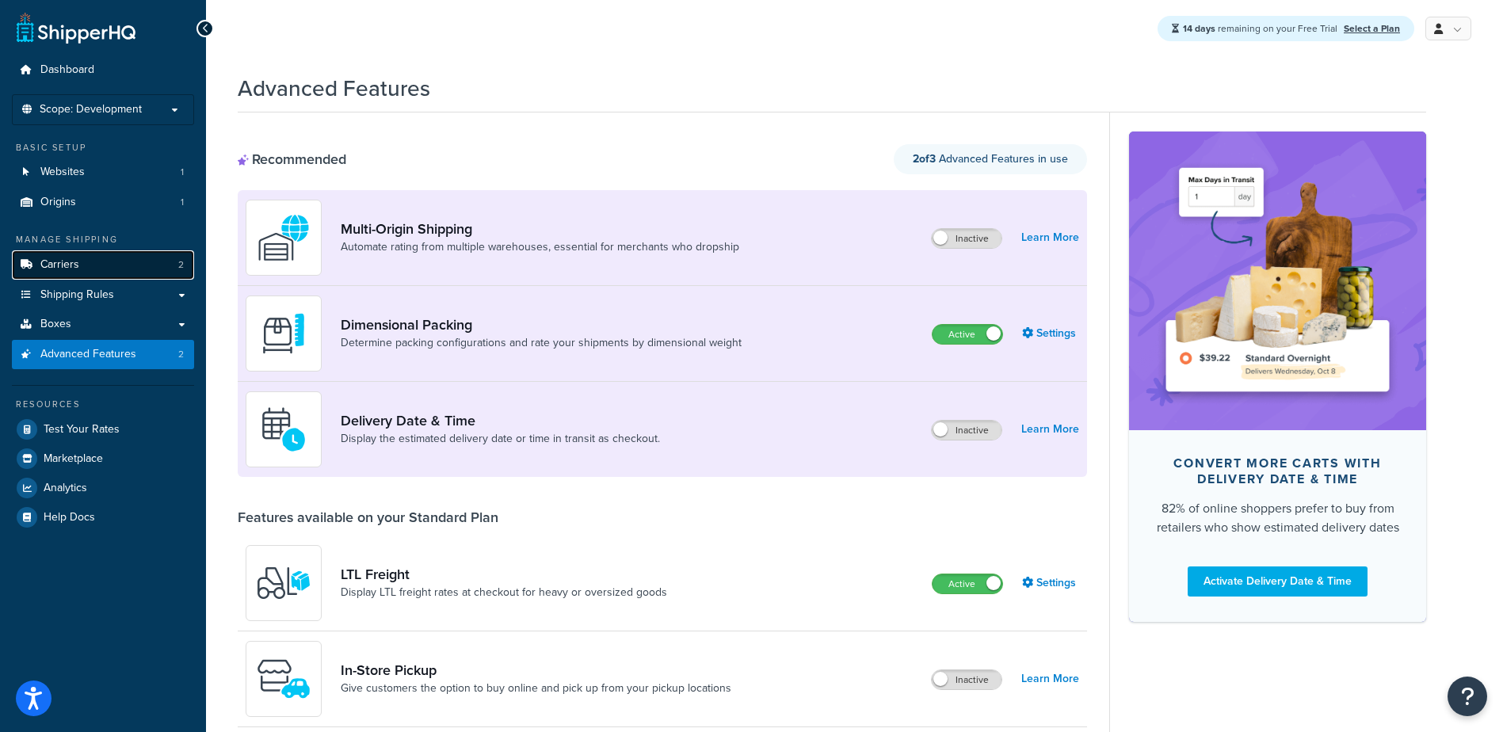
click at [95, 263] on link "Carriers 2" at bounding box center [103, 264] width 182 height 29
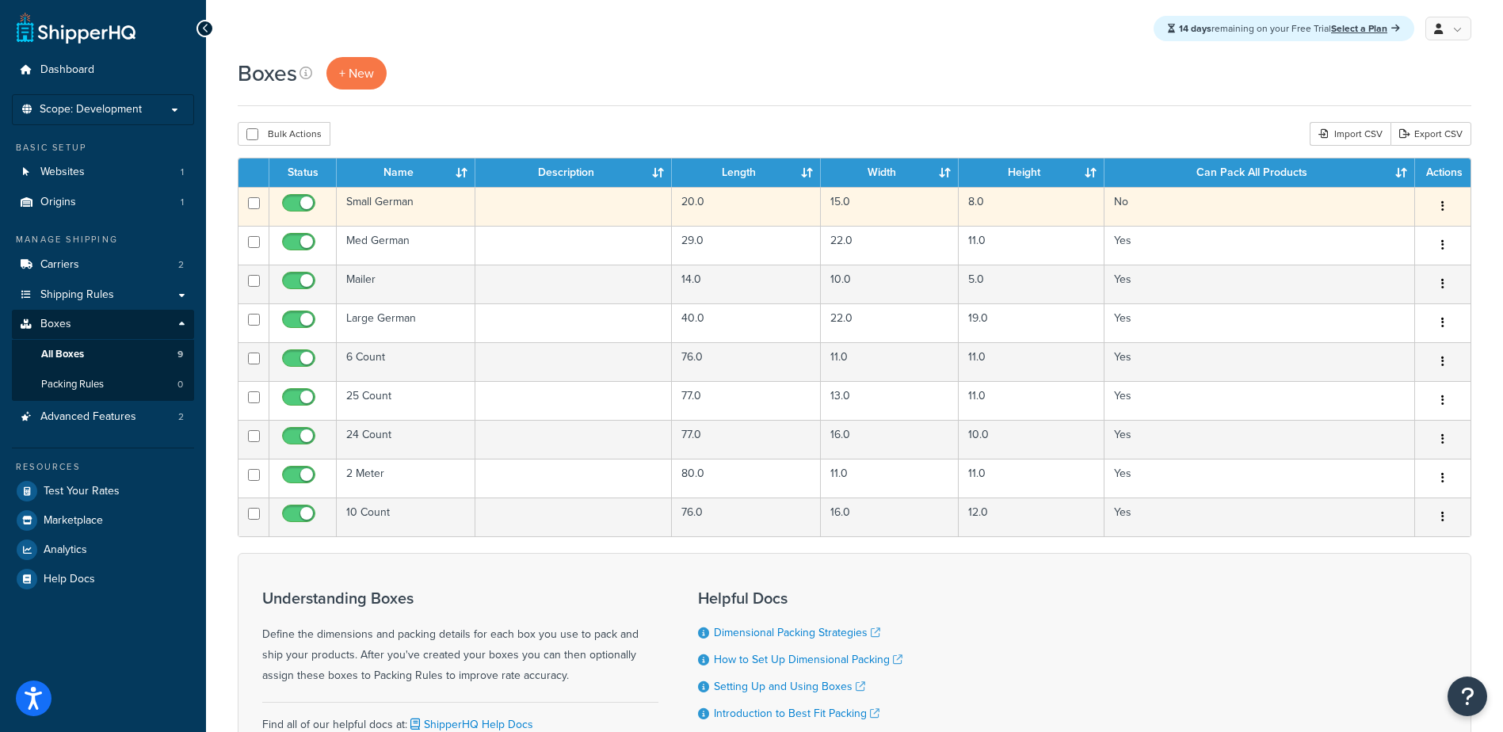
click at [376, 203] on td "Small German" at bounding box center [406, 206] width 139 height 39
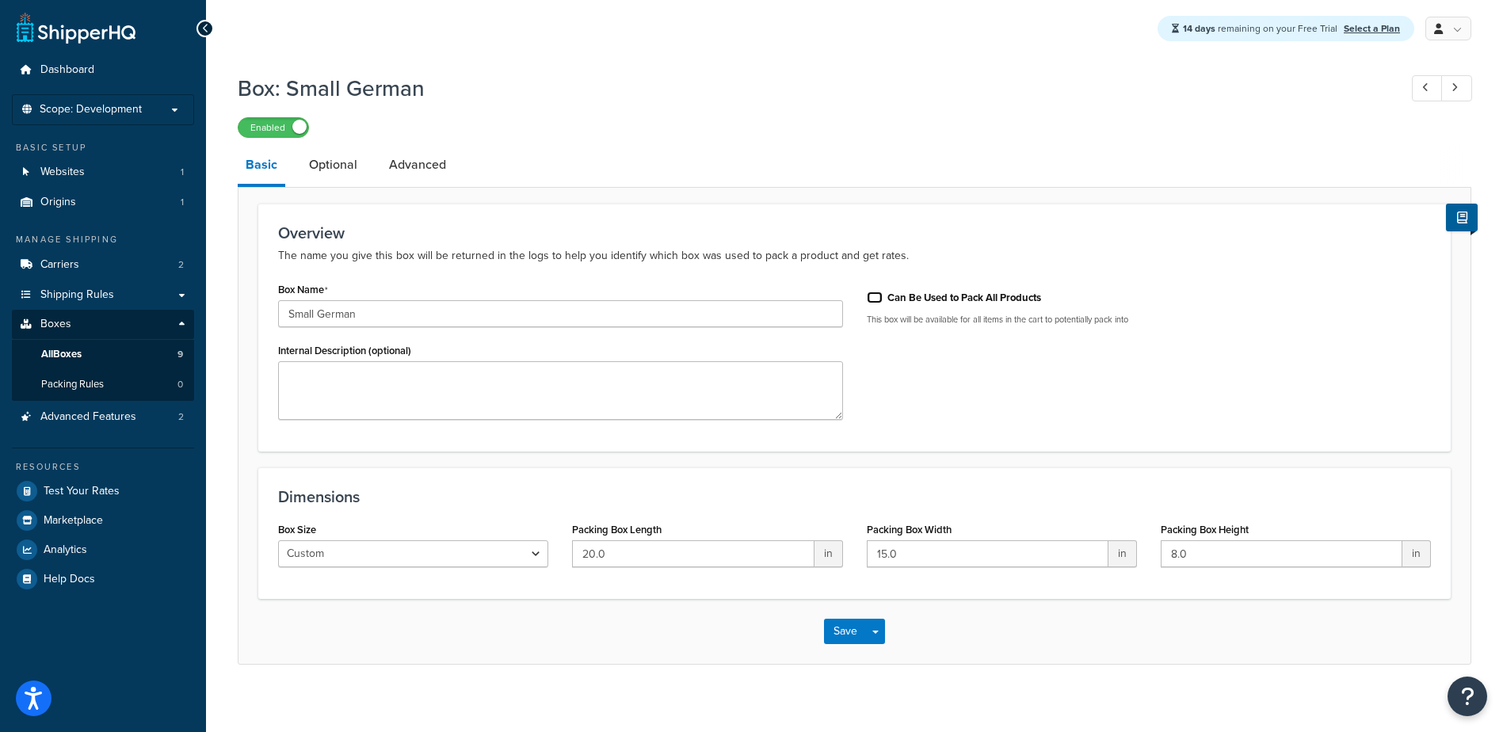
click at [882, 295] on input "Can Be Used to Pack All Products" at bounding box center [875, 298] width 16 height 12
checkbox input "true"
drag, startPoint x: 1162, startPoint y: 321, endPoint x: 831, endPoint y: 324, distance: 331.2
click at [831, 324] on div "Box Name Small German Internal Description (optional) Can Be Used to Pack All P…" at bounding box center [854, 355] width 1177 height 154
click at [1373, 307] on div "Can Be Used to Pack All Products" at bounding box center [1149, 296] width 565 height 24
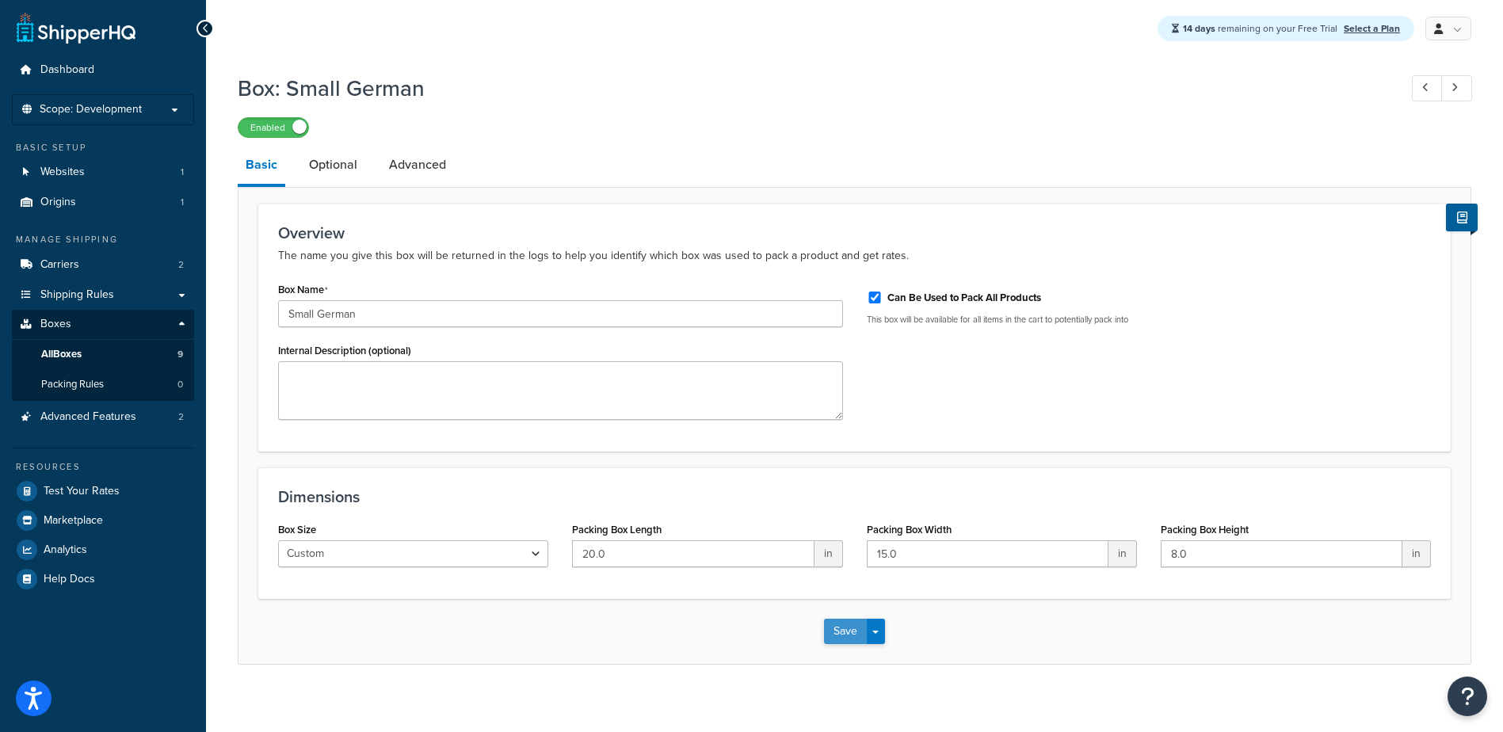
click at [853, 626] on button "Save" at bounding box center [845, 631] width 43 height 25
